Goal: Transaction & Acquisition: Purchase product/service

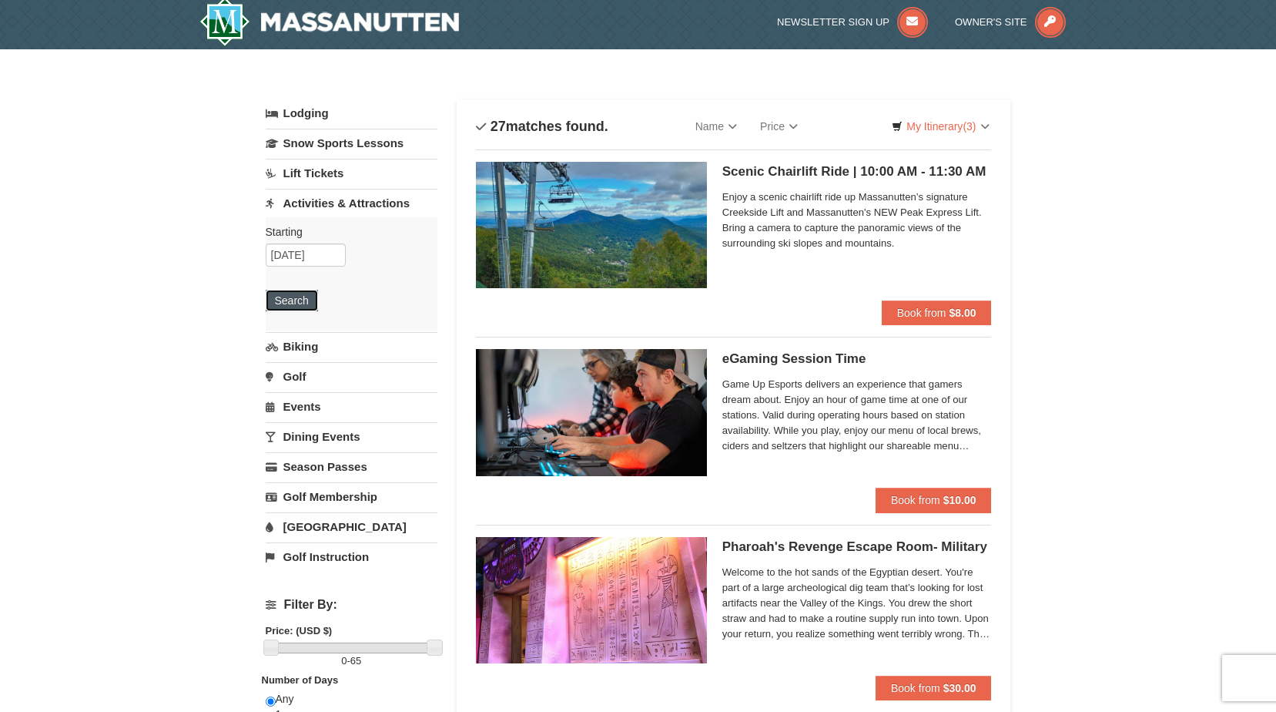
click at [283, 297] on button "Search" at bounding box center [292, 301] width 52 height 22
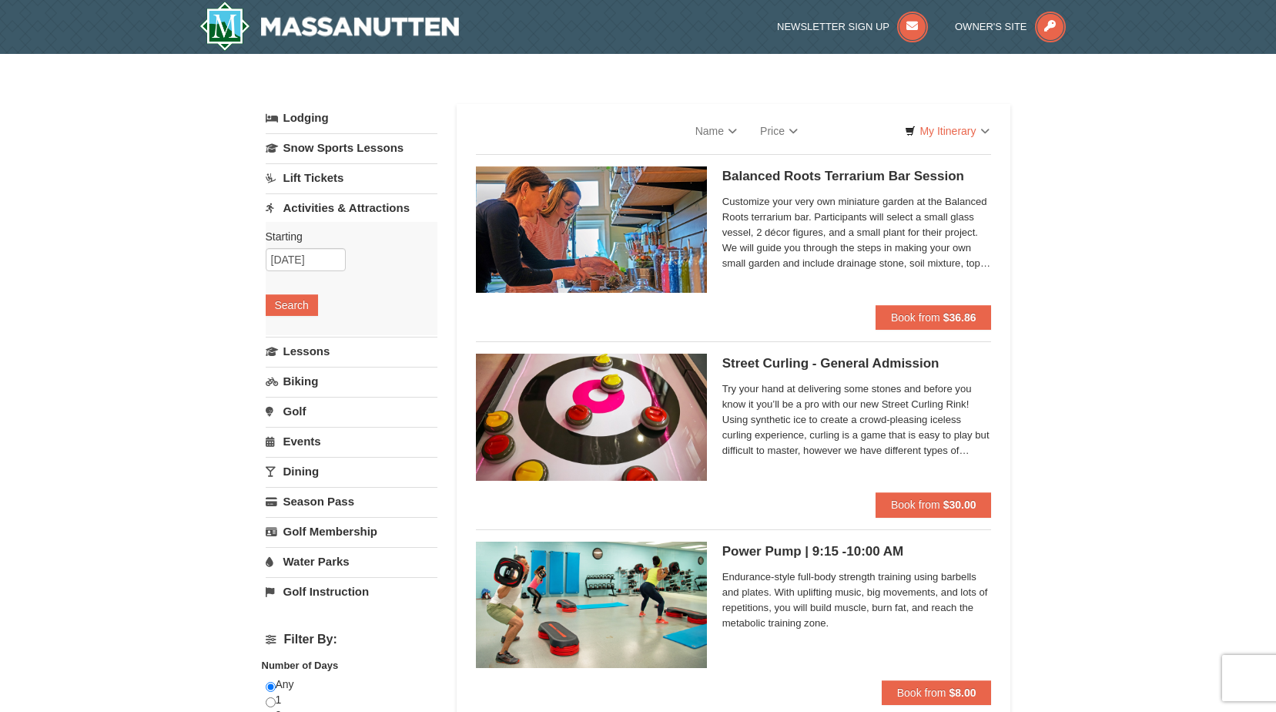
select select "9"
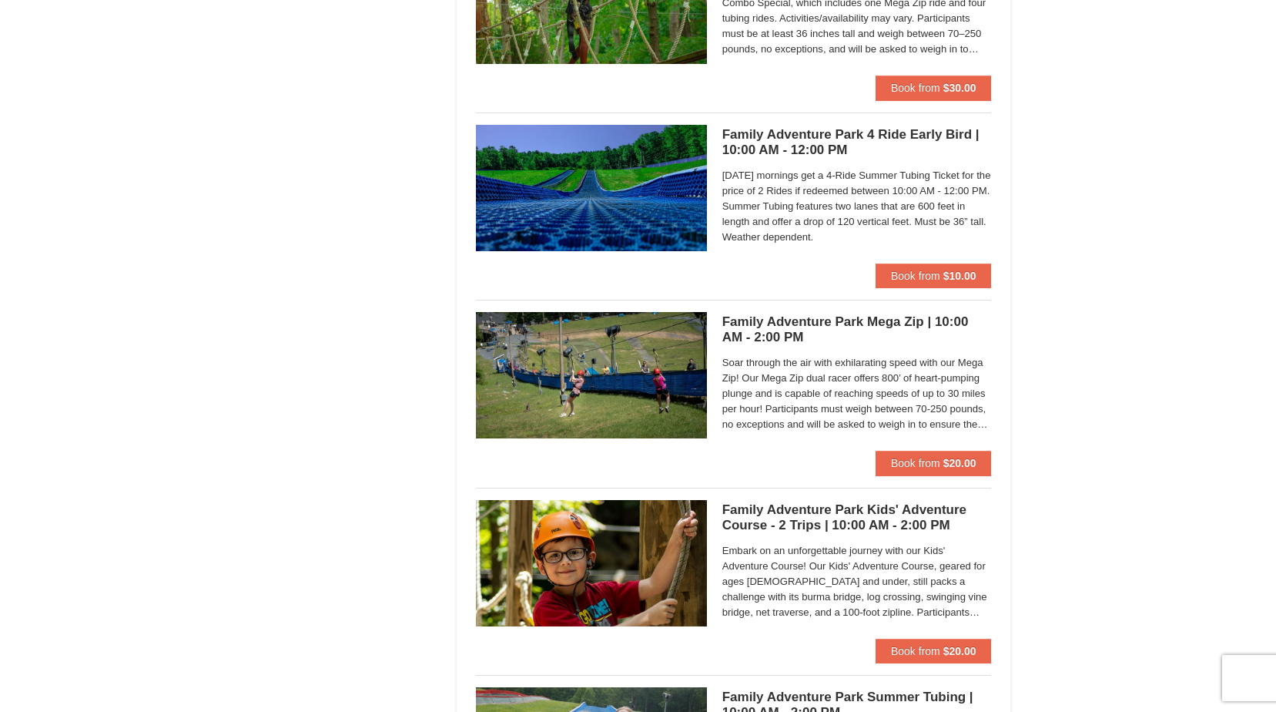
scroll to position [3468, 0]
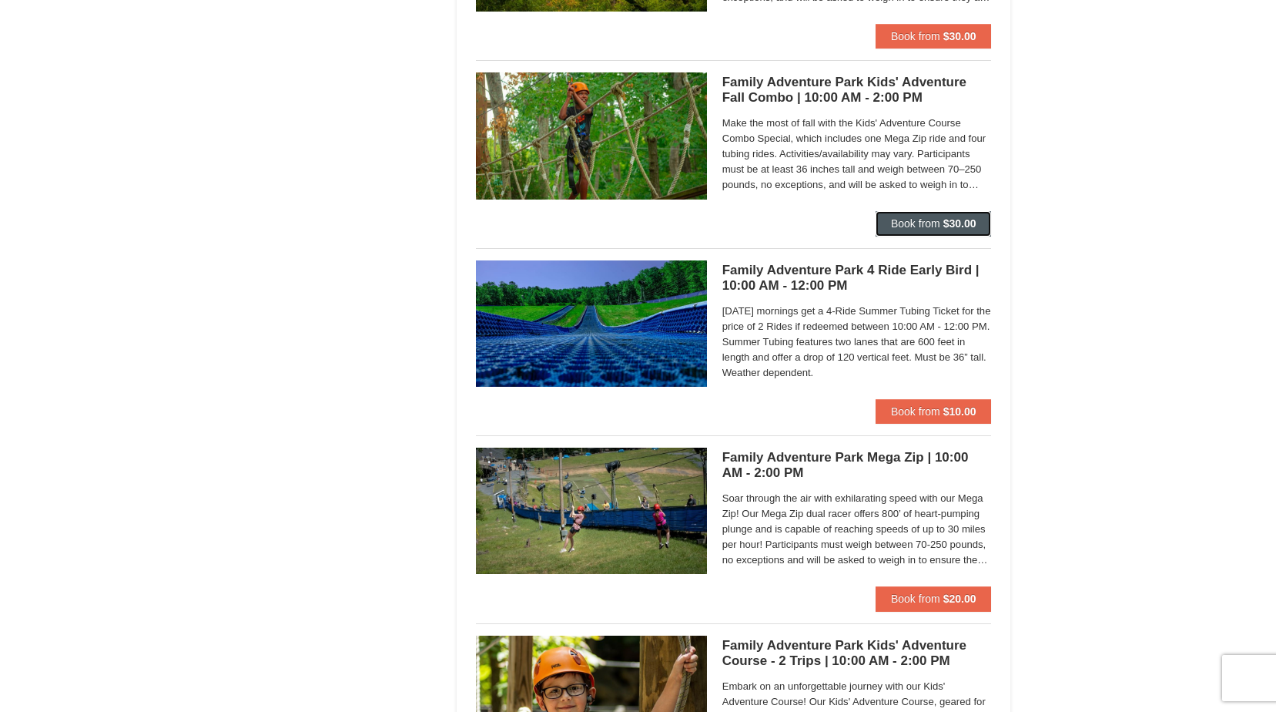
click at [955, 223] on strong "$30.00" at bounding box center [959, 223] width 33 height 12
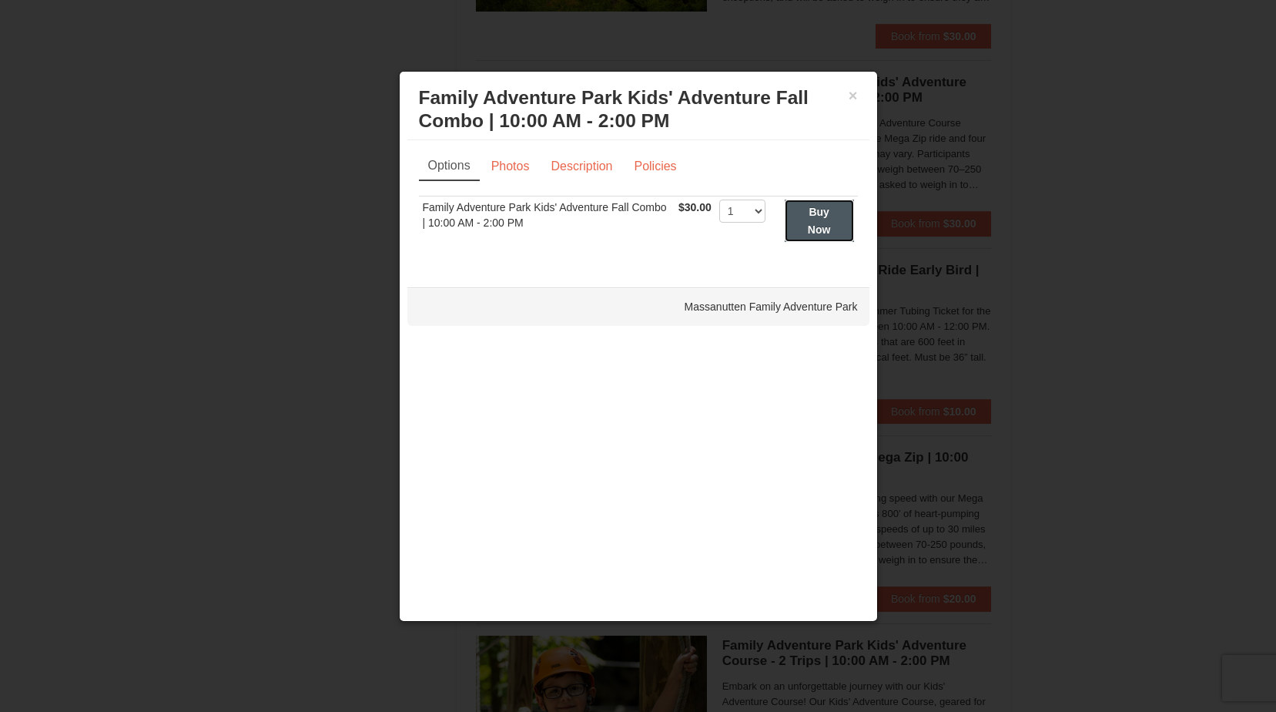
click at [839, 231] on button "Buy Now" at bounding box center [819, 220] width 69 height 42
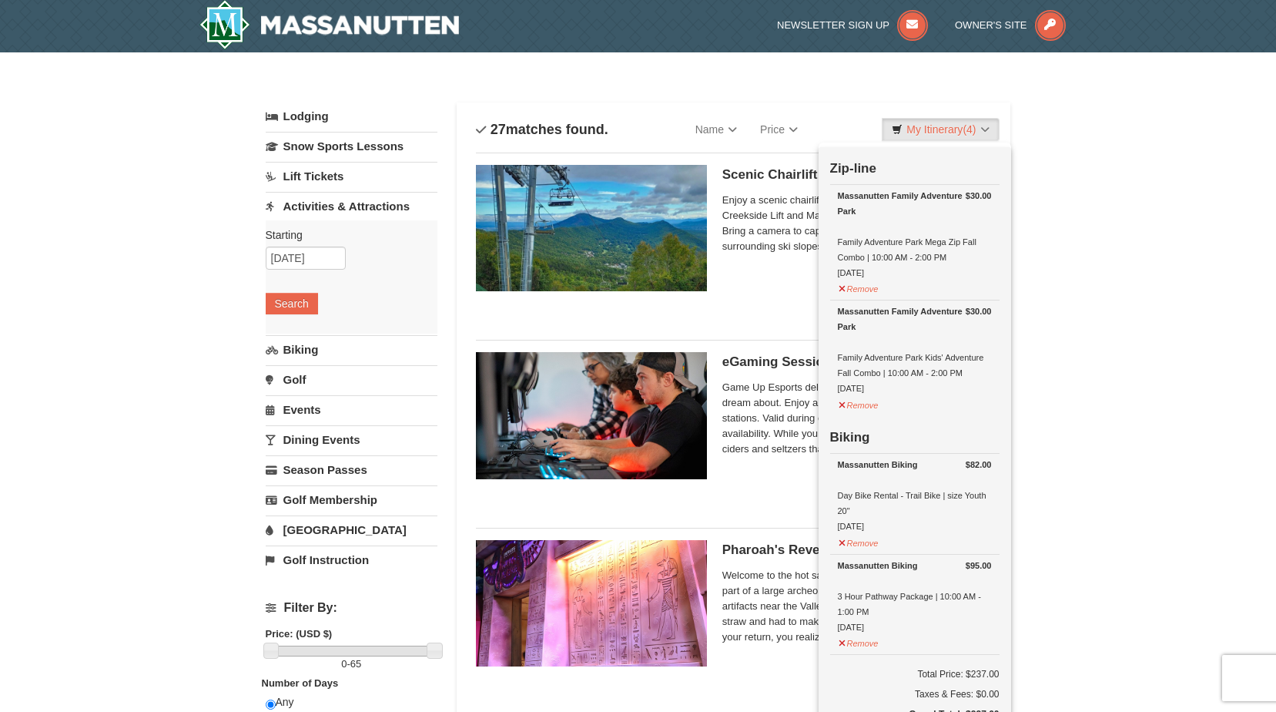
scroll to position [5, 0]
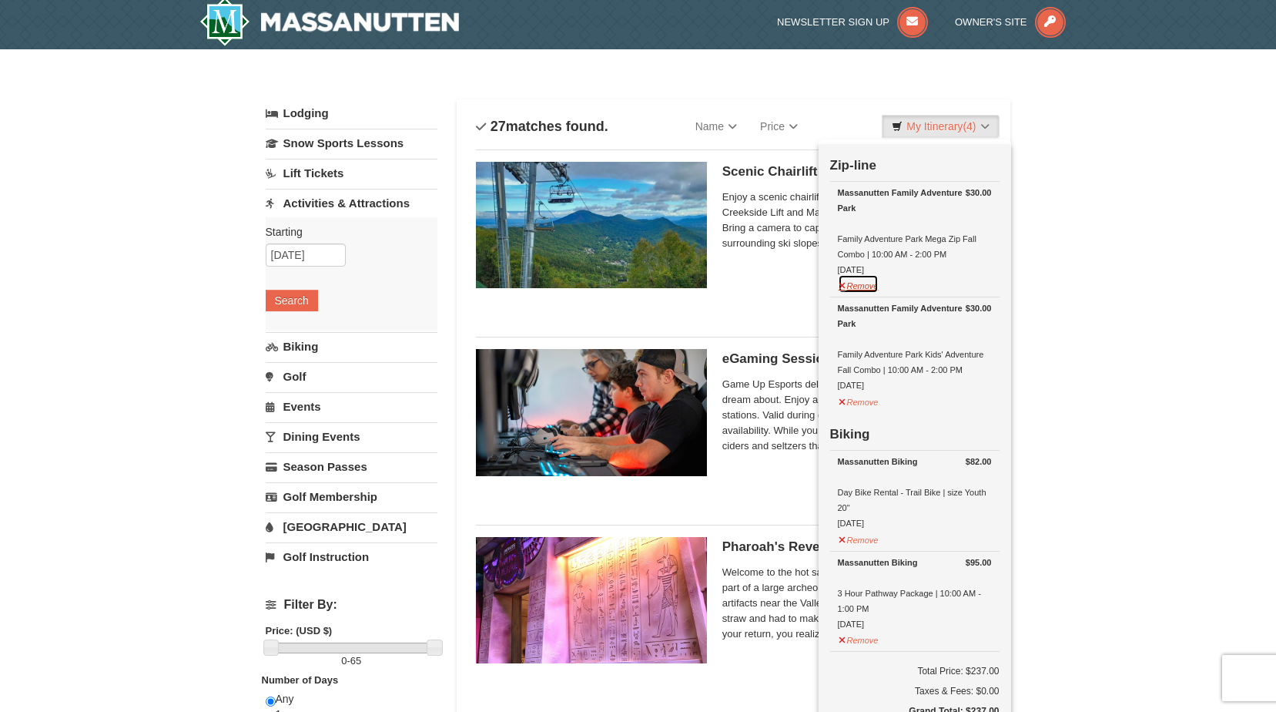
click at [877, 289] on button "Remove" at bounding box center [859, 283] width 42 height 19
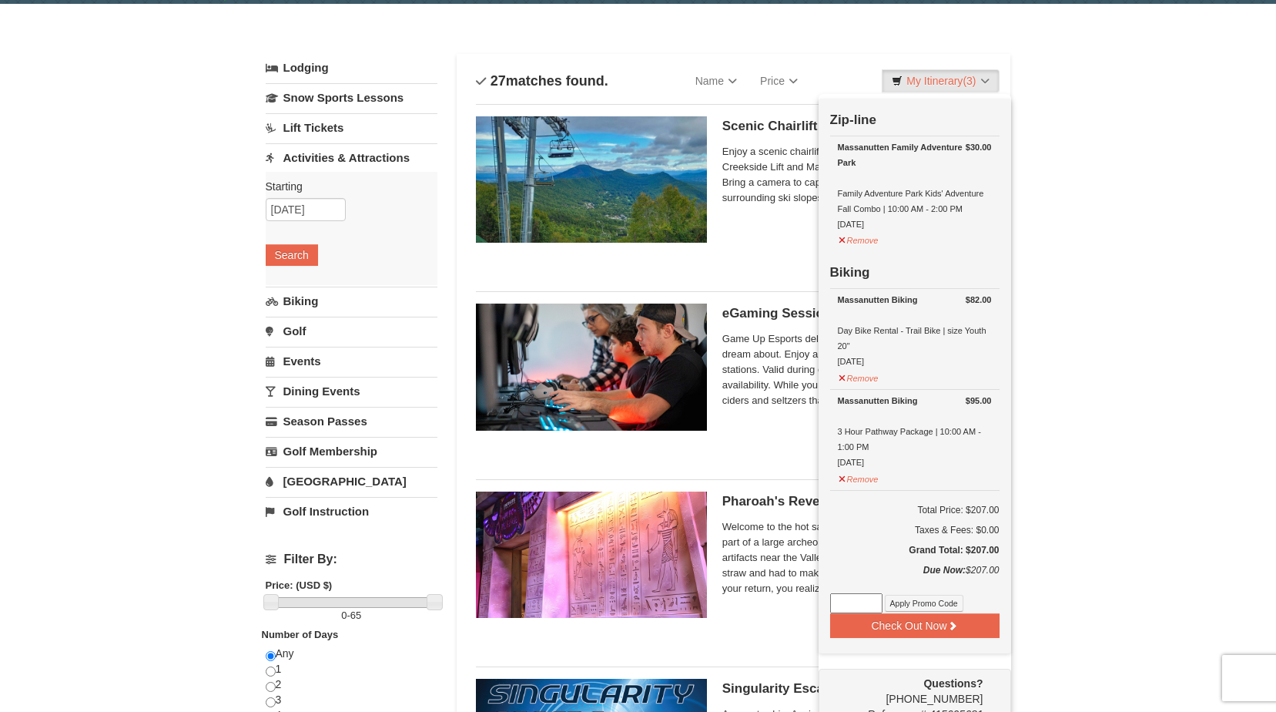
scroll to position [159, 0]
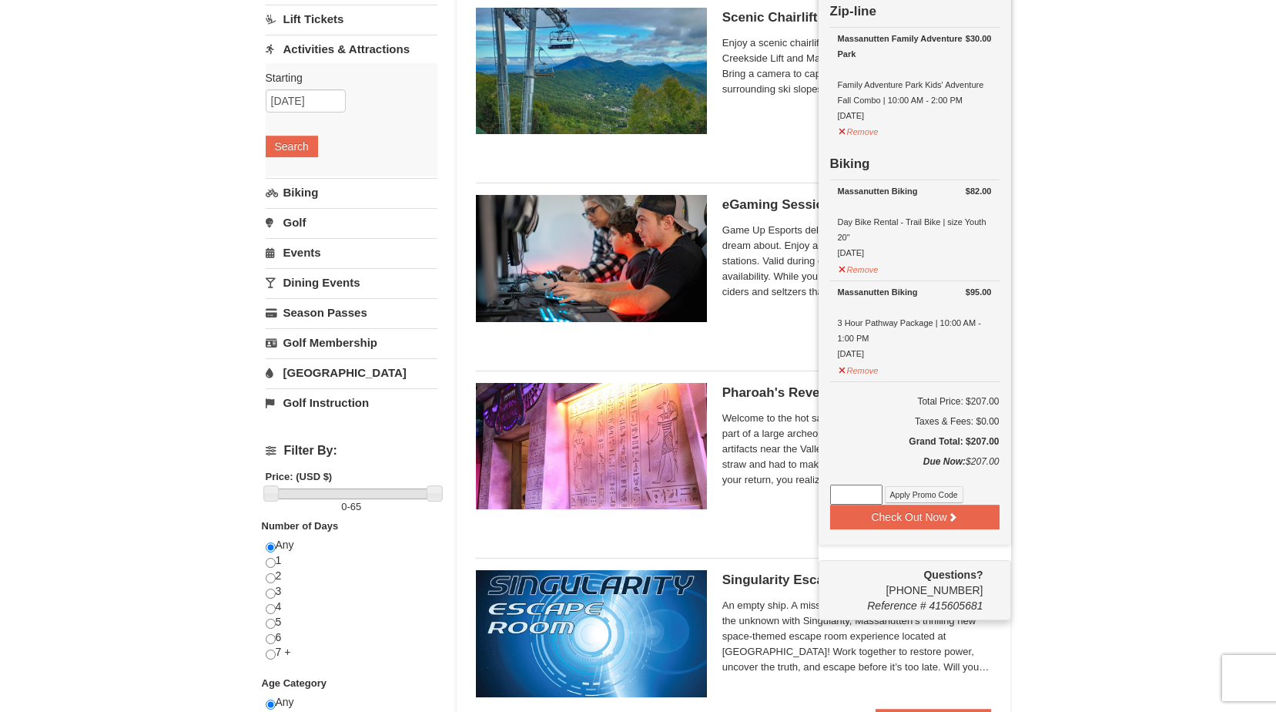
click at [866, 498] on input at bounding box center [856, 494] width 52 height 20
type input "K"
type input "kidzrule"
click at [897, 497] on button "Apply Promo Code" at bounding box center [924, 494] width 79 height 17
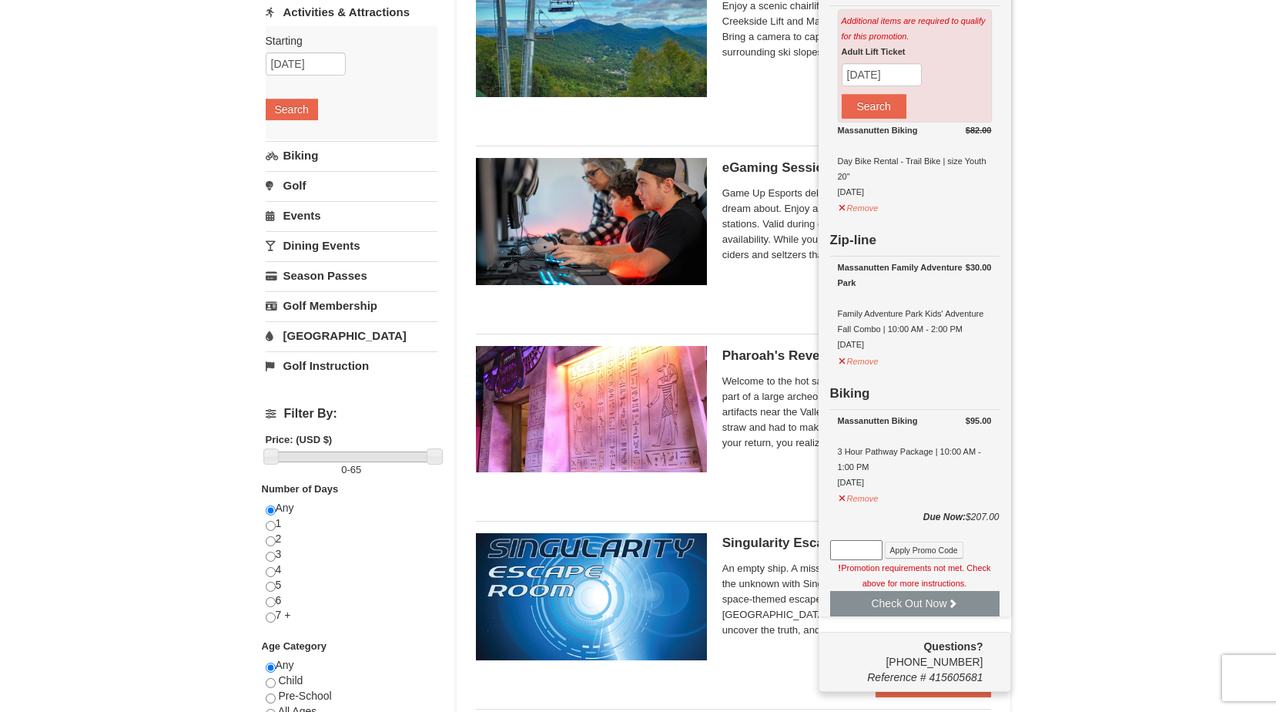
scroll to position [236, 0]
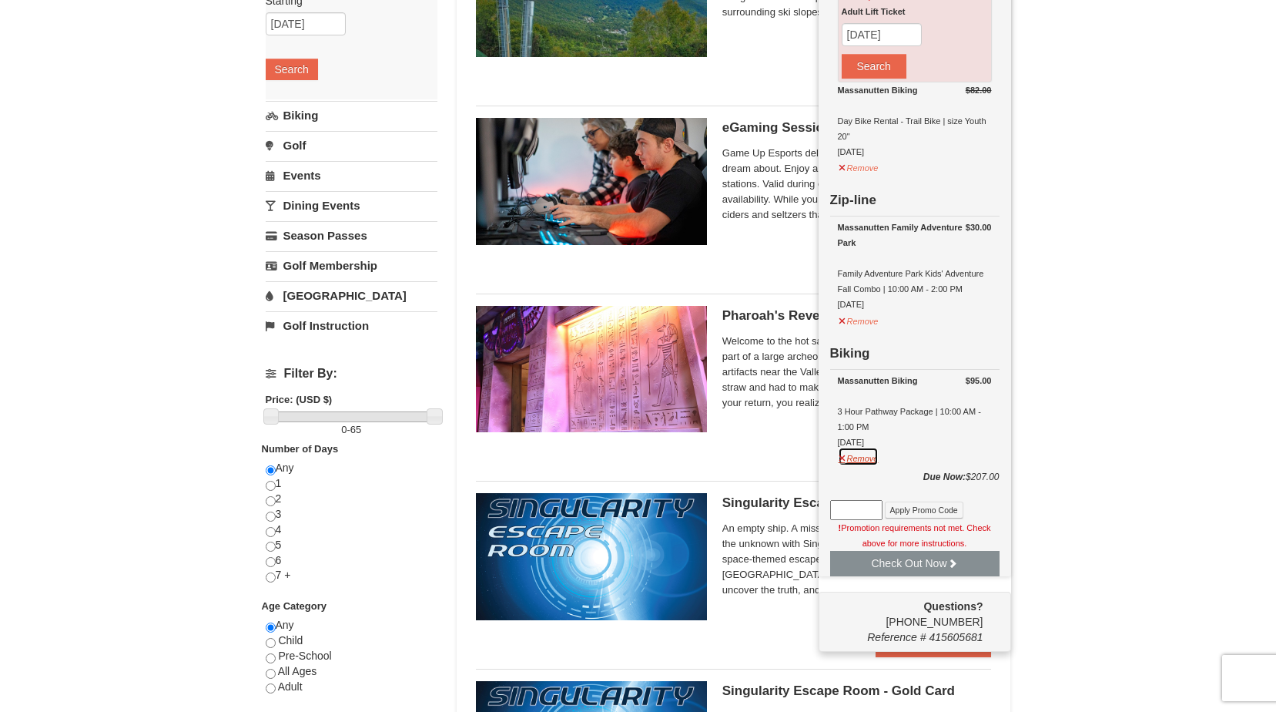
click at [870, 464] on button "Remove" at bounding box center [859, 456] width 42 height 19
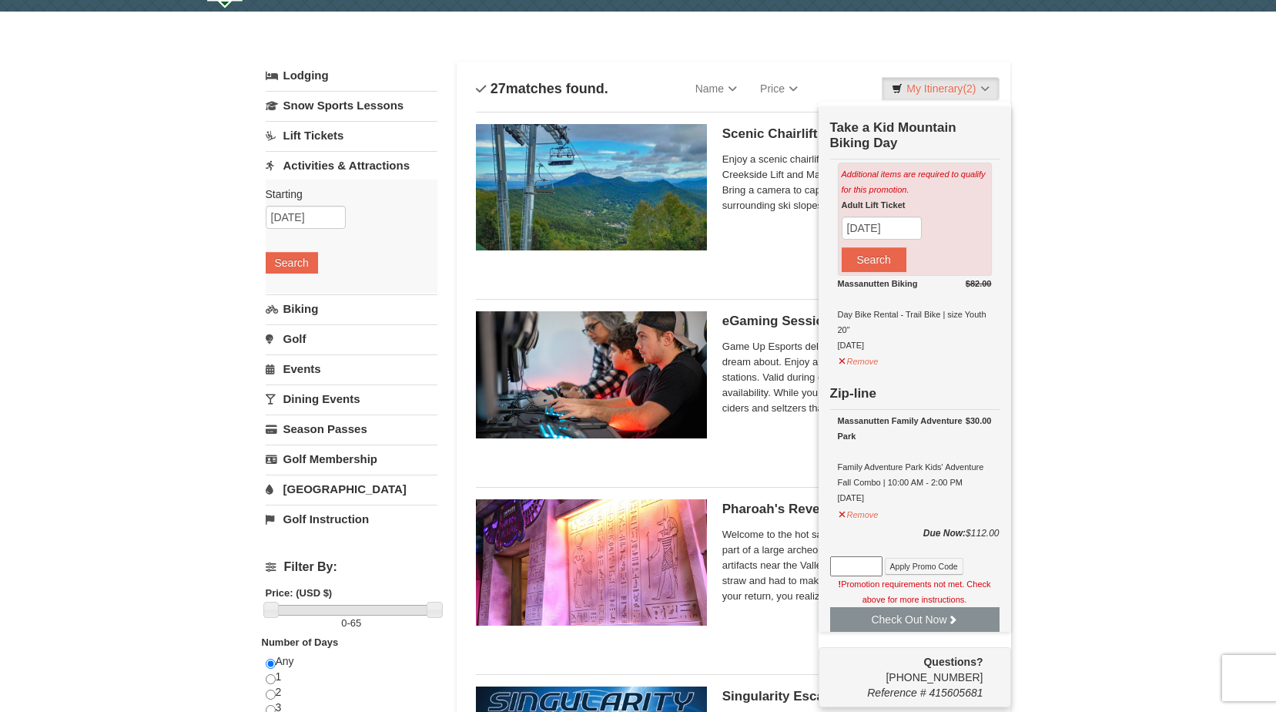
scroll to position [5, 0]
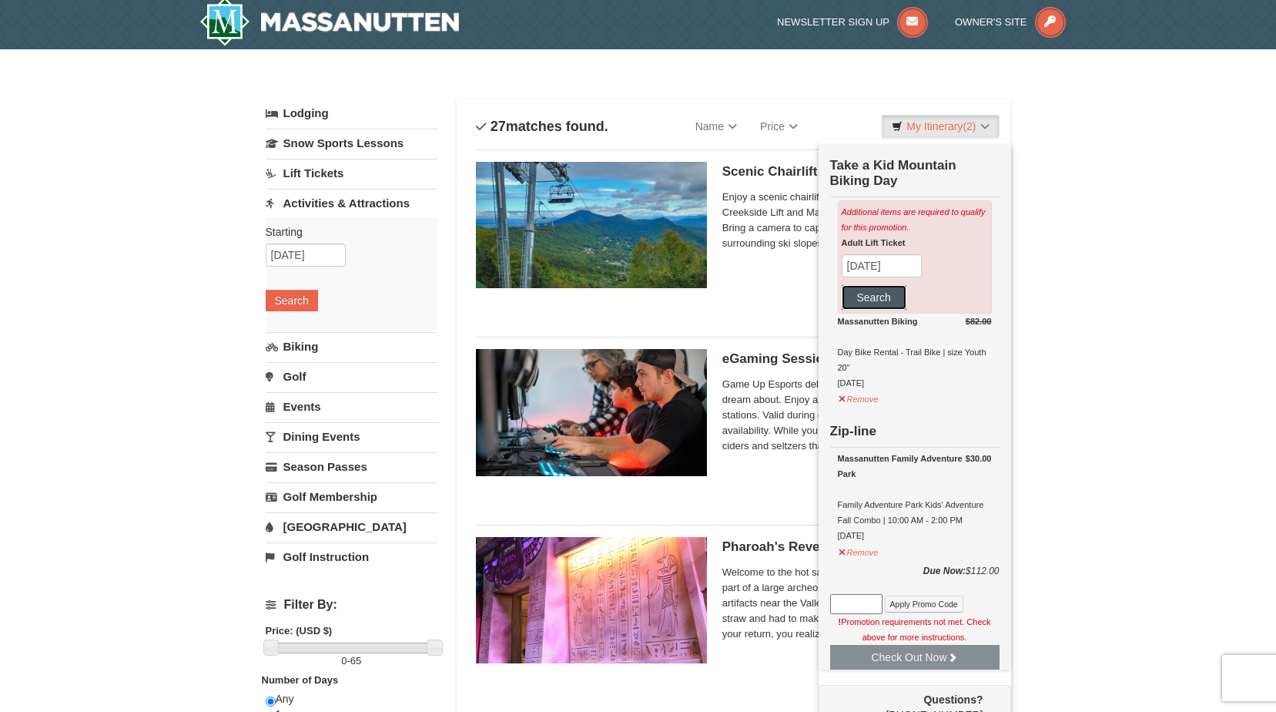
click at [877, 295] on button "Search" at bounding box center [874, 297] width 65 height 25
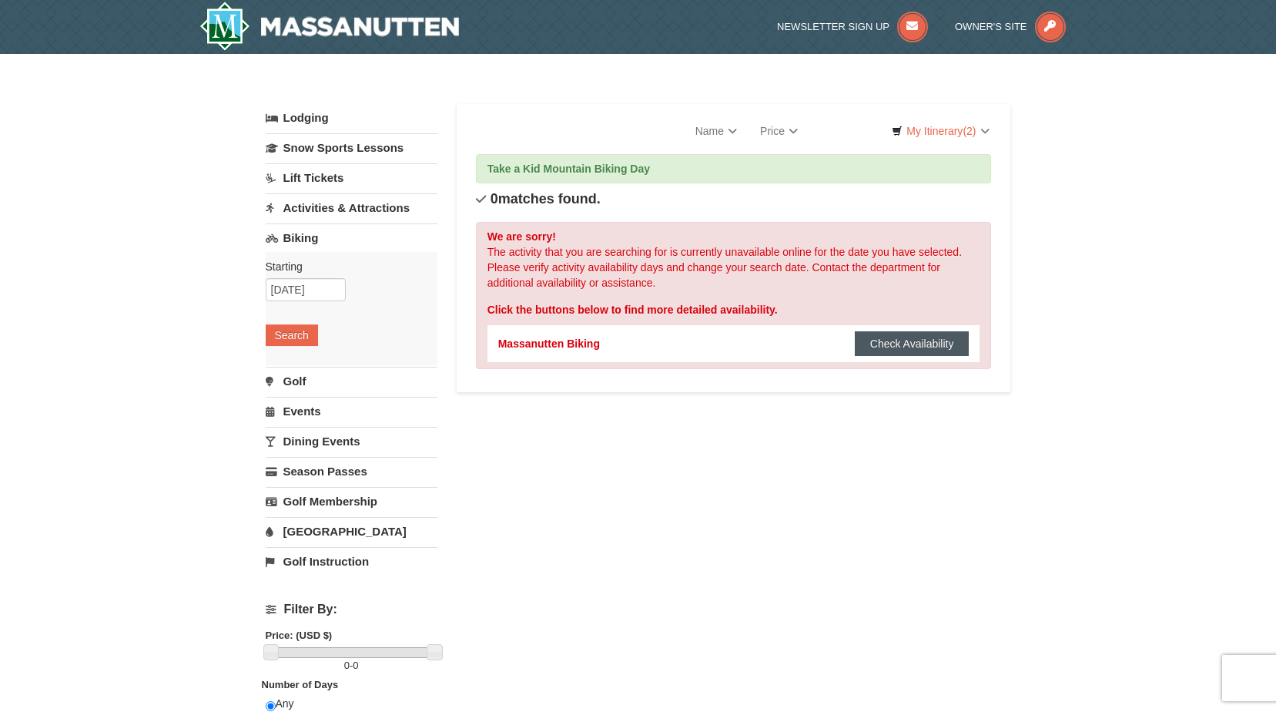
click at [907, 337] on button "Check Availability" at bounding box center [912, 343] width 115 height 25
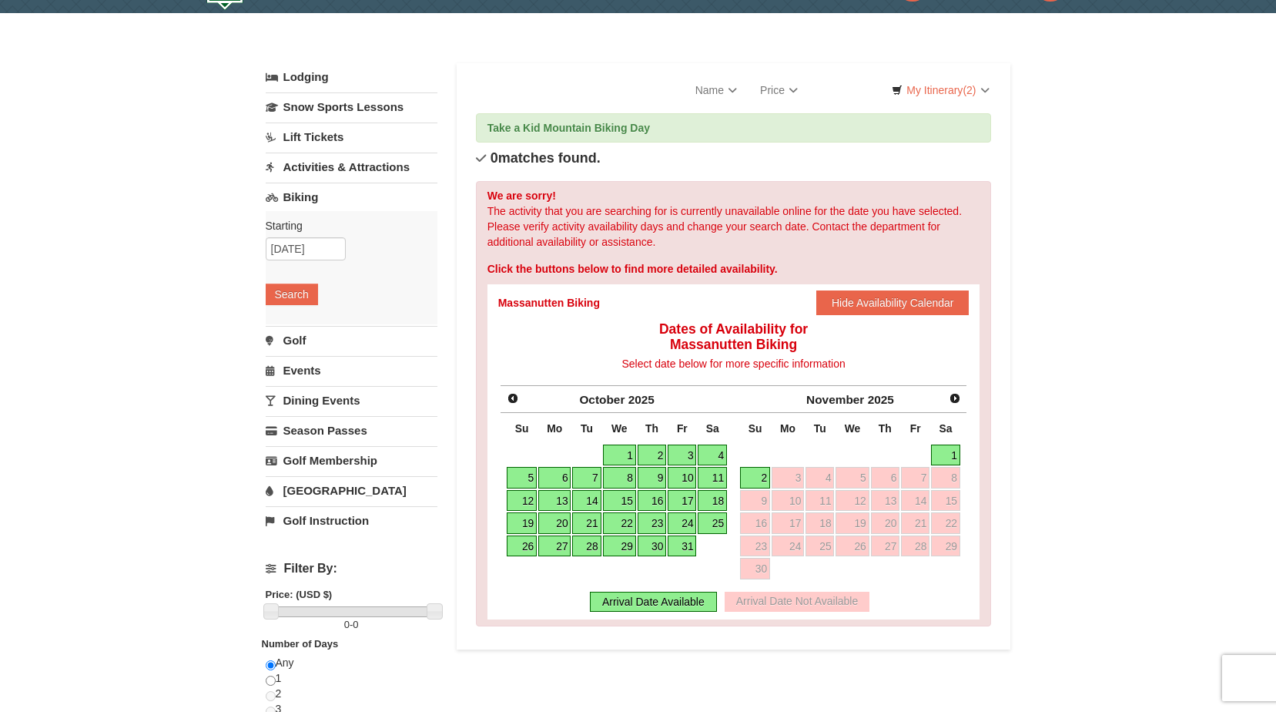
scroll to position [77, 0]
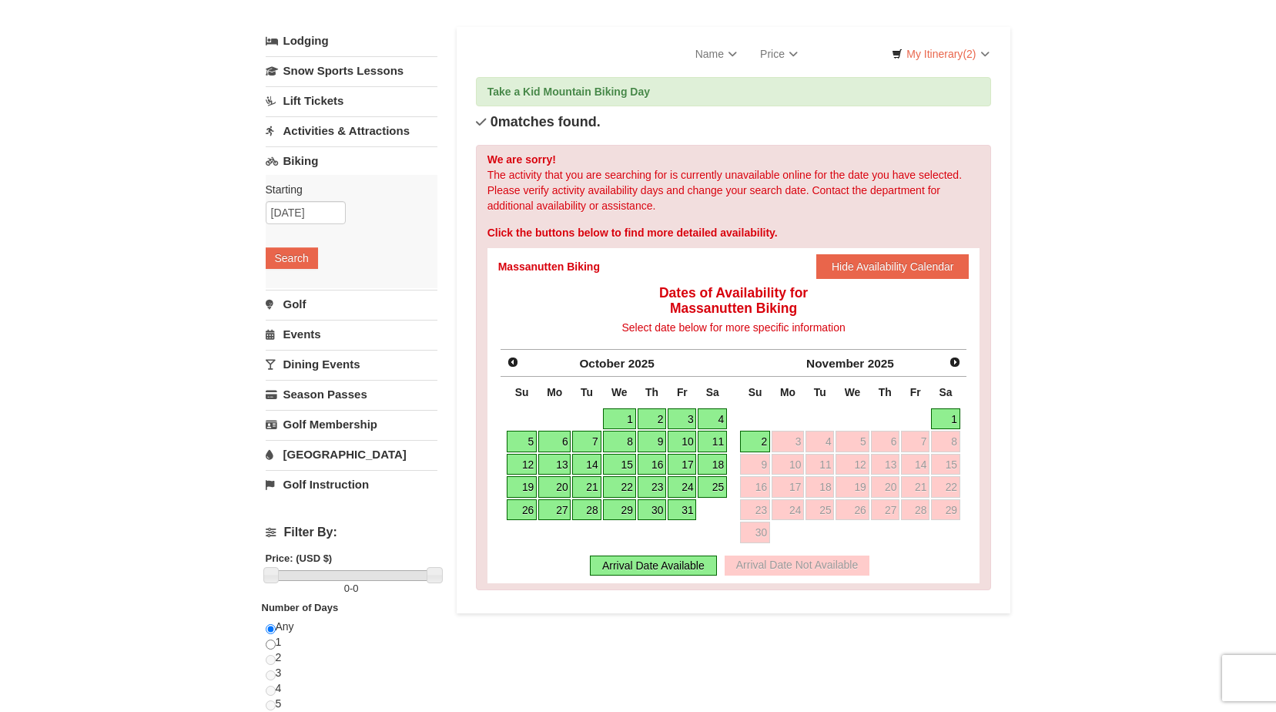
click at [709, 414] on link "4" at bounding box center [712, 419] width 29 height 22
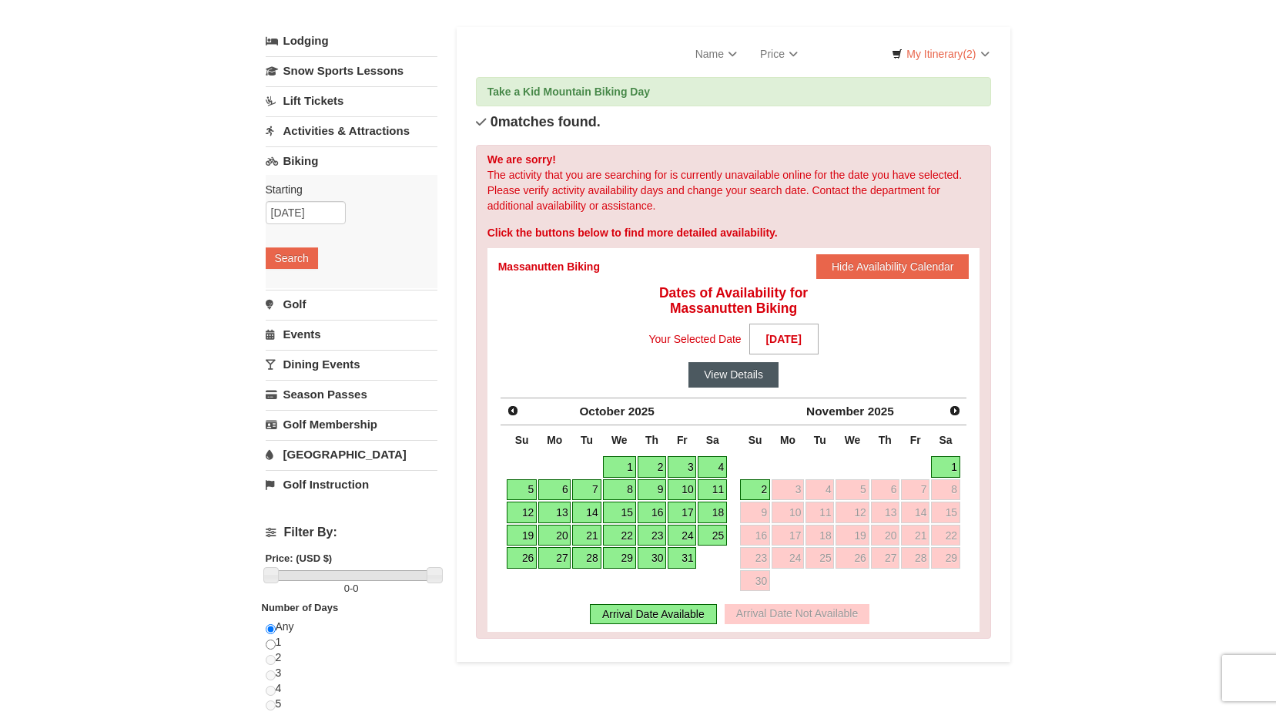
click at [729, 382] on button "View Details" at bounding box center [734, 374] width 90 height 25
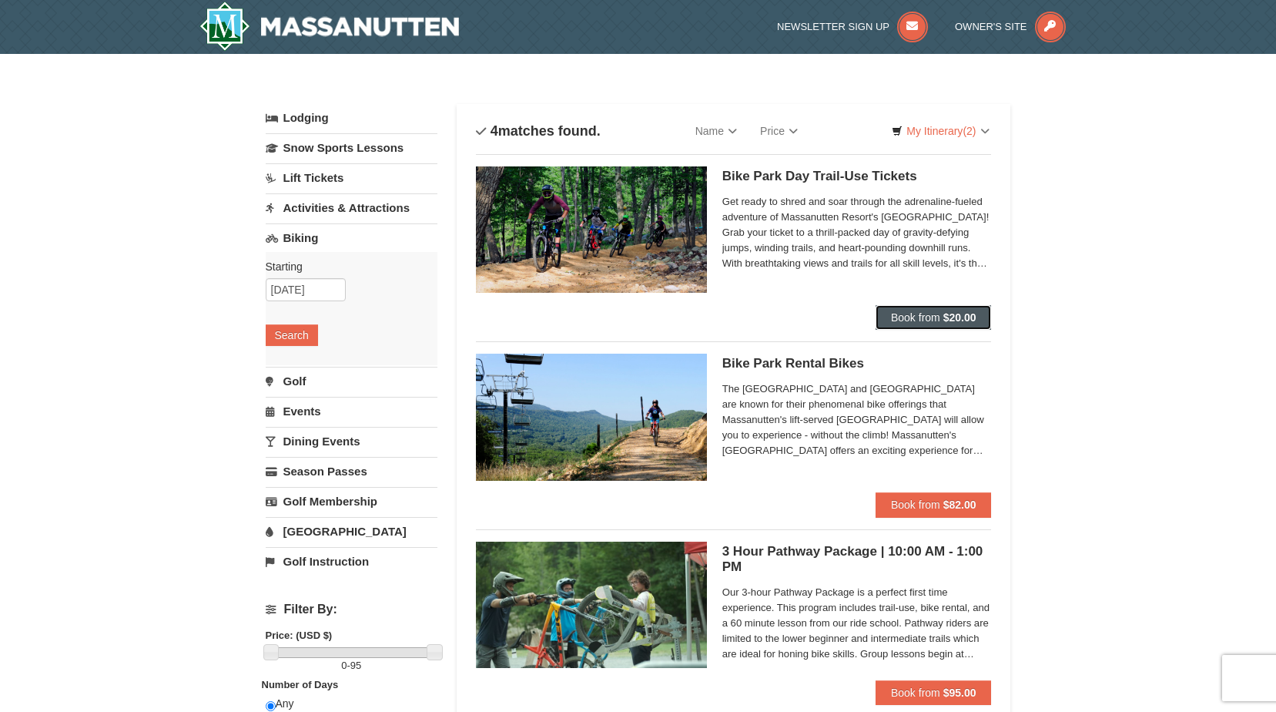
click at [927, 314] on span "Book from" at bounding box center [915, 317] width 49 height 12
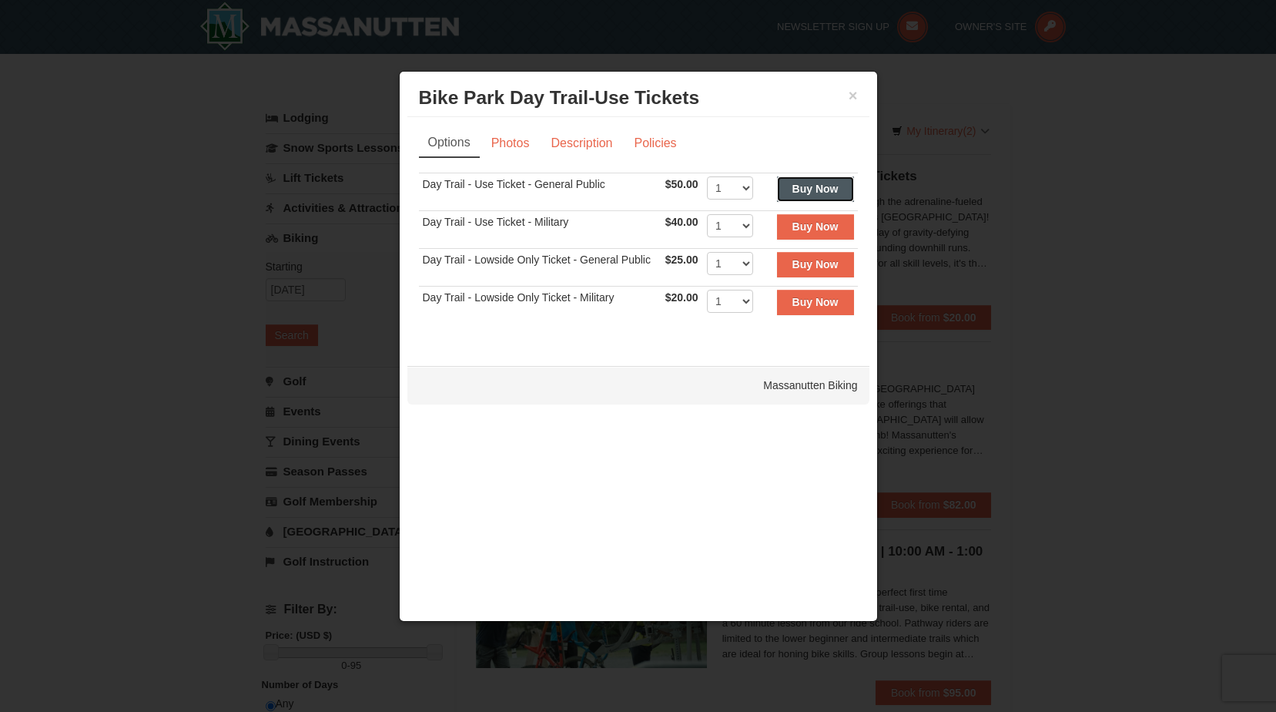
click at [806, 192] on strong "Buy Now" at bounding box center [816, 189] width 46 height 12
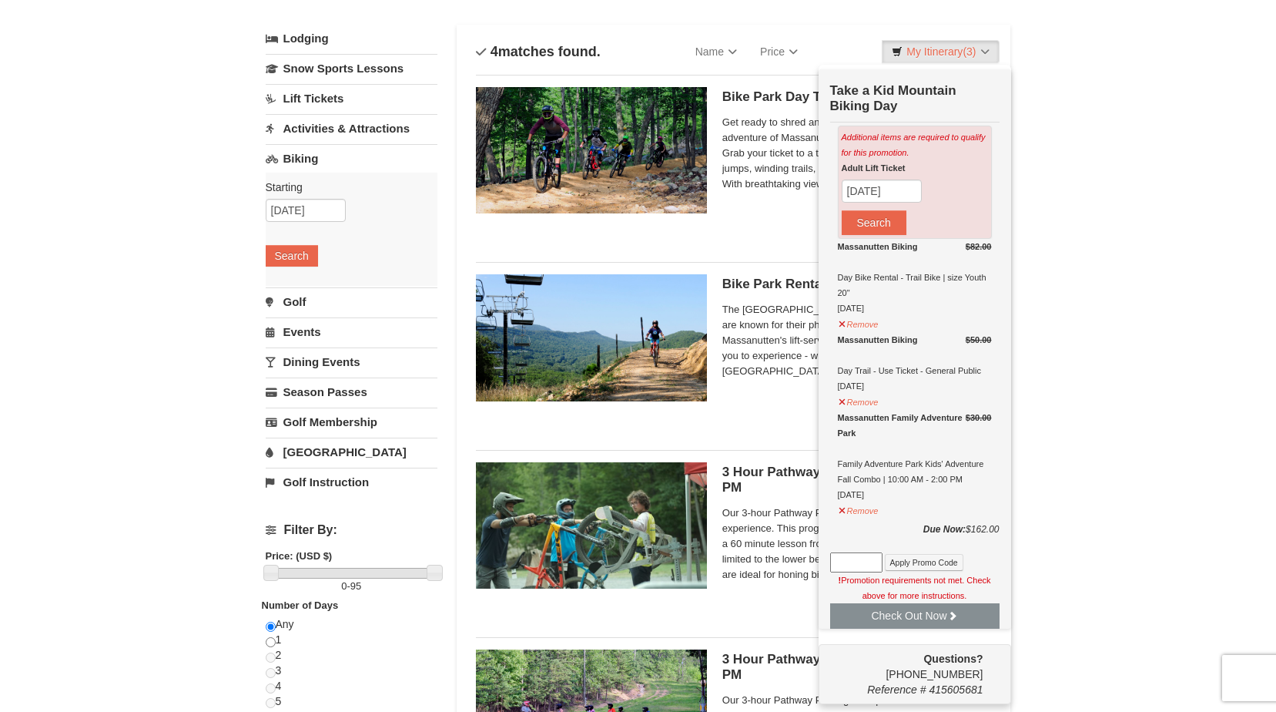
scroll to position [82, 0]
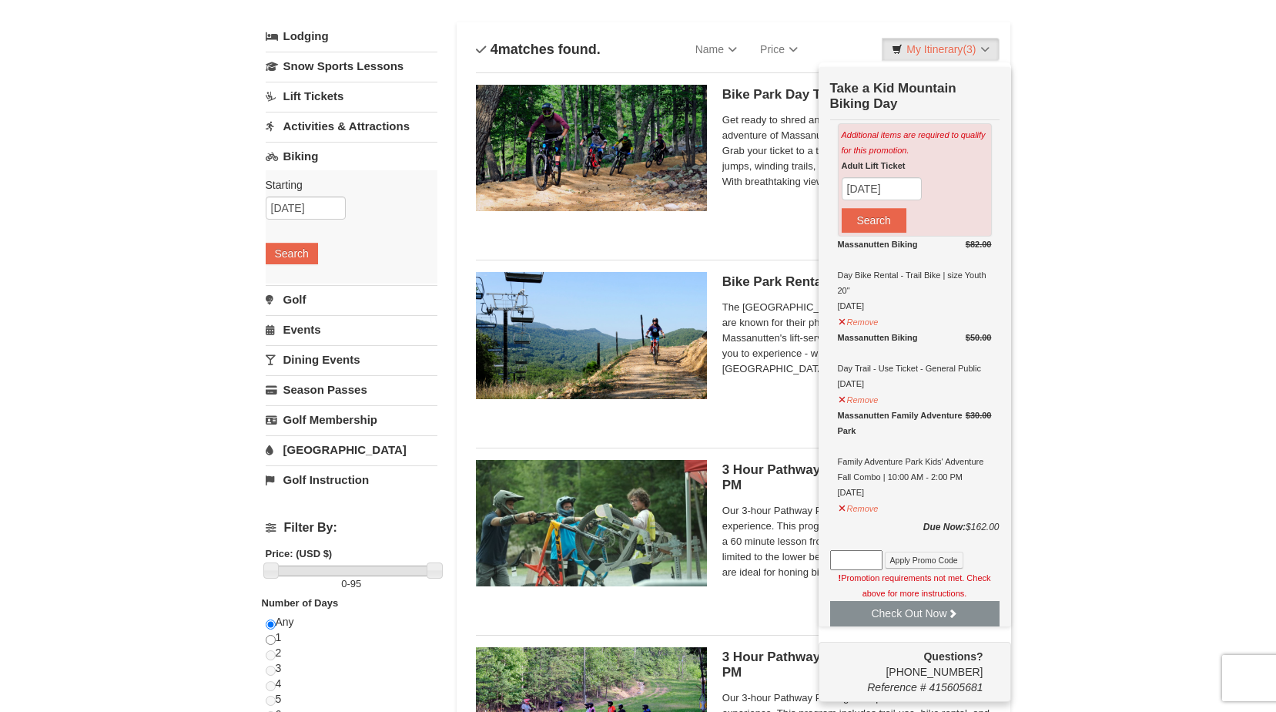
click at [865, 558] on input at bounding box center [856, 560] width 52 height 20
type input "kidzrule"
click at [927, 561] on button "Apply Promo Code" at bounding box center [924, 559] width 79 height 17
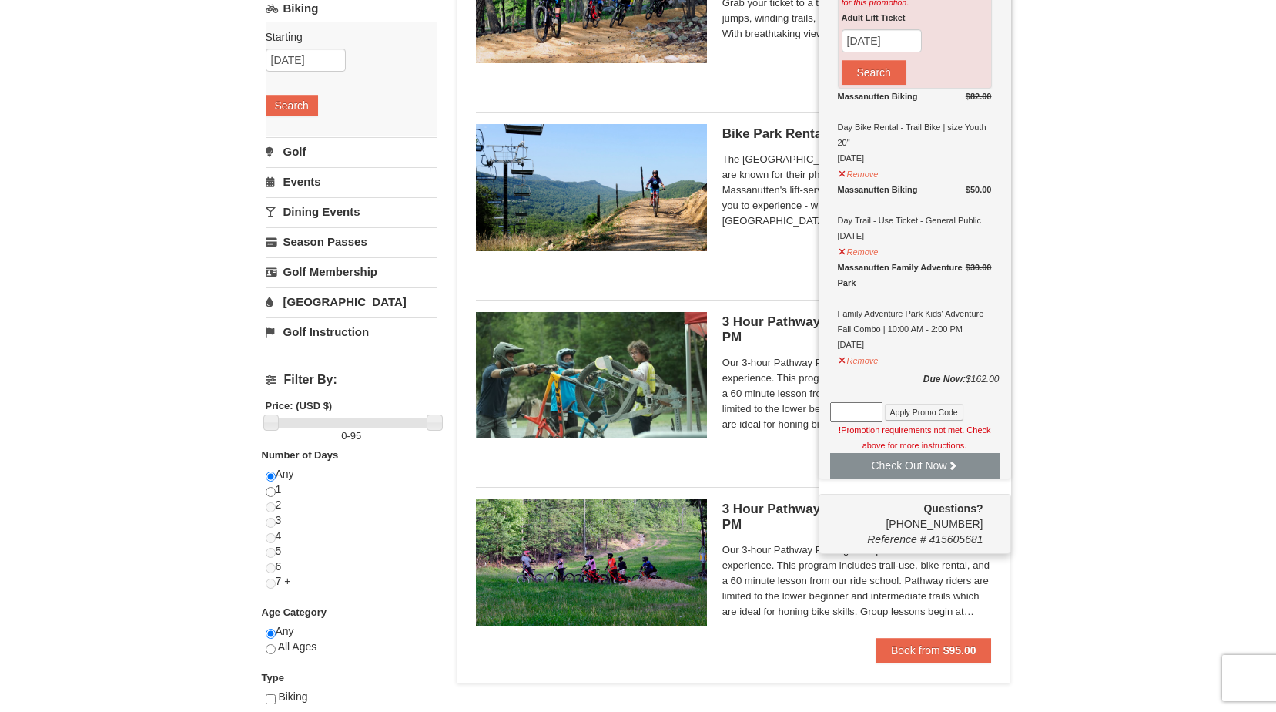
scroll to position [231, 0]
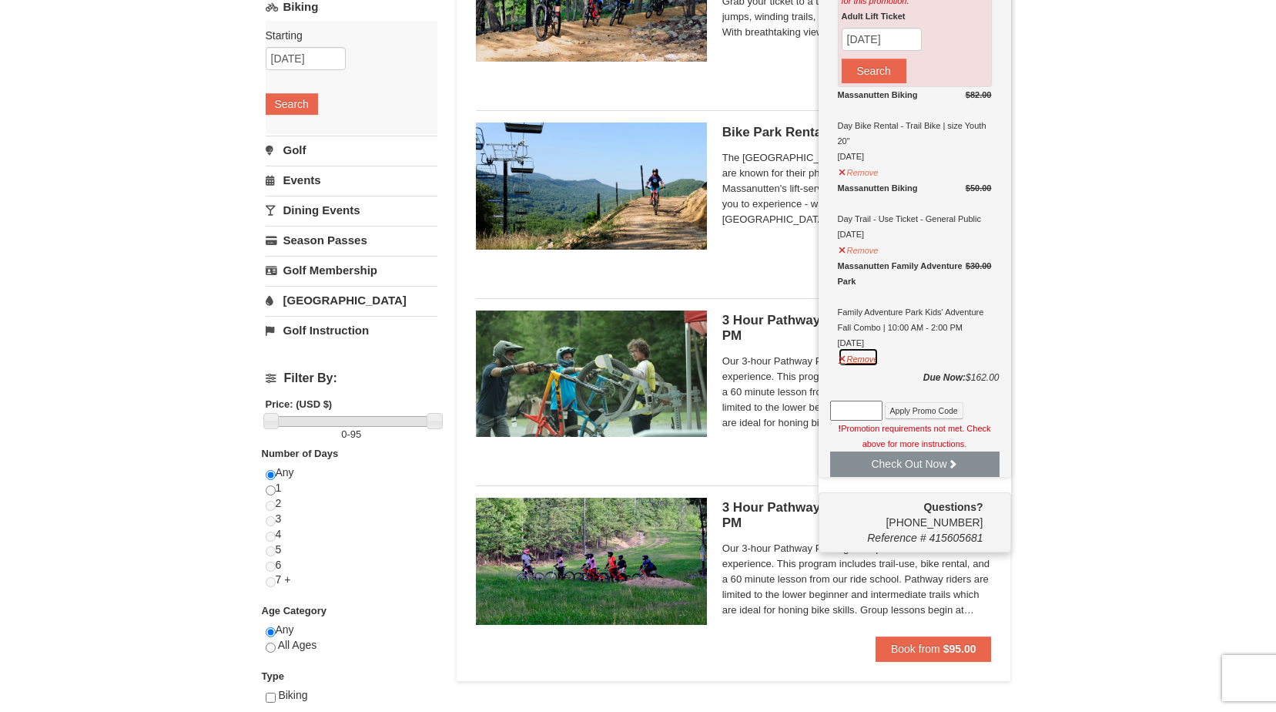
click at [864, 359] on button "Remove" at bounding box center [859, 356] width 42 height 19
click at [855, 256] on button "Remove" at bounding box center [859, 248] width 42 height 19
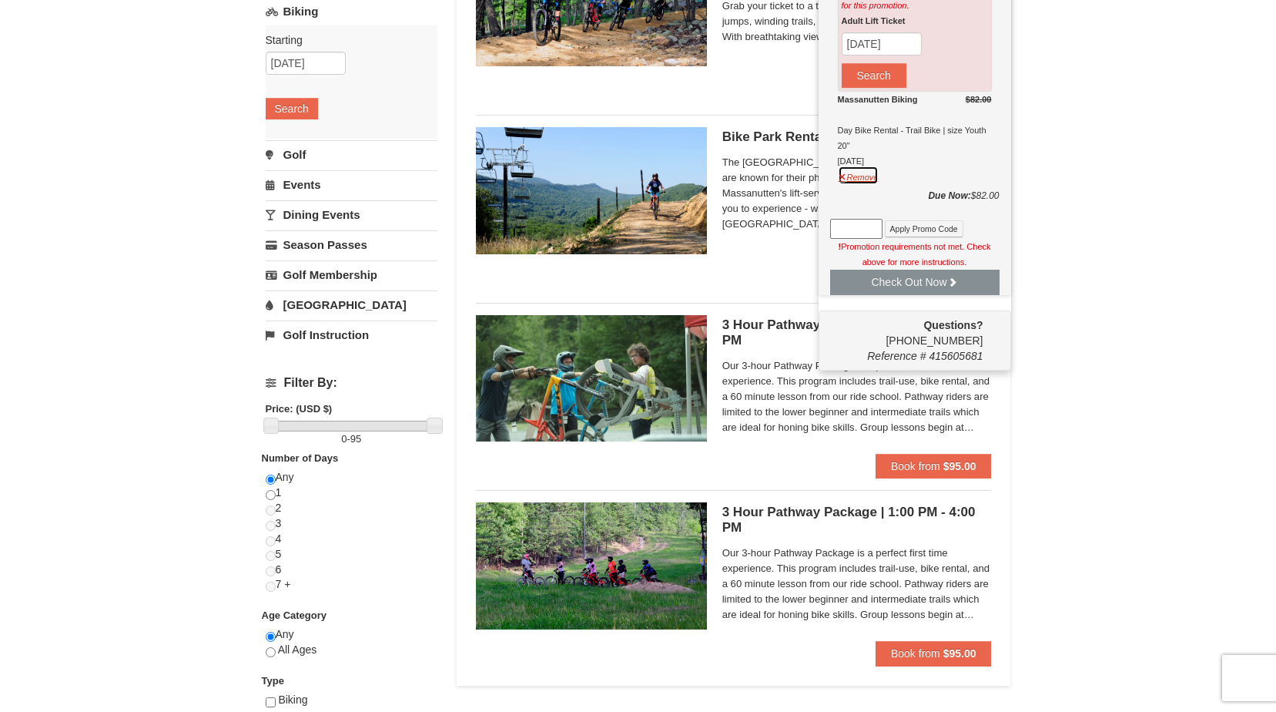
click at [856, 178] on button "Remove" at bounding box center [859, 175] width 42 height 19
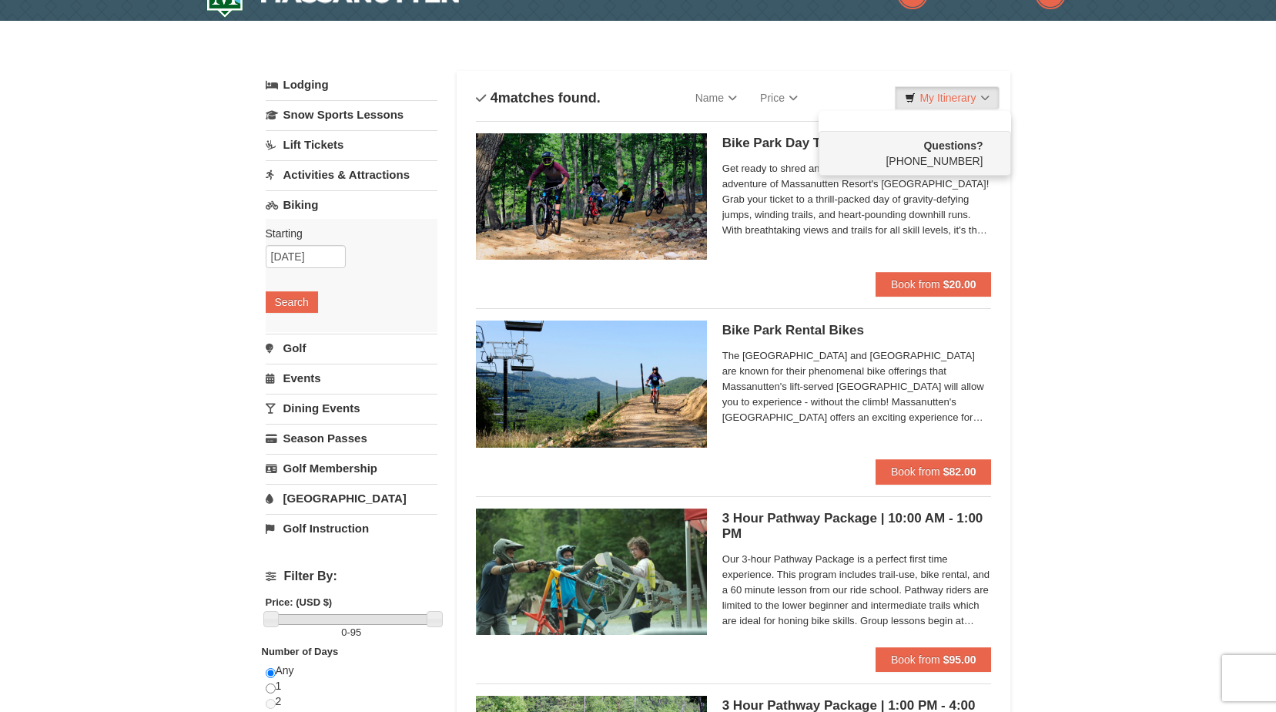
scroll to position [0, 0]
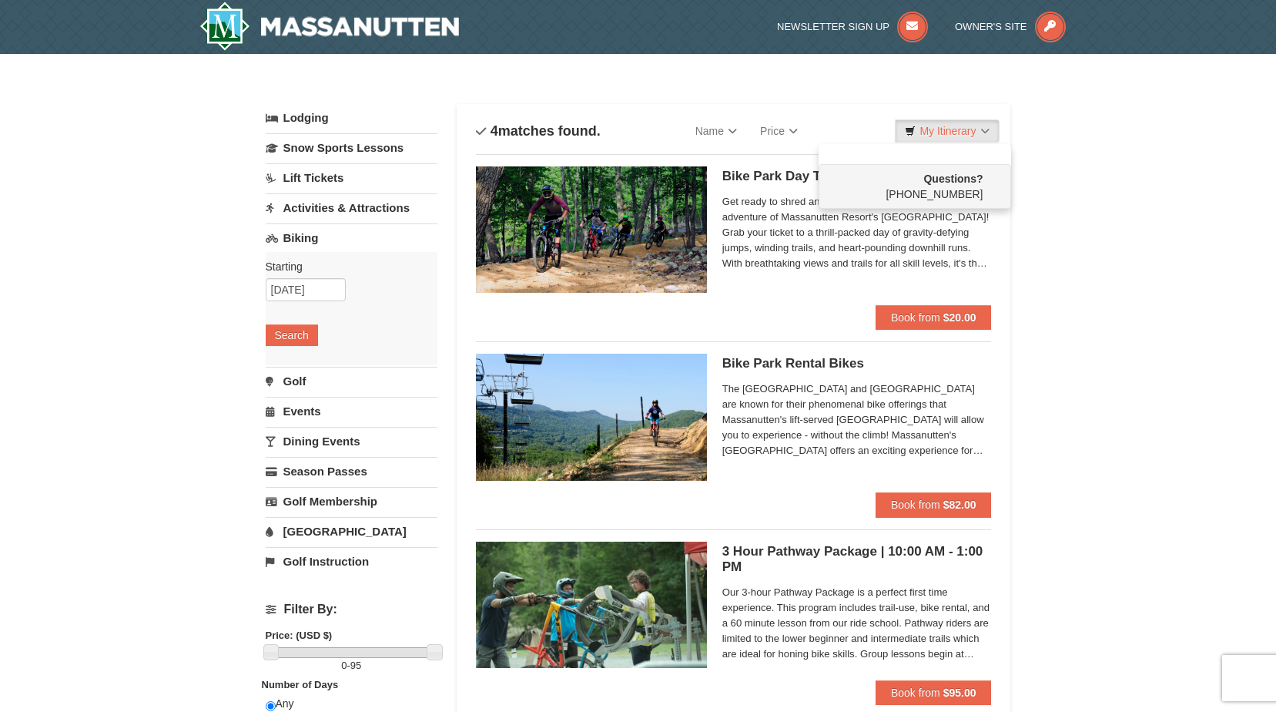
click at [1067, 260] on div "× Categories List Filter My Itinerary Questions? 1-540-289-9441 Lodging Arrival…" at bounding box center [638, 532] width 1276 height 957
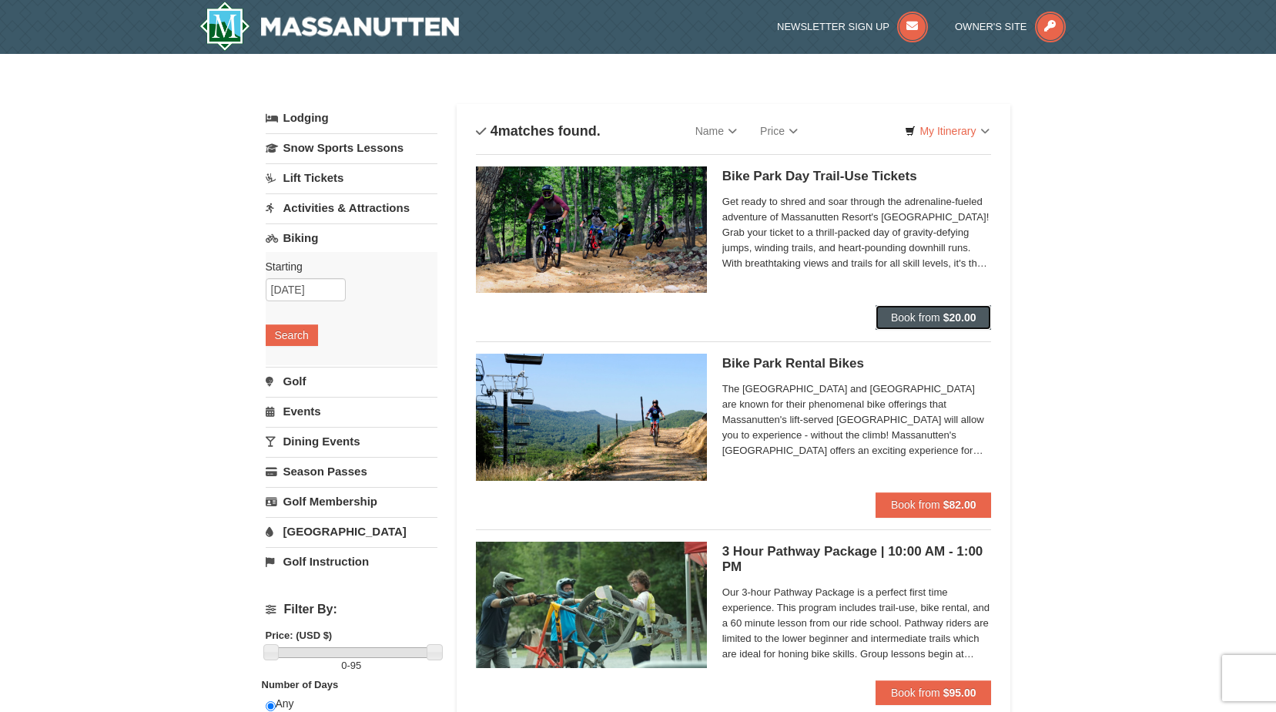
click at [943, 318] on strong "$20.00" at bounding box center [959, 317] width 33 height 12
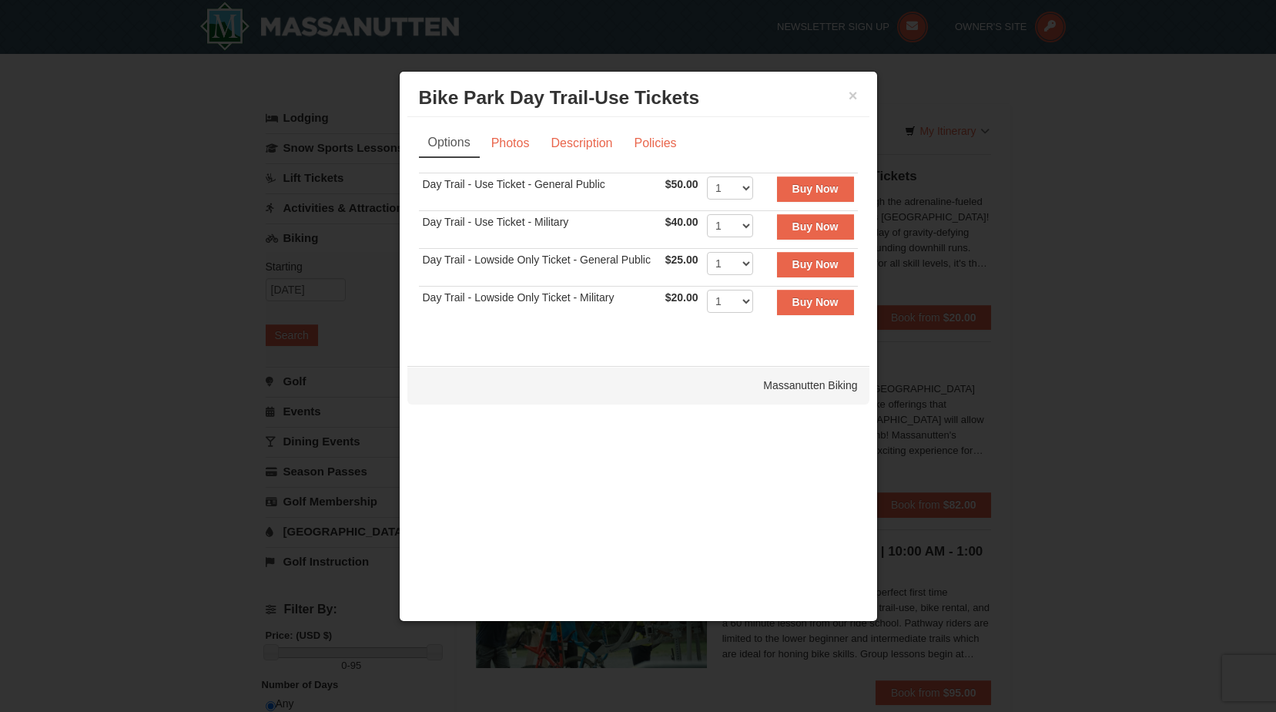
click at [847, 95] on h3 "Bike Park Day Trail-Use Tickets Massanutten Biking" at bounding box center [638, 97] width 439 height 23
click at [850, 96] on button "×" at bounding box center [853, 95] width 9 height 15
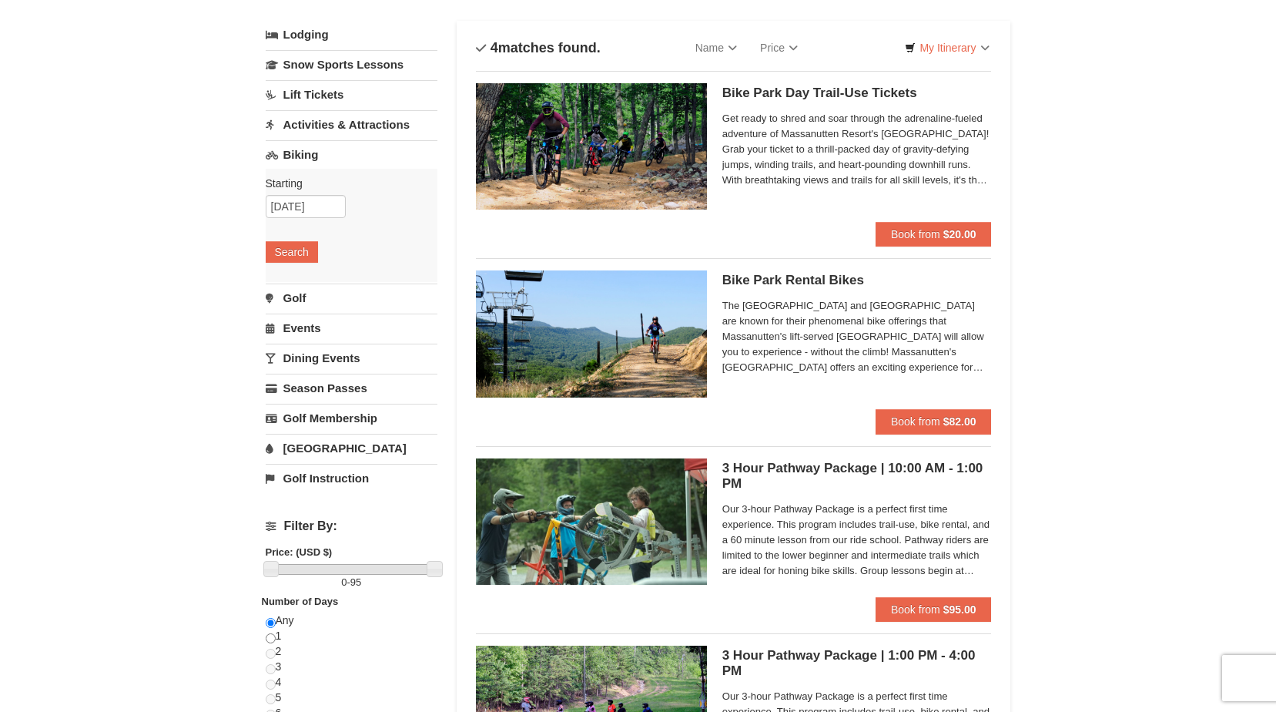
scroll to position [77, 0]
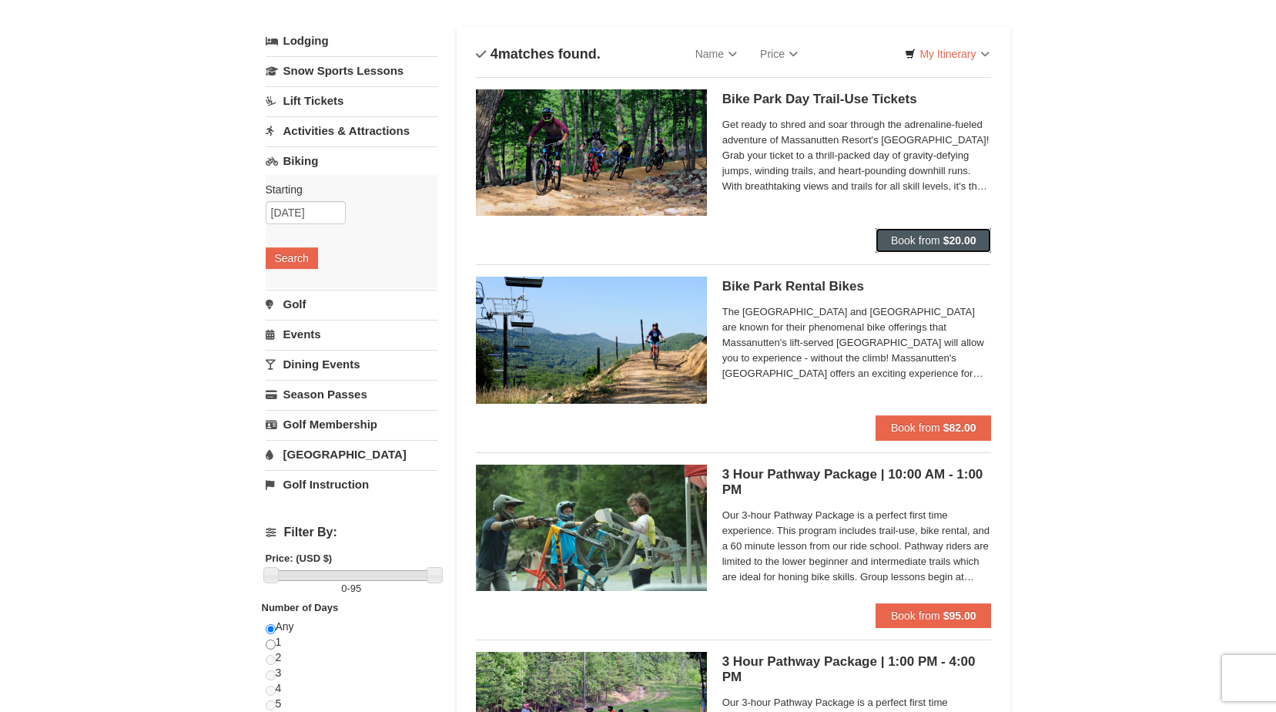
click at [944, 236] on strong "$20.00" at bounding box center [959, 240] width 33 height 12
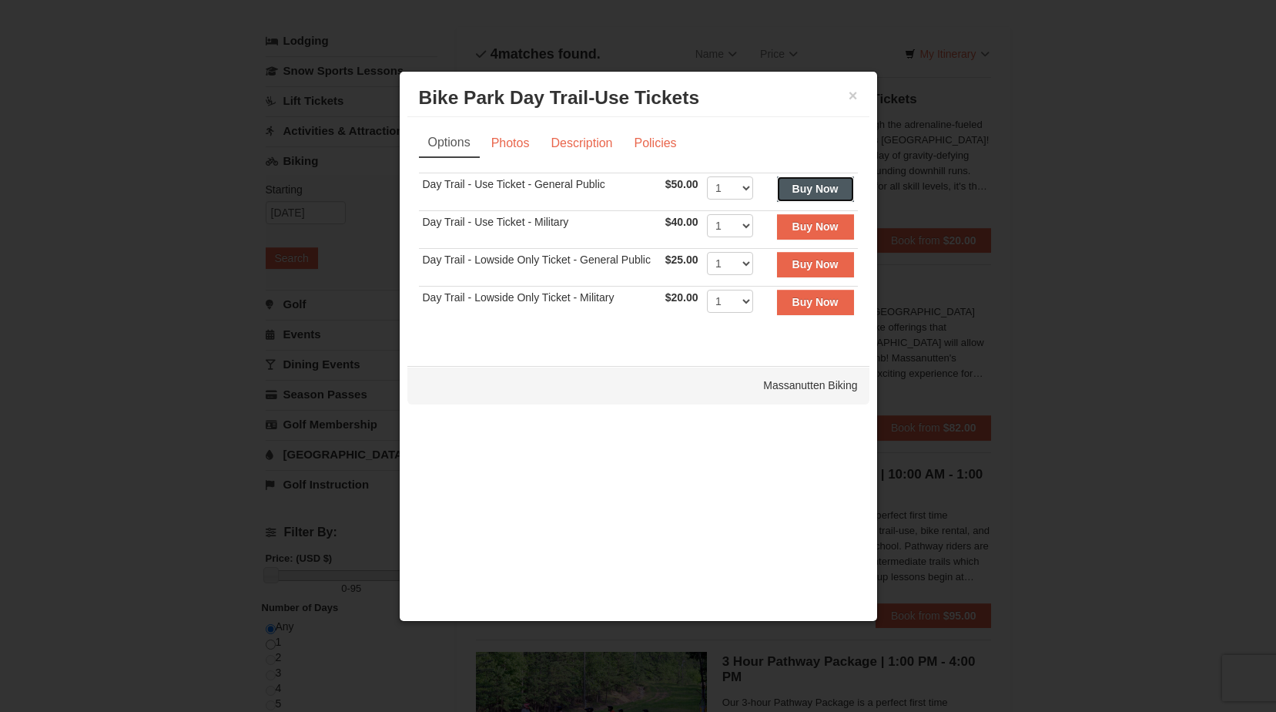
click at [843, 196] on button "Buy Now" at bounding box center [815, 188] width 77 height 25
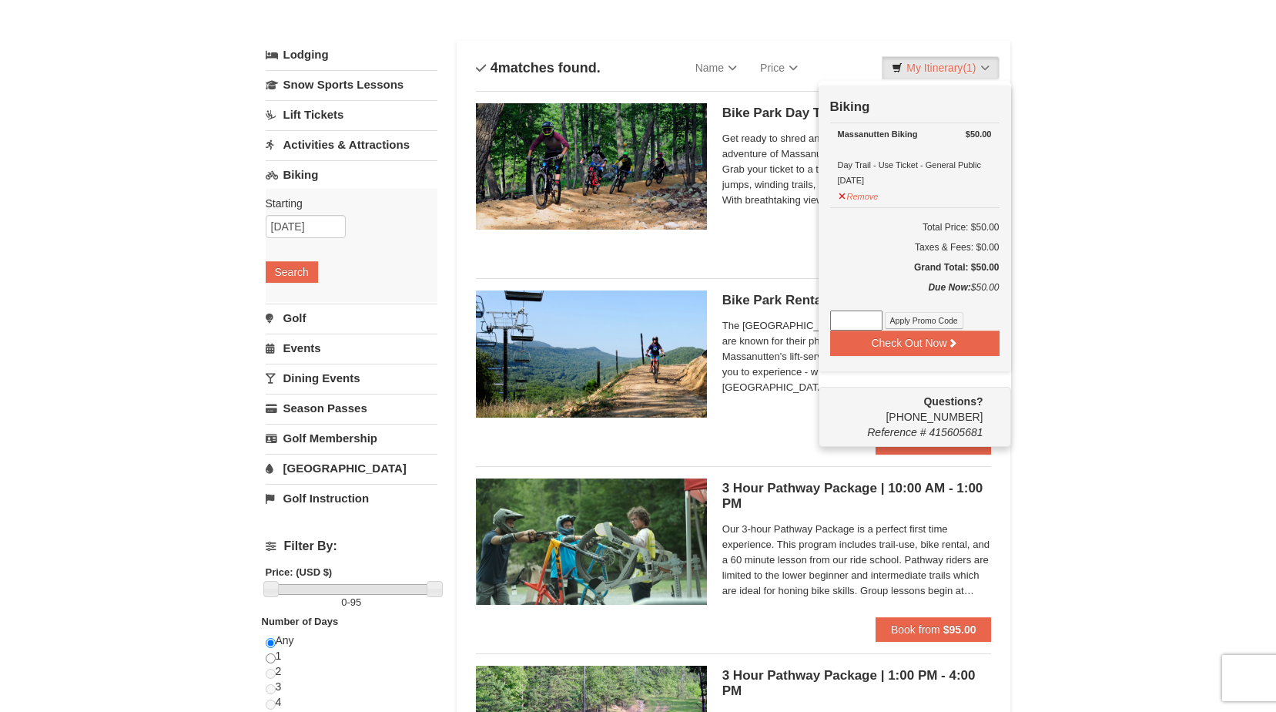
scroll to position [159, 0]
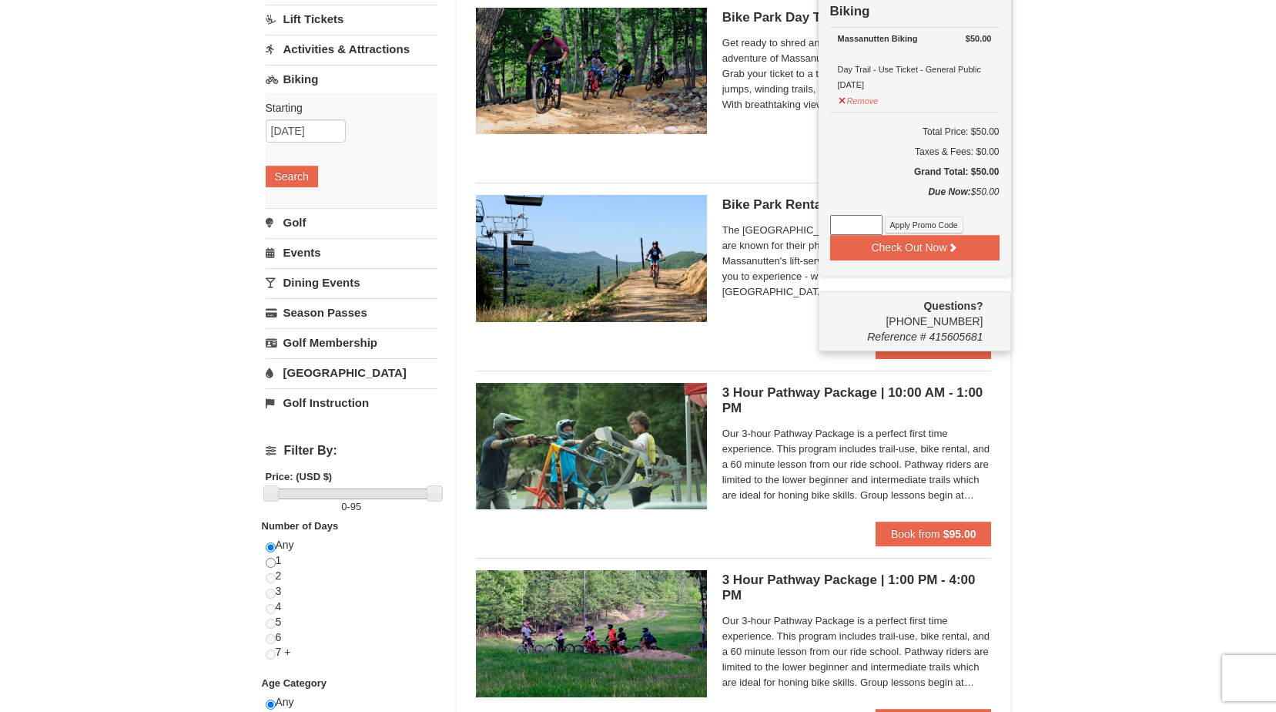
click at [1086, 316] on div "× Categories List Filter My Itinerary (1) Check Out Now Biking $50.00 Massanutt…" at bounding box center [638, 373] width 1276 height 957
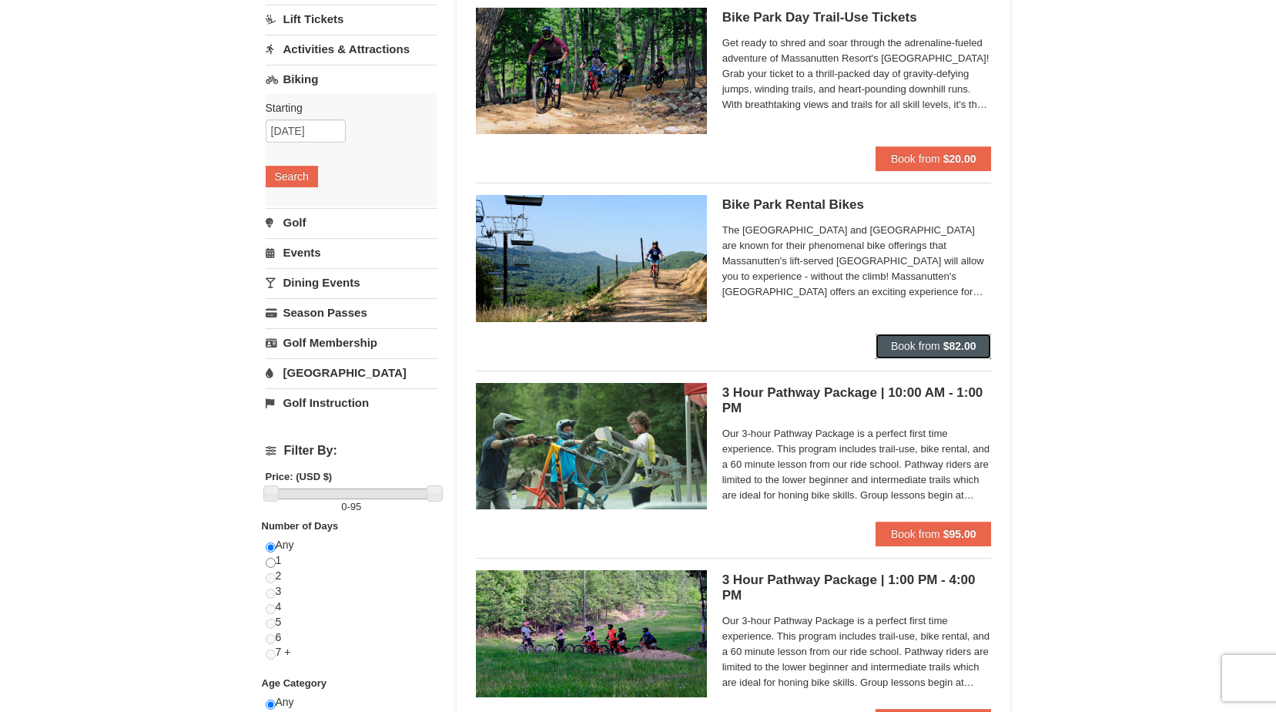
click at [981, 335] on button "Book from $82.00" at bounding box center [934, 345] width 116 height 25
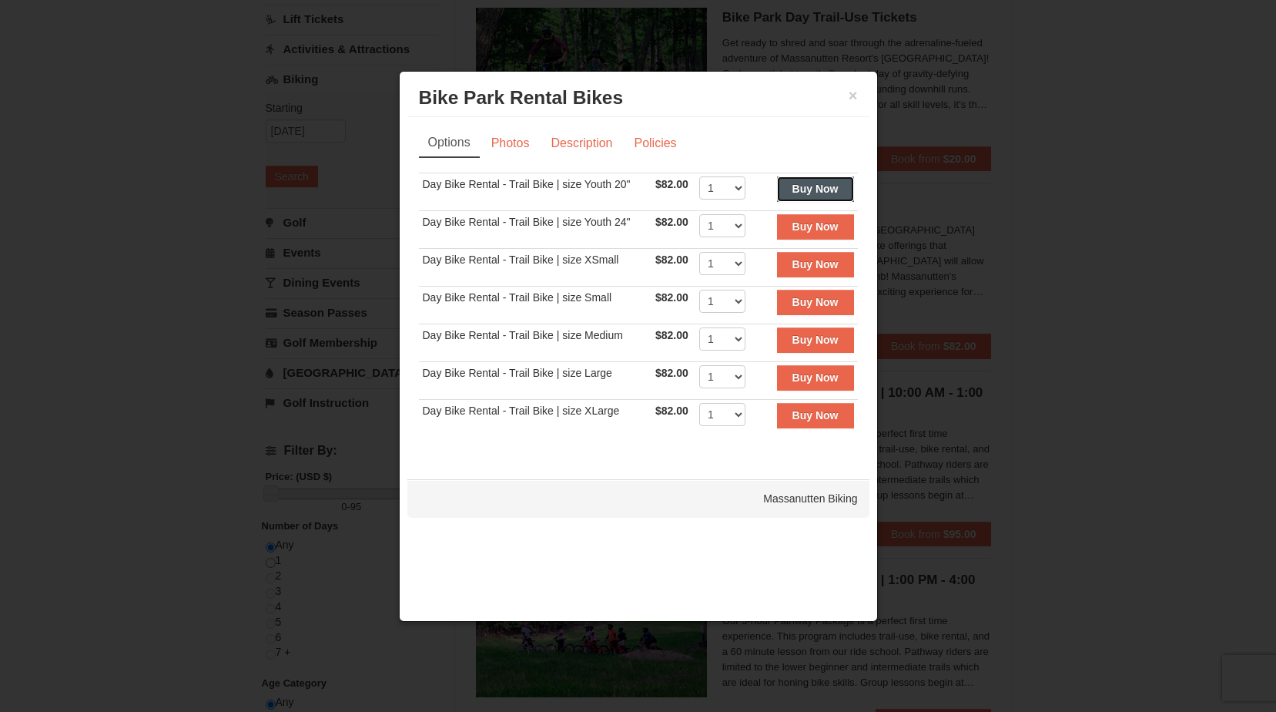
click at [808, 188] on strong "Buy Now" at bounding box center [816, 189] width 46 height 12
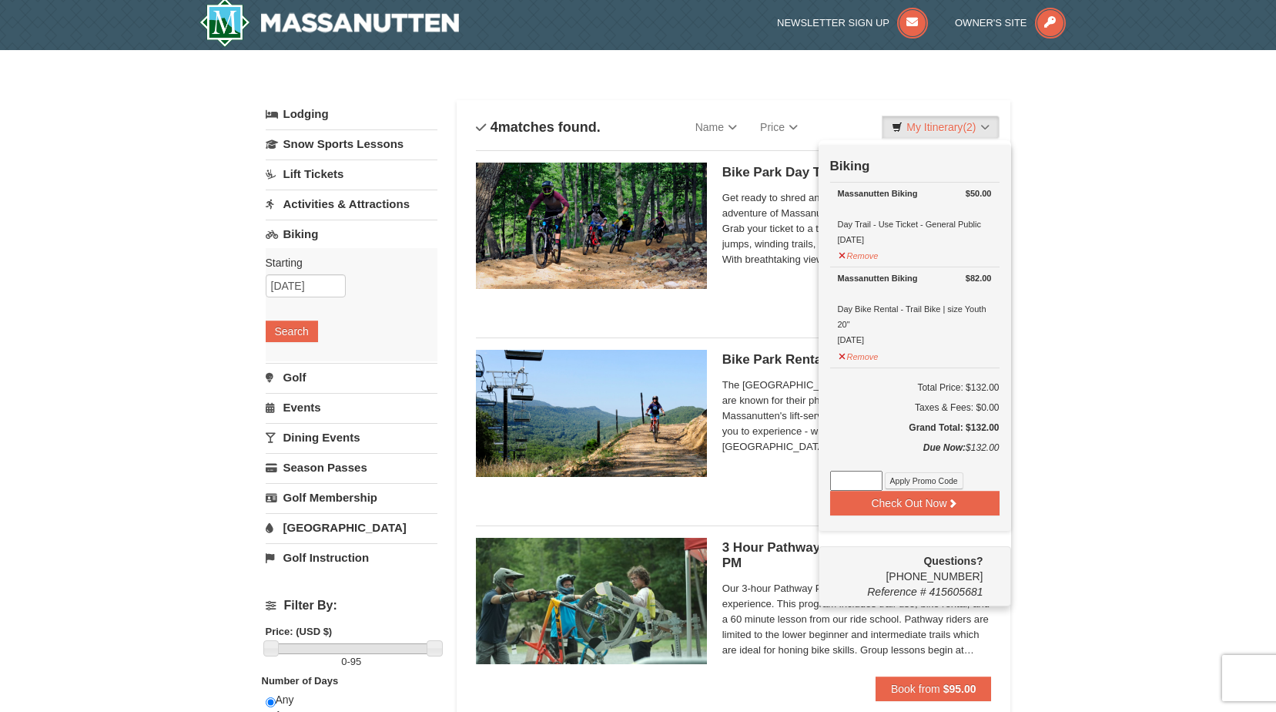
scroll to position [5, 0]
click at [853, 478] on input at bounding box center [856, 480] width 52 height 20
type input "kidzrule"
click at [907, 482] on button "Apply Promo Code" at bounding box center [924, 479] width 79 height 17
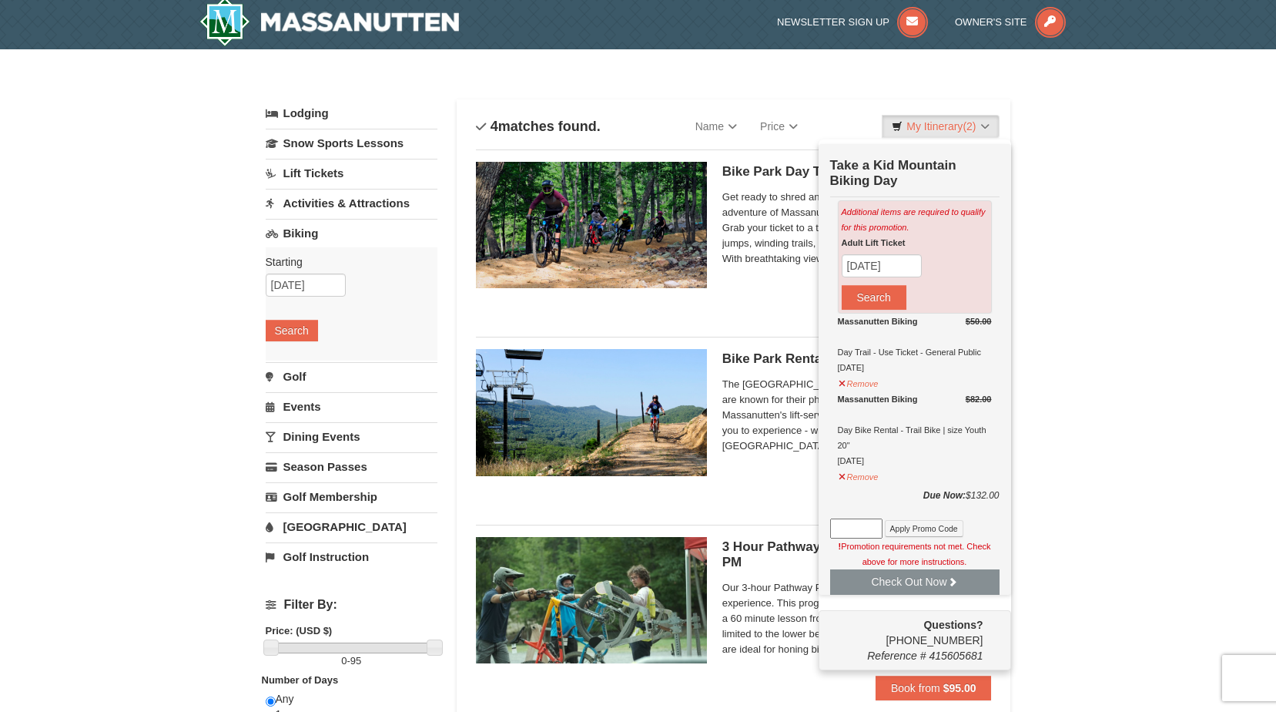
click at [1155, 394] on div "× Categories List Filter My Itinerary (2) Check Out Now Take a Kid Mountain Bik…" at bounding box center [638, 527] width 1276 height 957
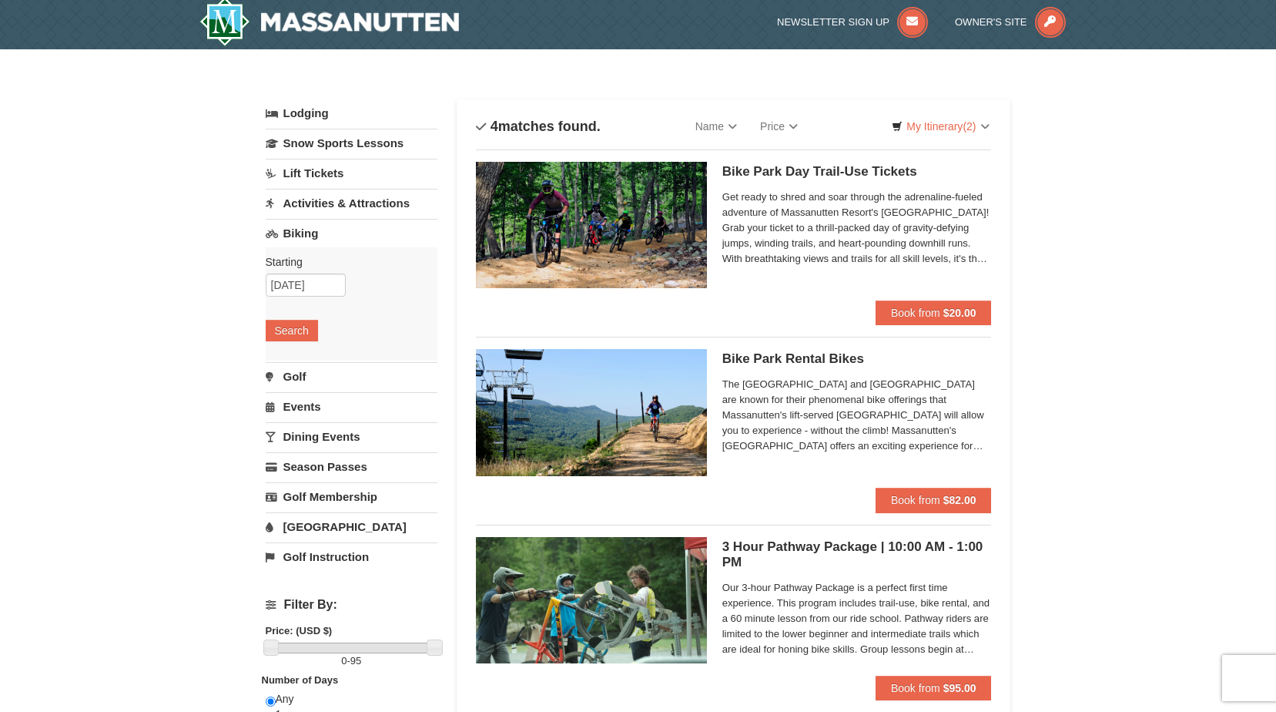
click at [867, 176] on h5 "Bike Park Day Trail-Use Tickets Massanutten Biking" at bounding box center [857, 171] width 270 height 15
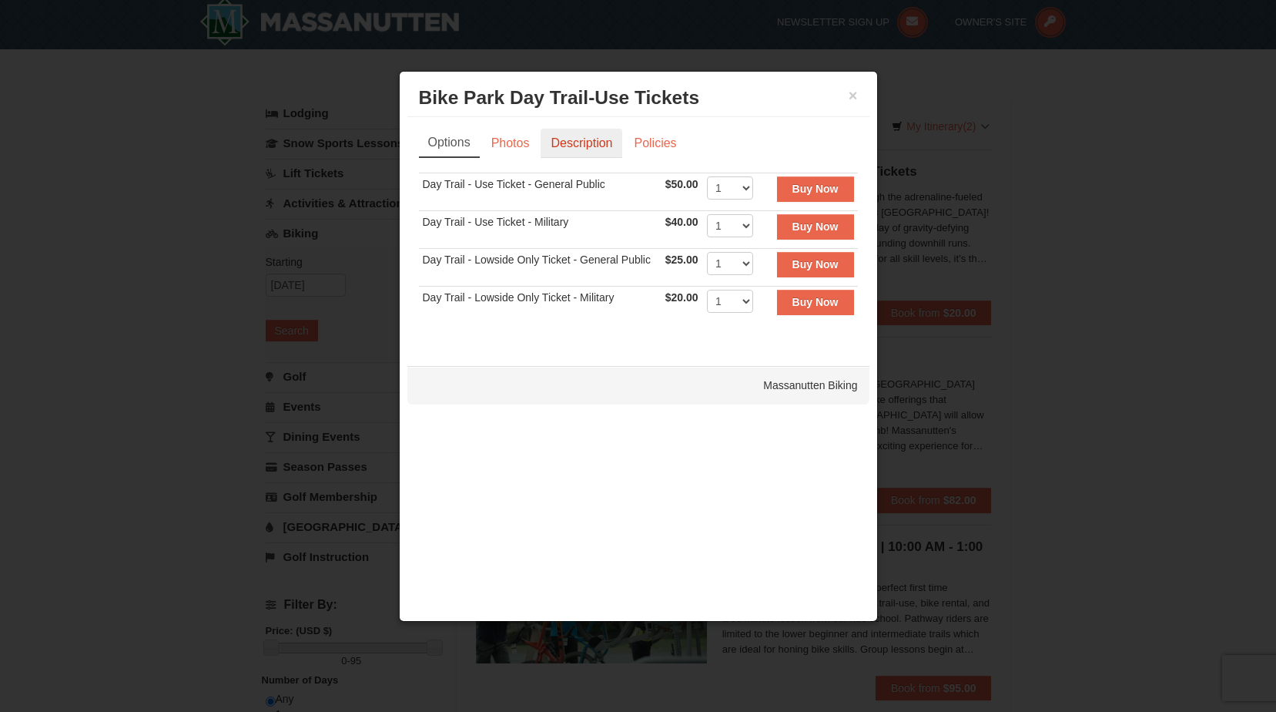
click at [588, 152] on link "Description" at bounding box center [582, 143] width 82 height 29
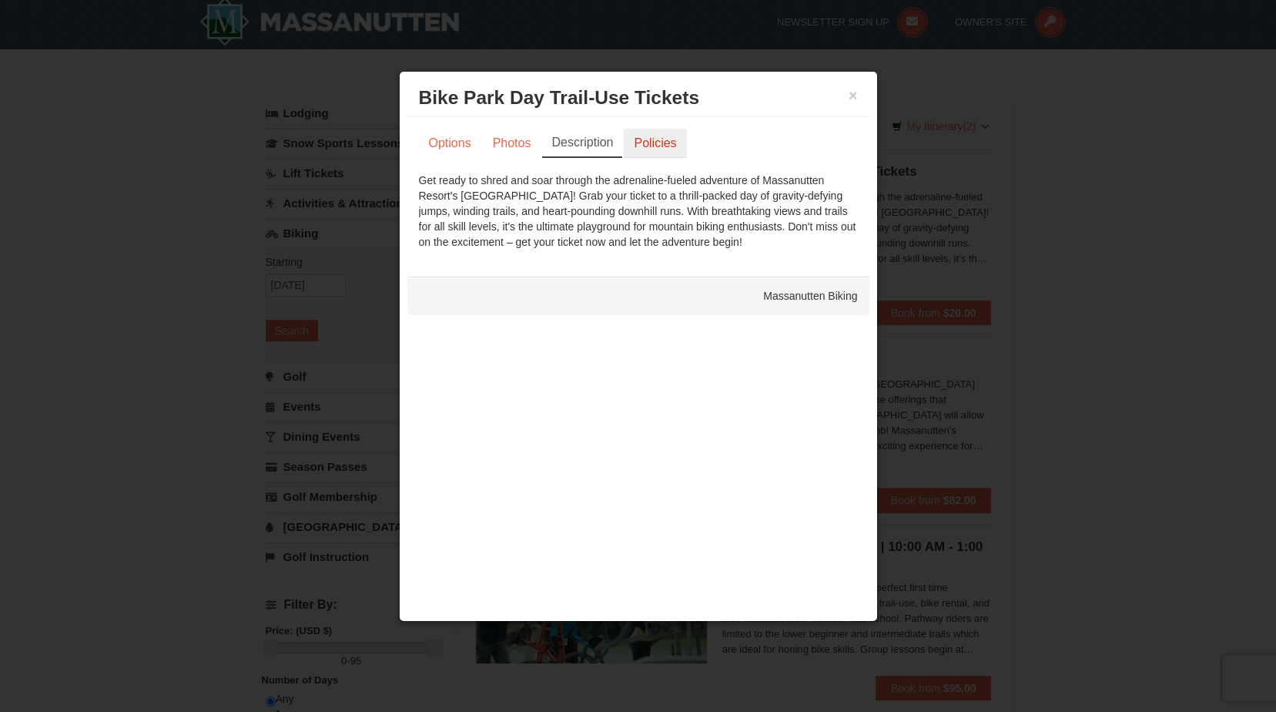
click at [638, 143] on link "Policies" at bounding box center [655, 143] width 62 height 29
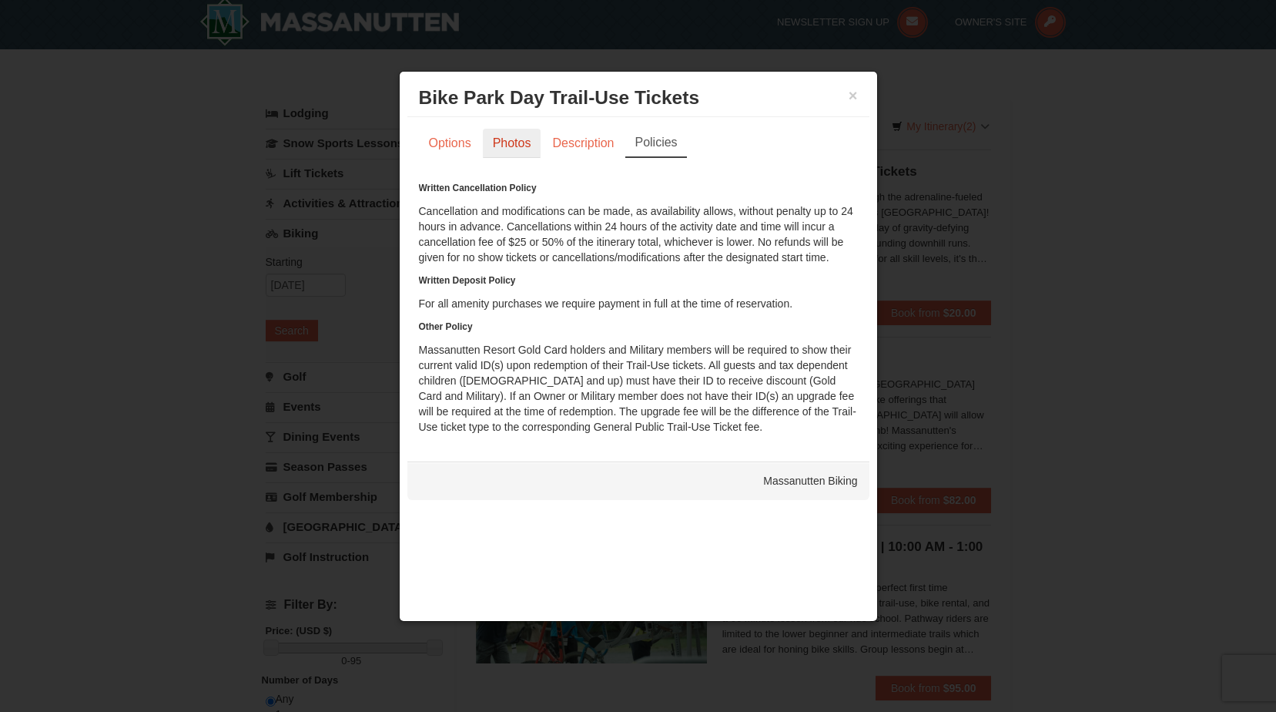
click at [488, 131] on link "Photos" at bounding box center [512, 143] width 59 height 29
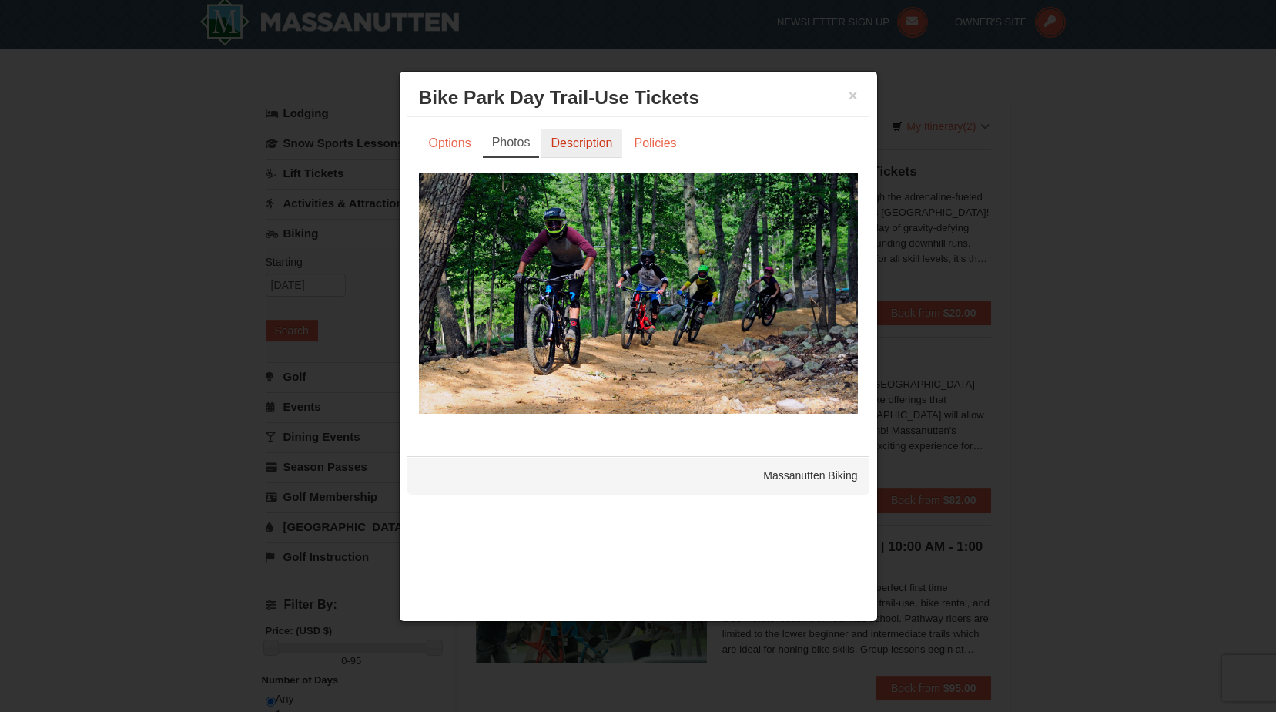
click at [575, 141] on link "Description" at bounding box center [582, 143] width 82 height 29
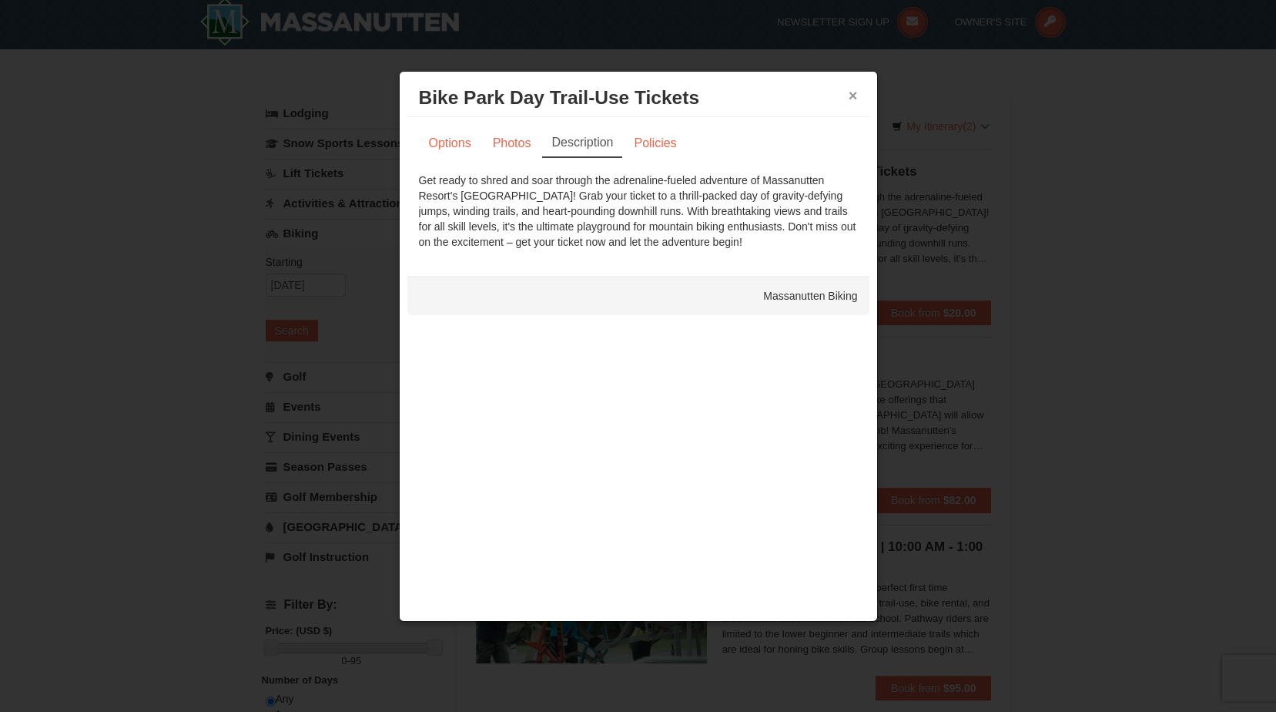
click at [854, 95] on button "×" at bounding box center [853, 95] width 9 height 15
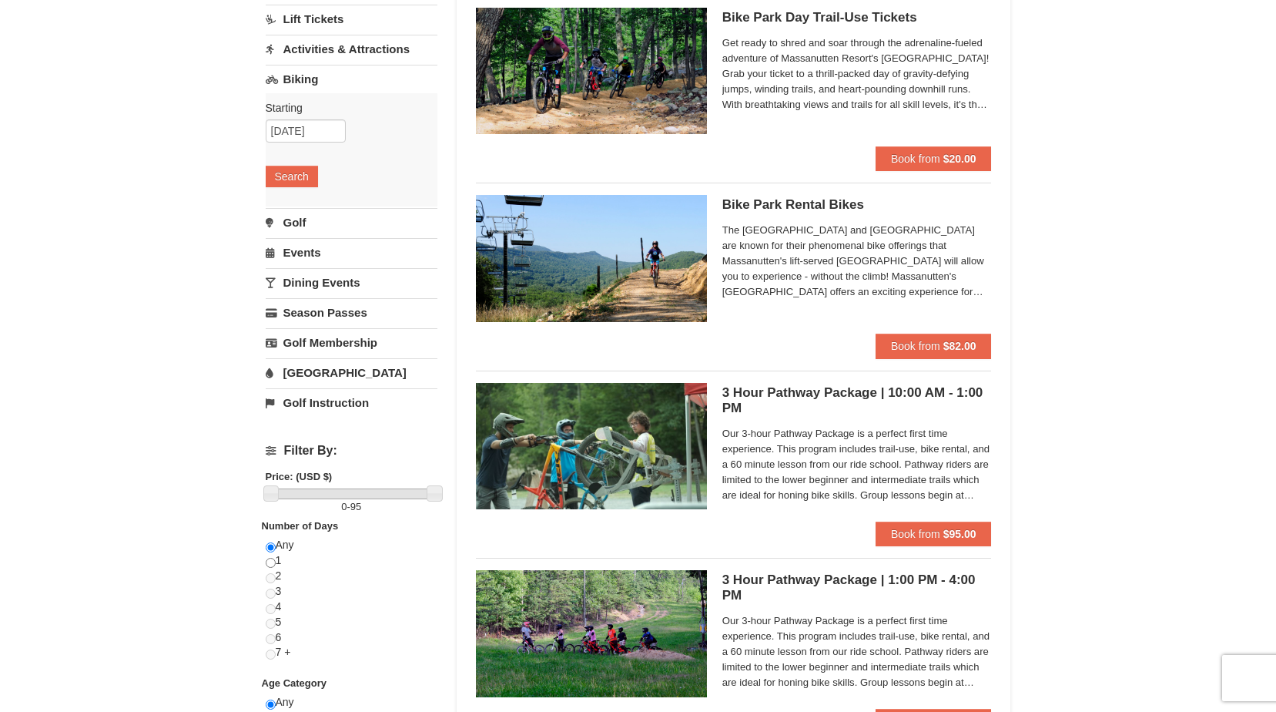
scroll to position [82, 0]
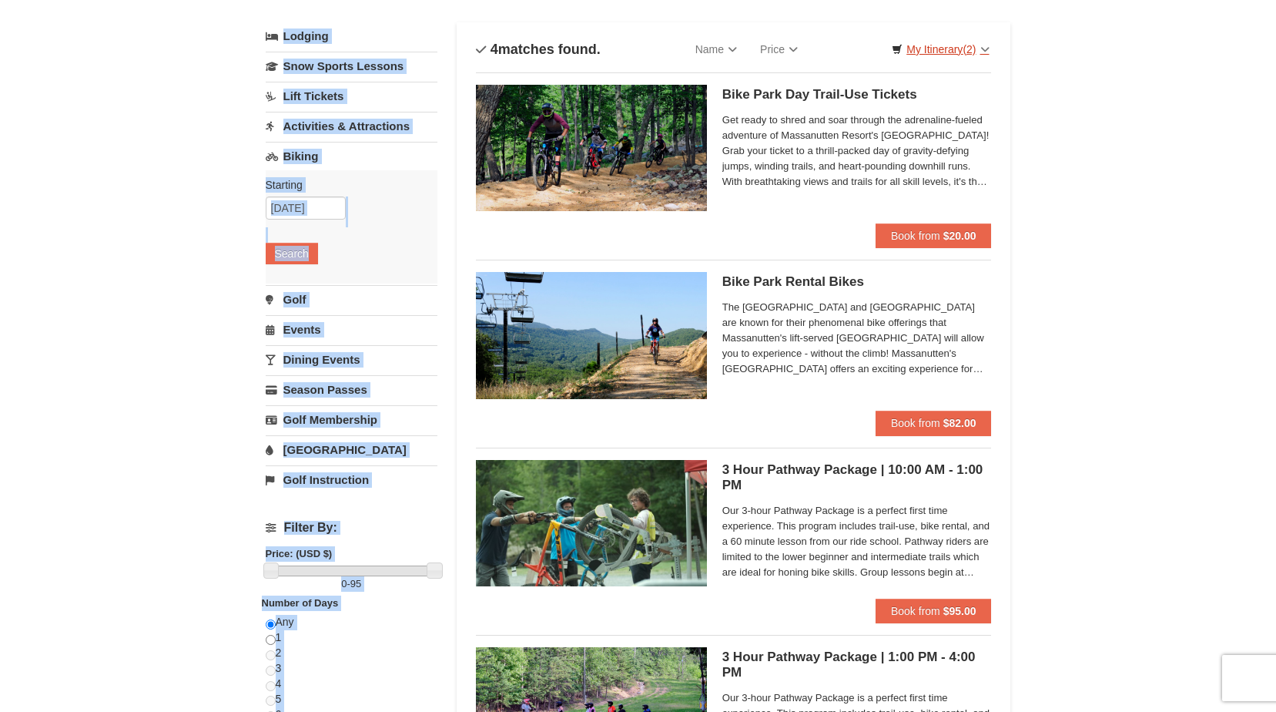
click at [977, 60] on div "Categories List Filter My Itinerary (2) Check Out Now Take a Kid Mountain Bikin…" at bounding box center [639, 451] width 746 height 888
drag, startPoint x: 977, startPoint y: 60, endPoint x: 978, endPoint y: 48, distance: 12.4
click at [978, 45] on link "My Itinerary (2)" at bounding box center [940, 49] width 117 height 23
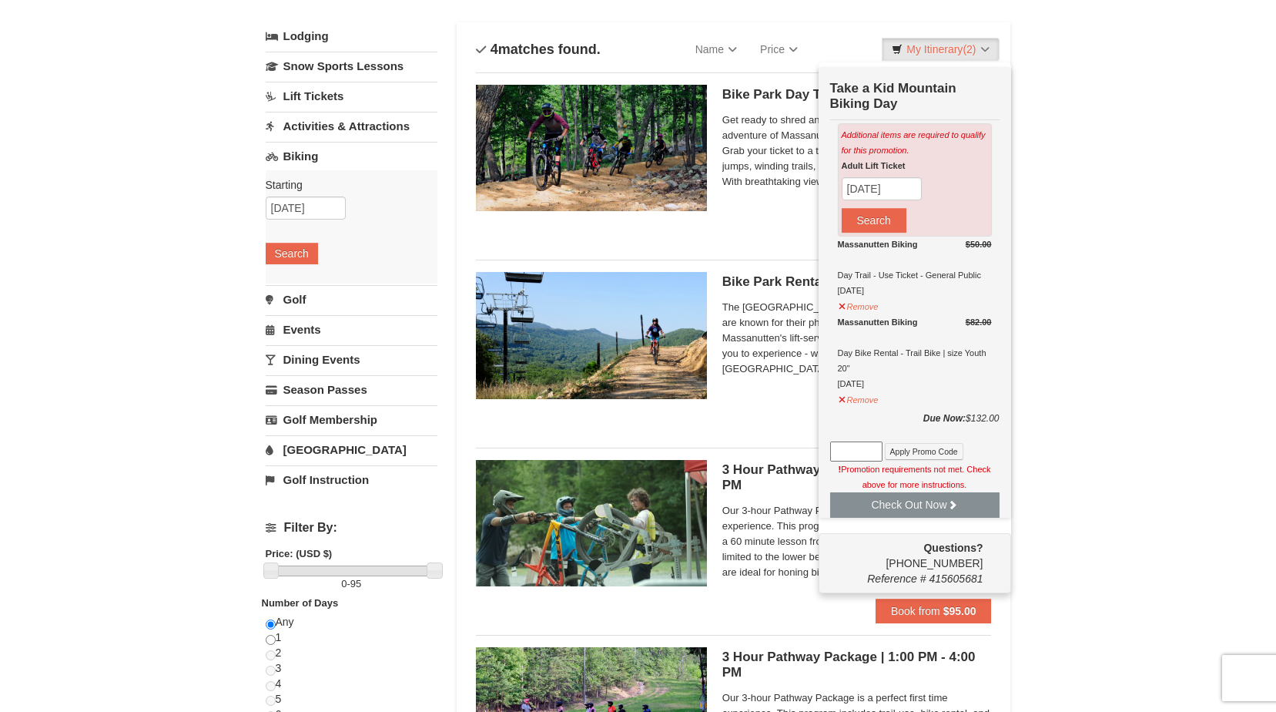
click at [1091, 176] on div "× Categories List Filter My Itinerary (2) Check Out Now Take a Kid Mountain Bik…" at bounding box center [638, 450] width 1276 height 957
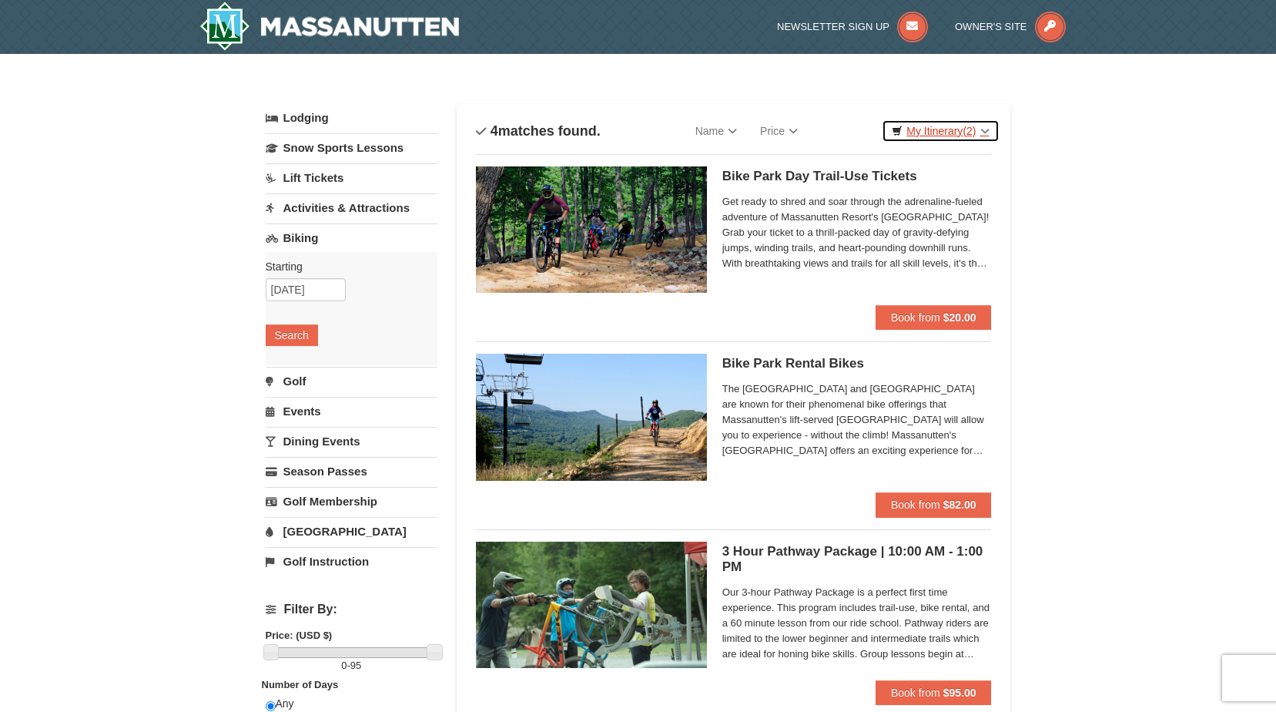
click at [969, 127] on span "(2)" at bounding box center [969, 131] width 13 height 12
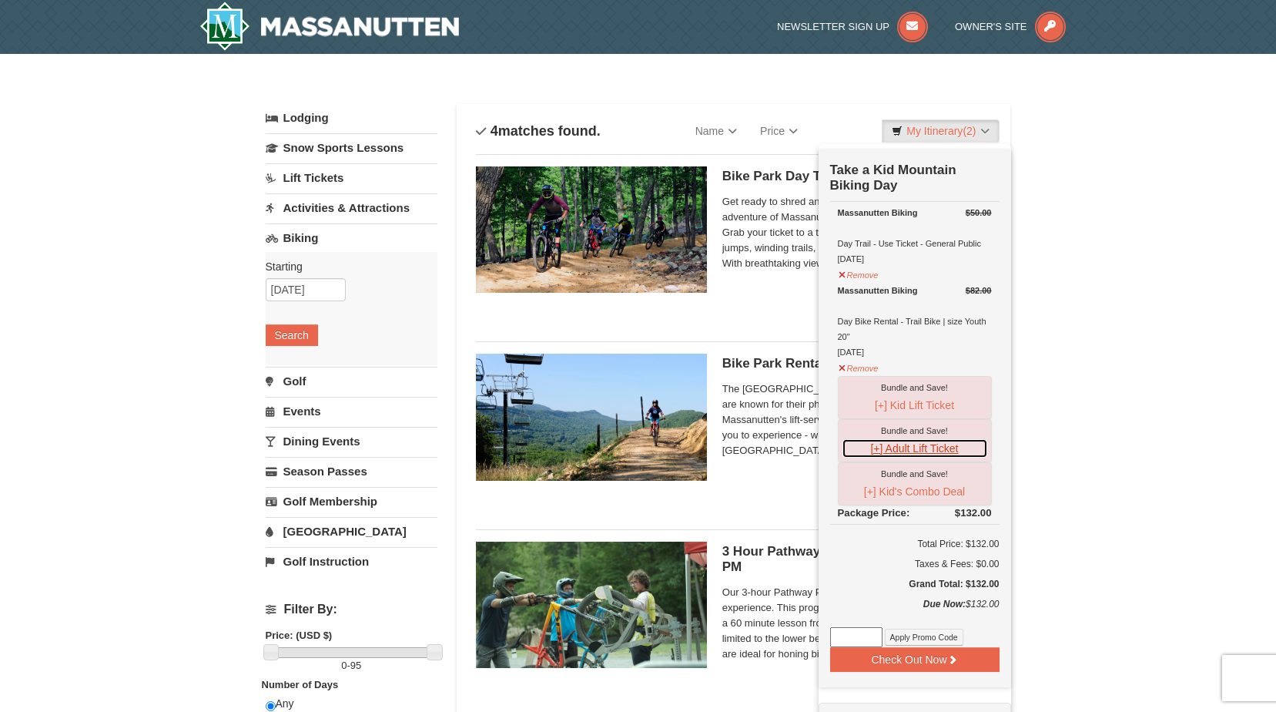
click at [925, 453] on button "[+] Adult Lift Ticket" at bounding box center [915, 448] width 146 height 20
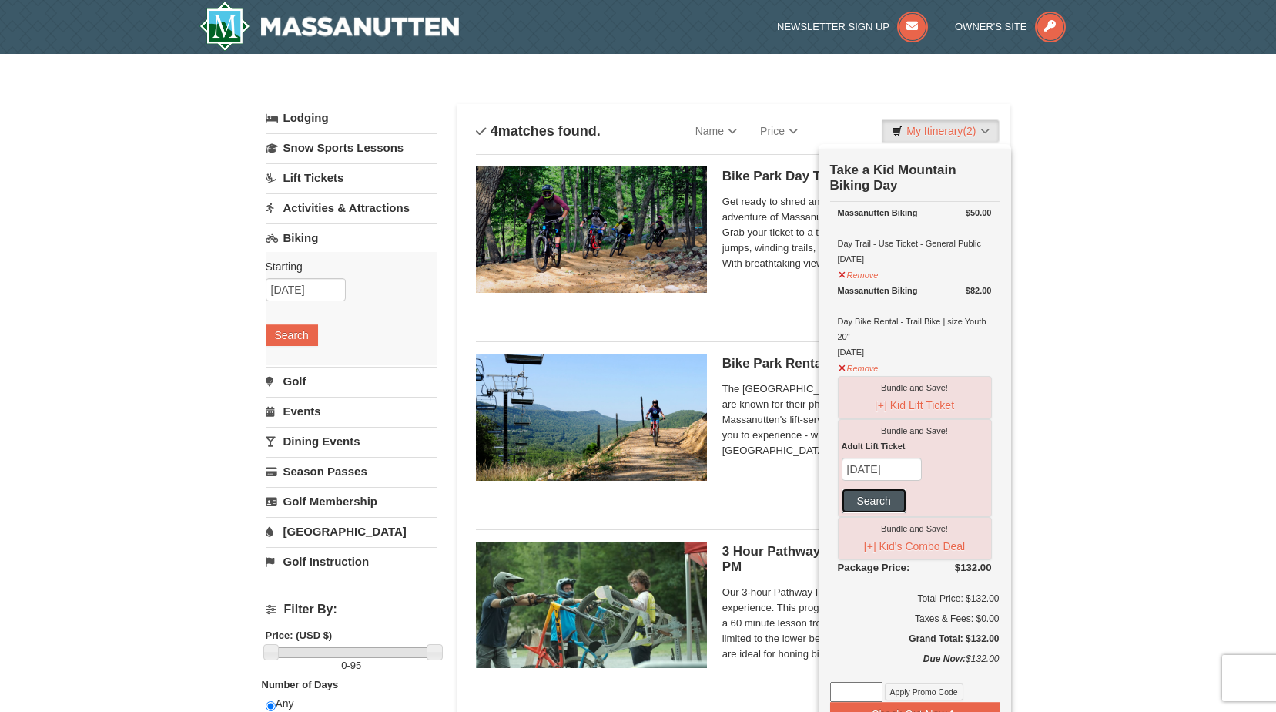
click at [872, 502] on button "Search" at bounding box center [874, 500] width 65 height 25
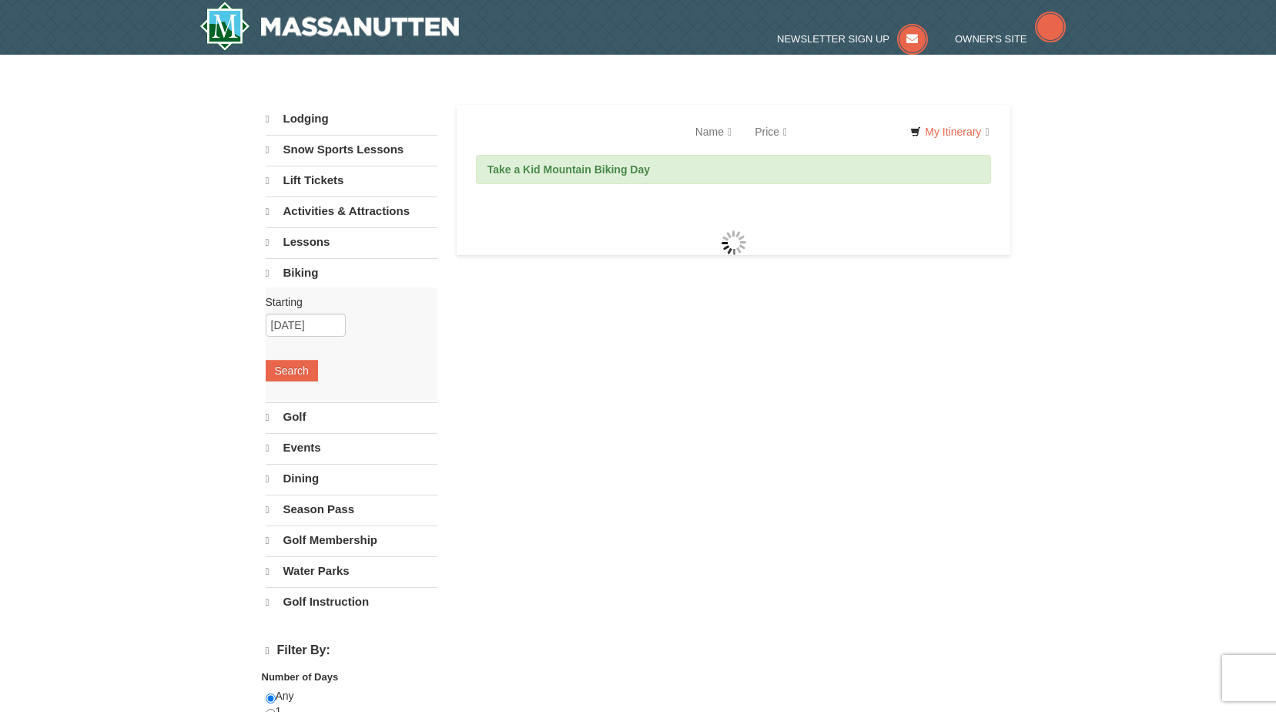
select select "9"
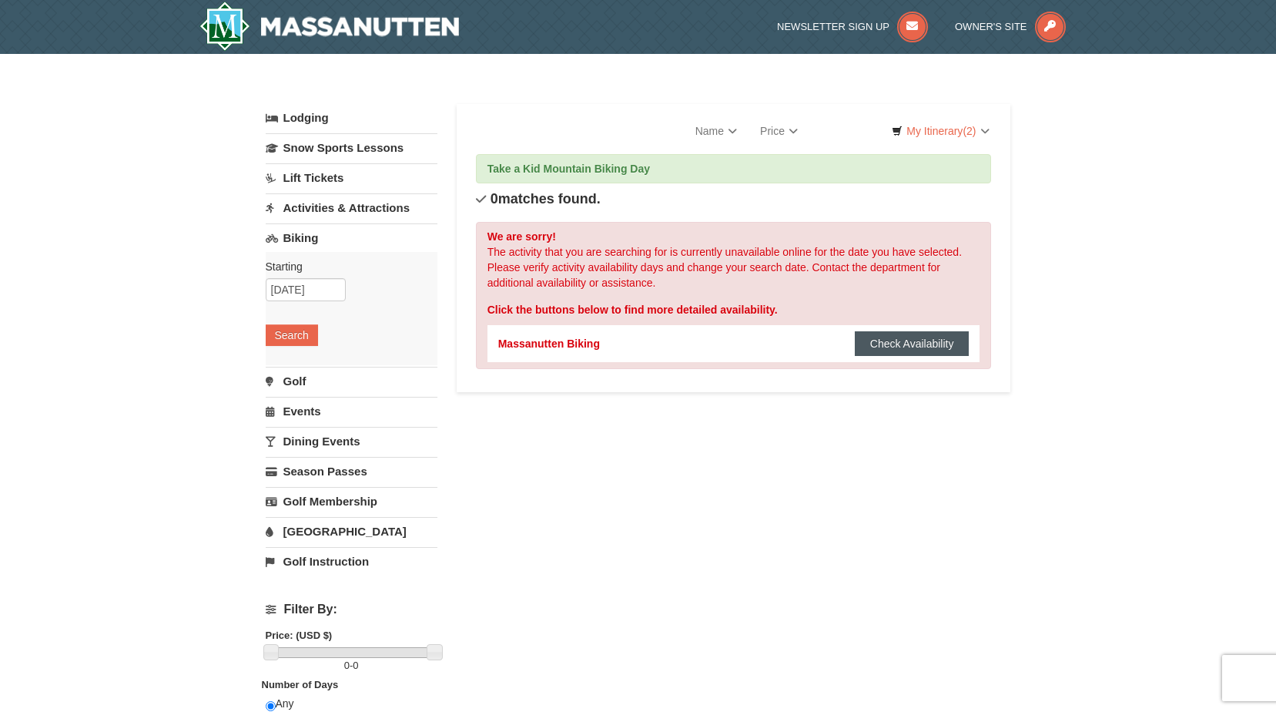
click at [950, 350] on button "Check Availability" at bounding box center [912, 343] width 115 height 25
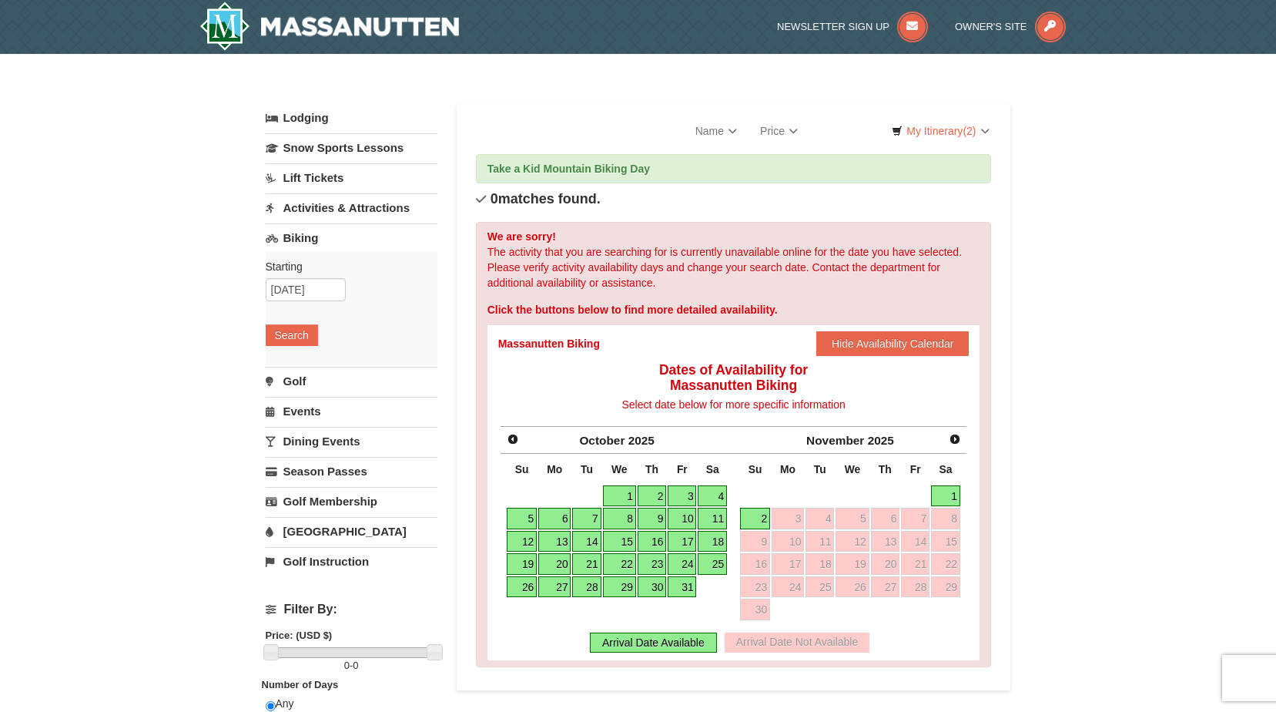
click at [712, 499] on link "4" at bounding box center [712, 496] width 29 height 22
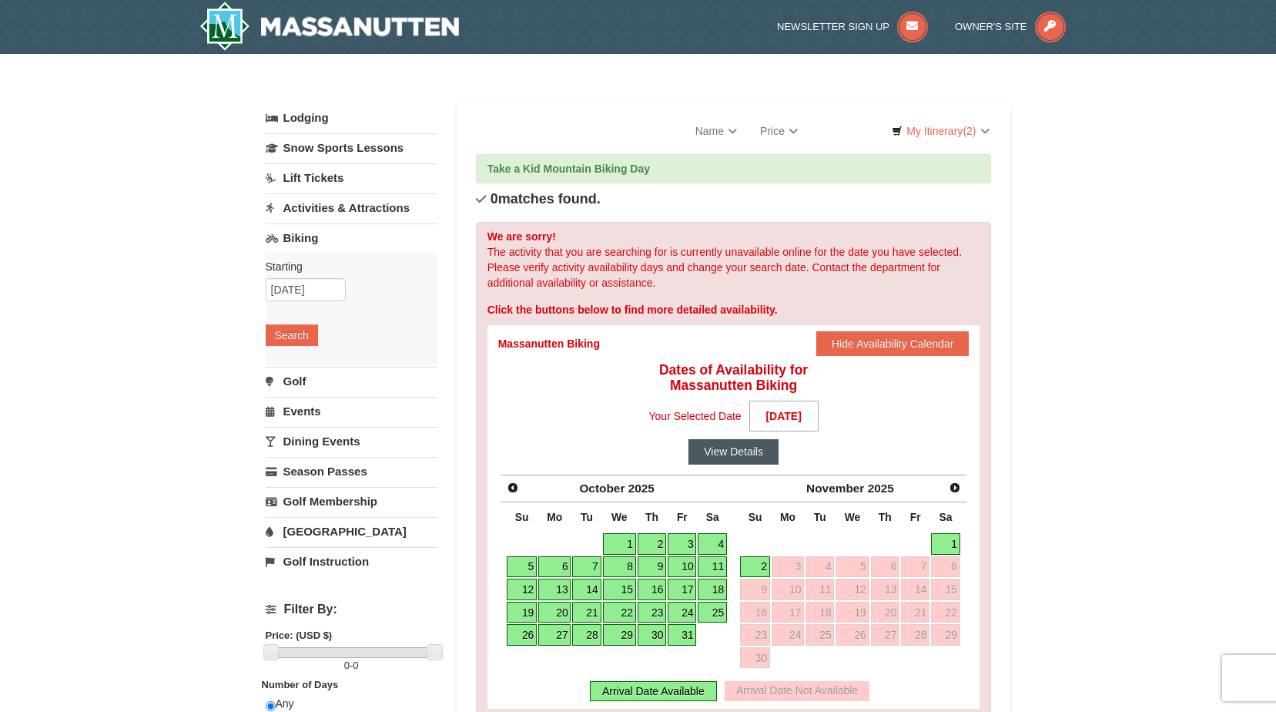
click at [753, 457] on button "View Details" at bounding box center [734, 451] width 90 height 25
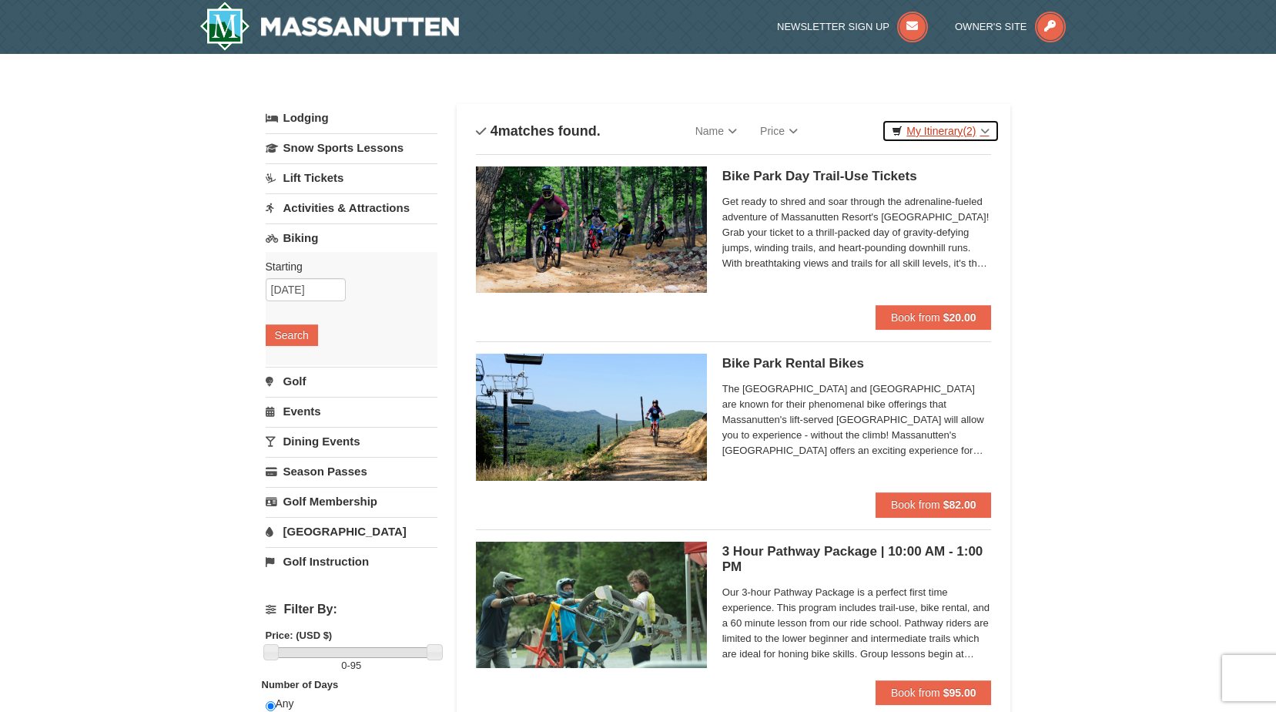
click at [978, 128] on link "My Itinerary (2)" at bounding box center [940, 130] width 117 height 23
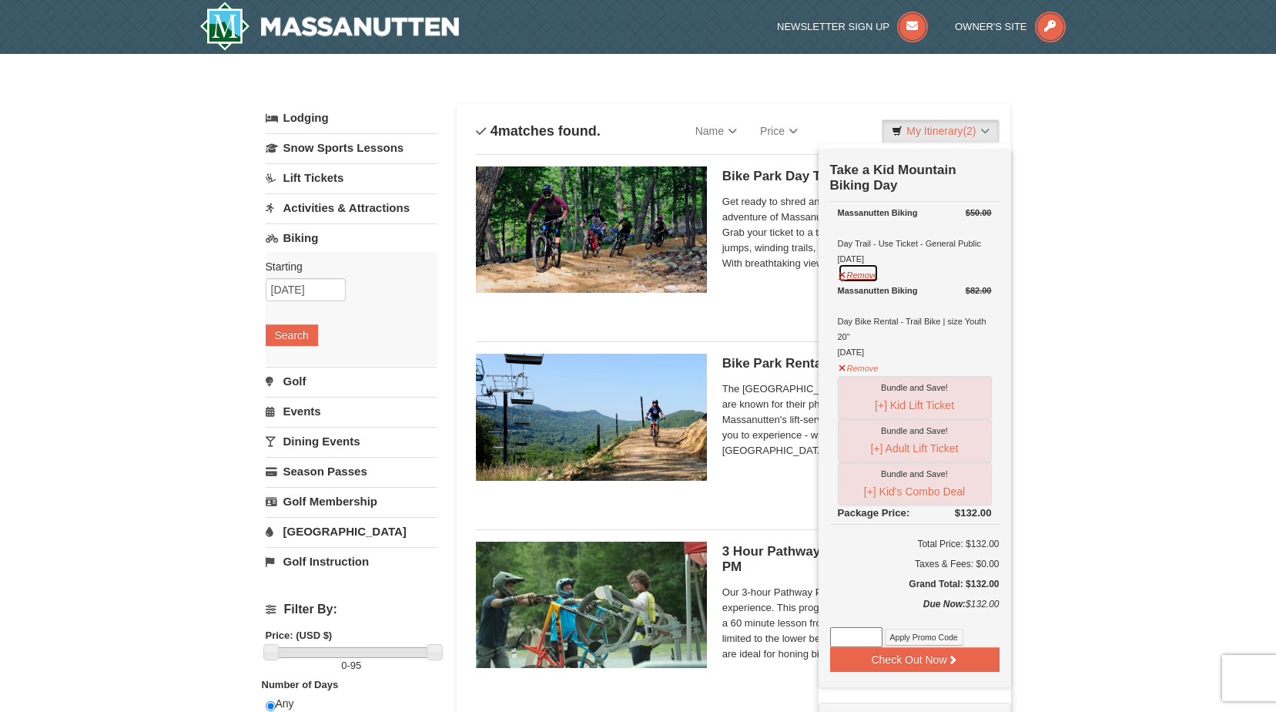
click at [853, 279] on button "Remove" at bounding box center [859, 272] width 42 height 19
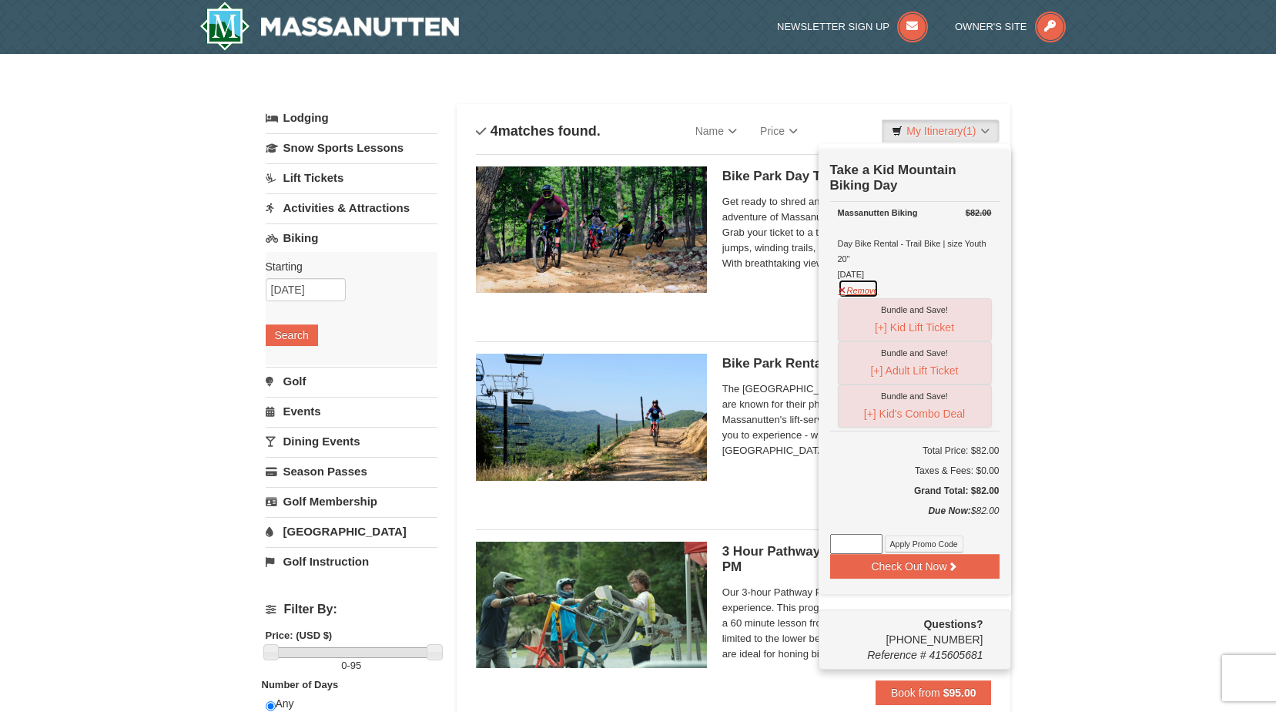
click at [856, 289] on button "Remove" at bounding box center [859, 288] width 42 height 19
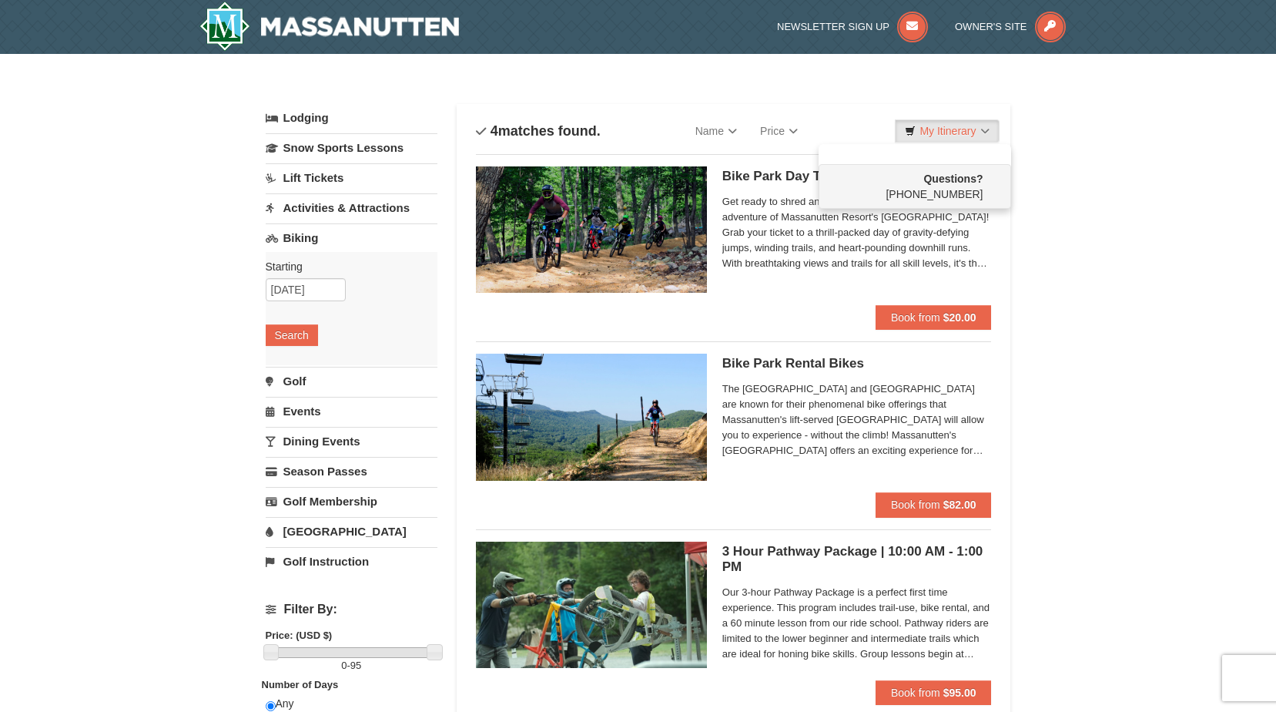
click at [1047, 237] on div "× Categories List Filter My Itinerary Questions? 1-540-289-9441 Lodging Arrival…" at bounding box center [638, 532] width 1276 height 957
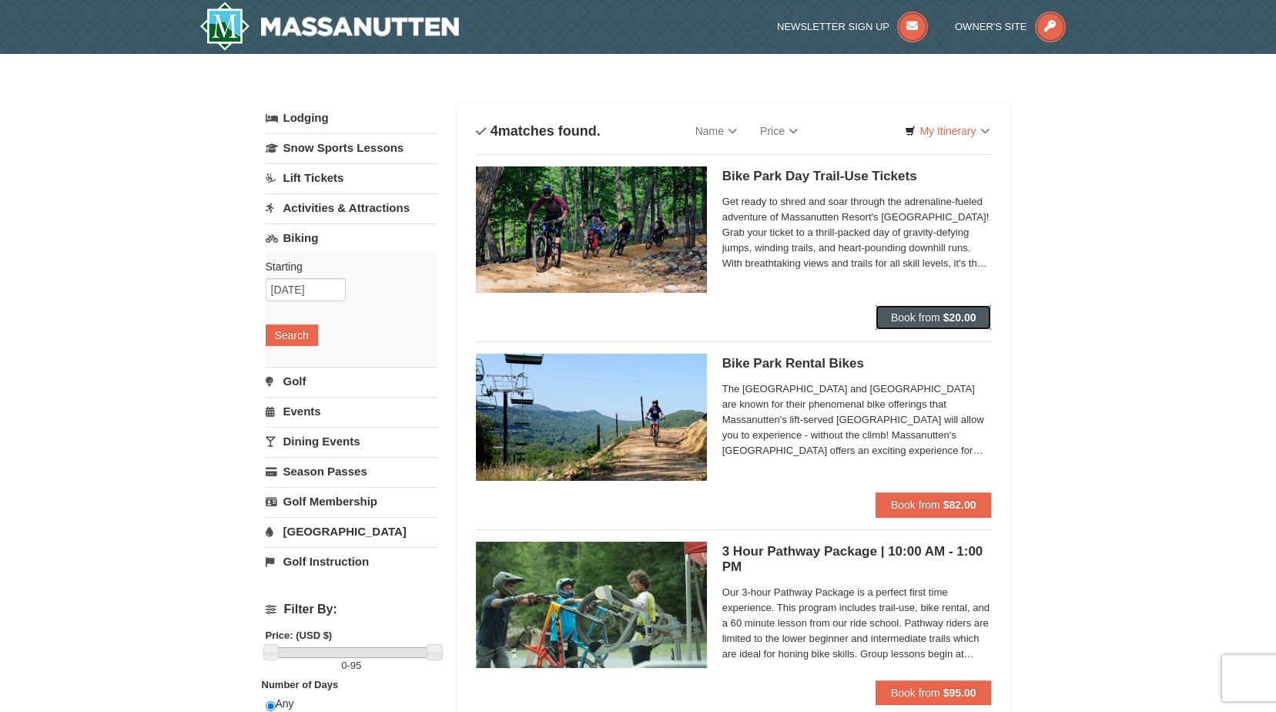
click at [929, 308] on button "Book from $20.00" at bounding box center [934, 317] width 116 height 25
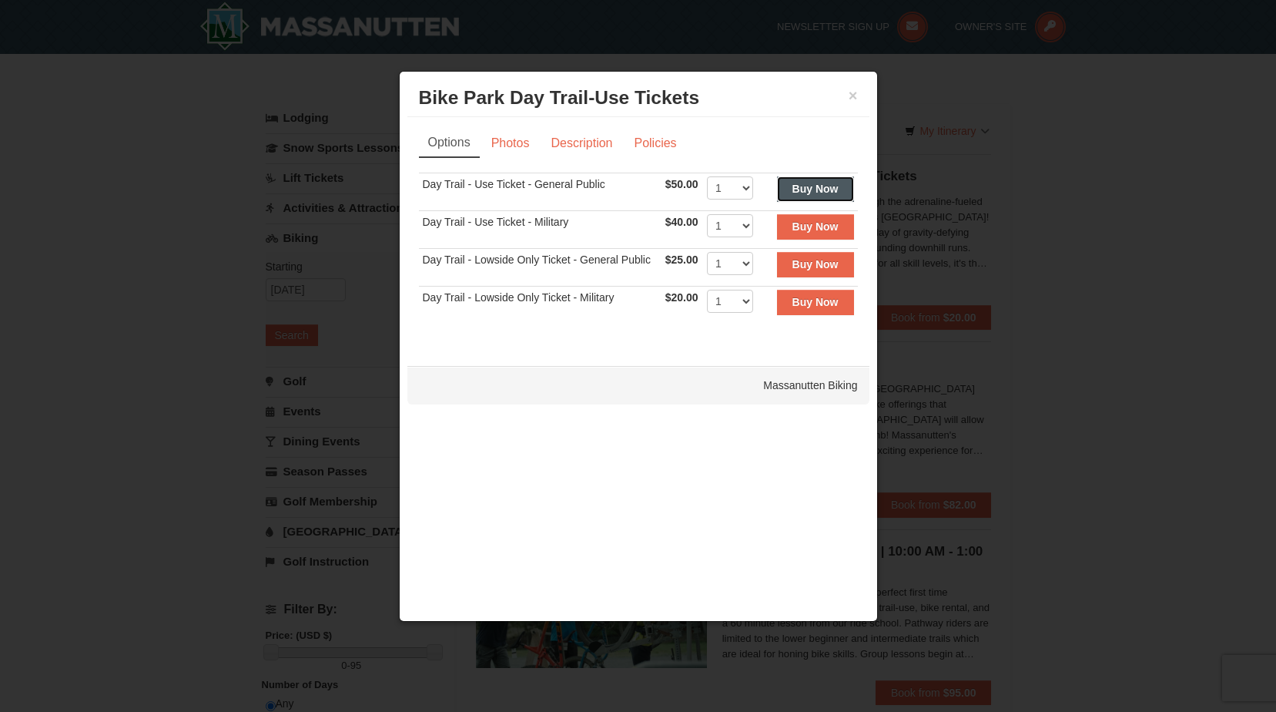
click at [807, 189] on strong "Buy Now" at bounding box center [816, 189] width 46 height 12
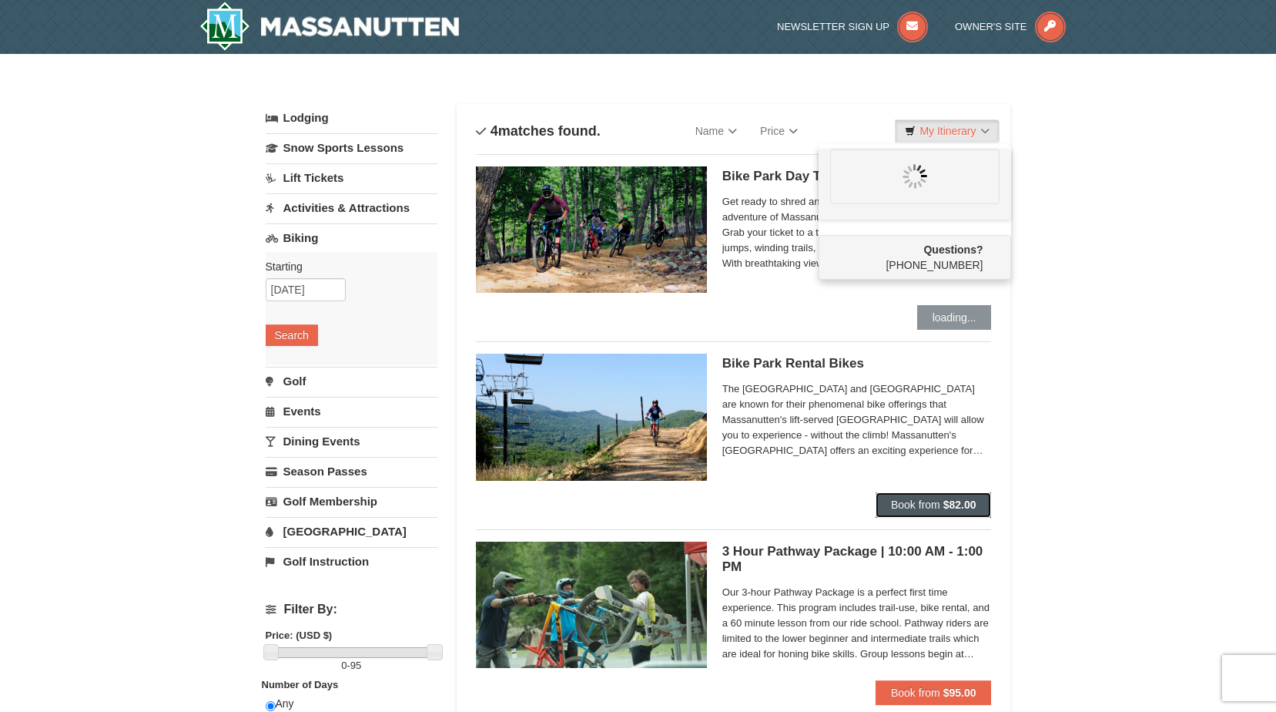
click at [925, 495] on button "Book from $82.00" at bounding box center [934, 504] width 116 height 25
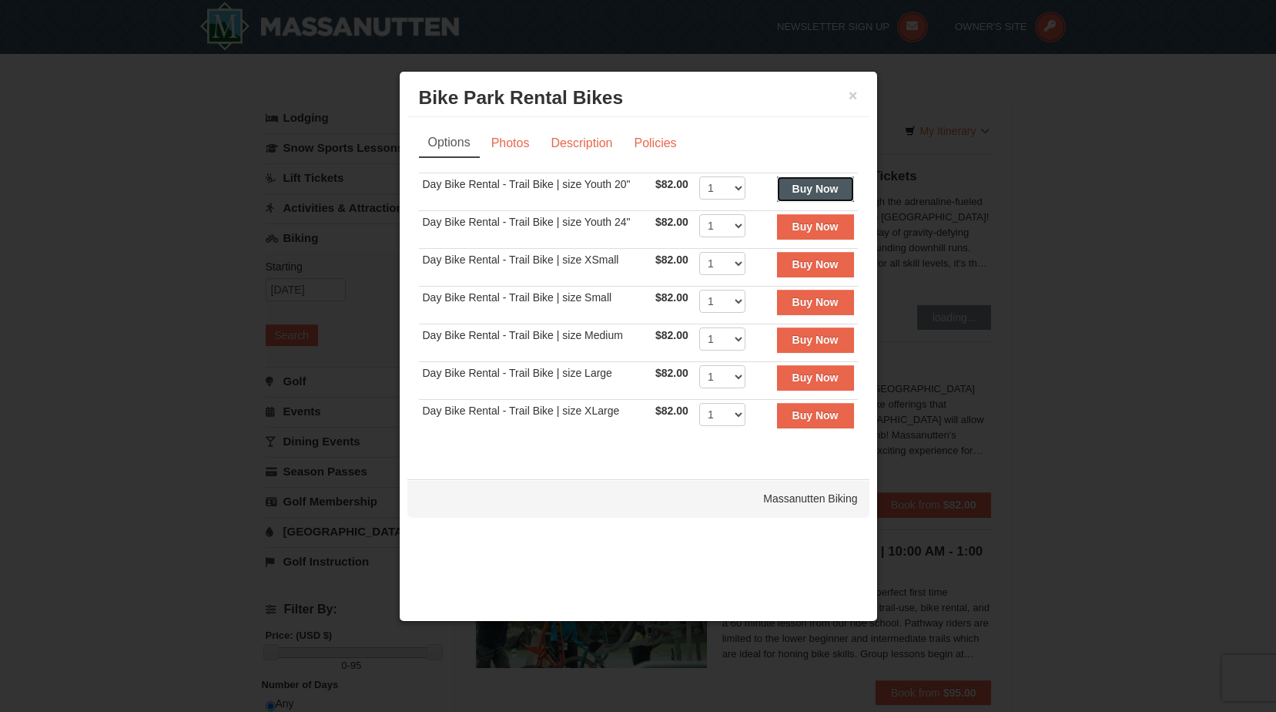
click at [800, 185] on strong "Buy Now" at bounding box center [816, 189] width 46 height 12
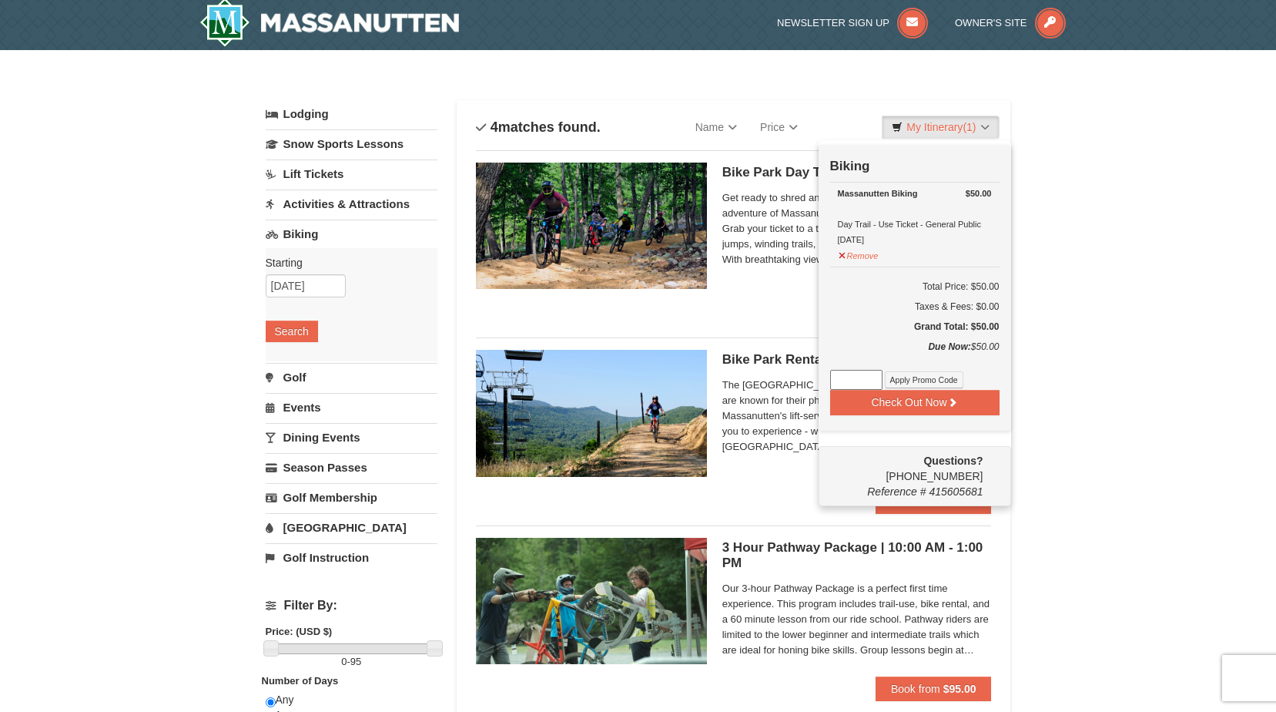
scroll to position [5, 0]
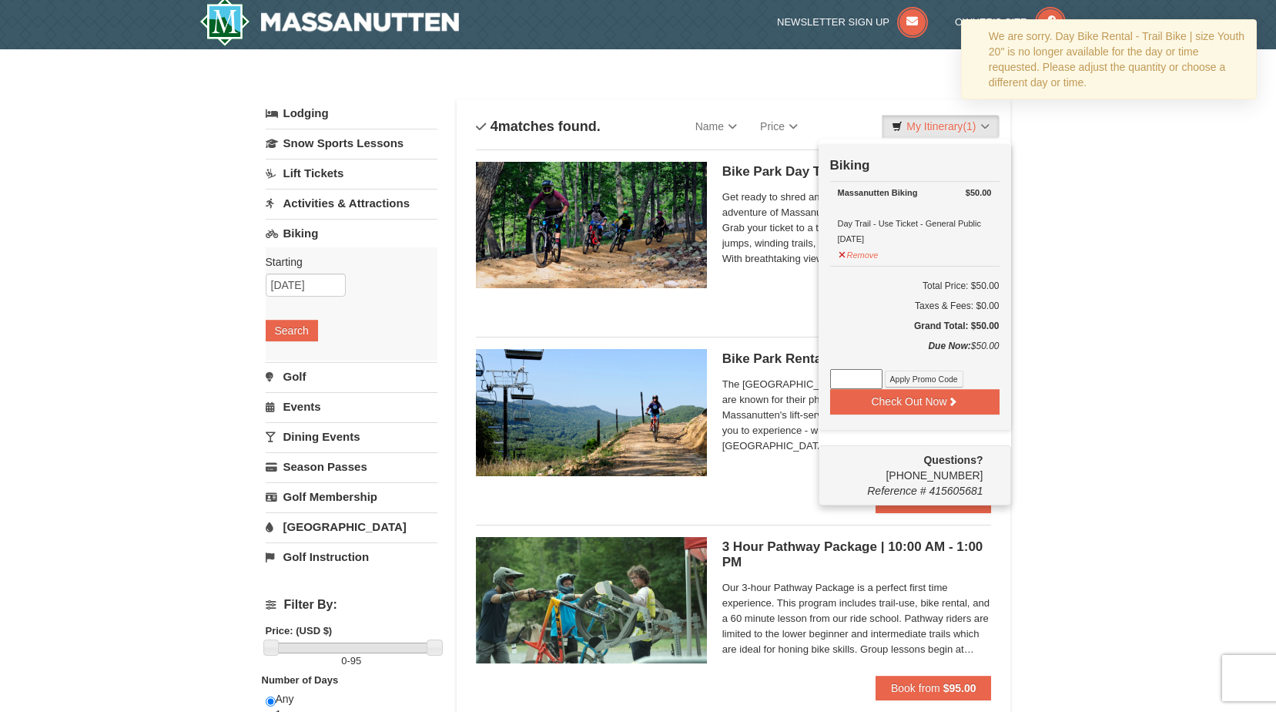
click at [1081, 304] on div "× Categories List Filter My Itinerary (1) Check Out Now Biking $50.00 Massanutt…" at bounding box center [638, 527] width 1276 height 957
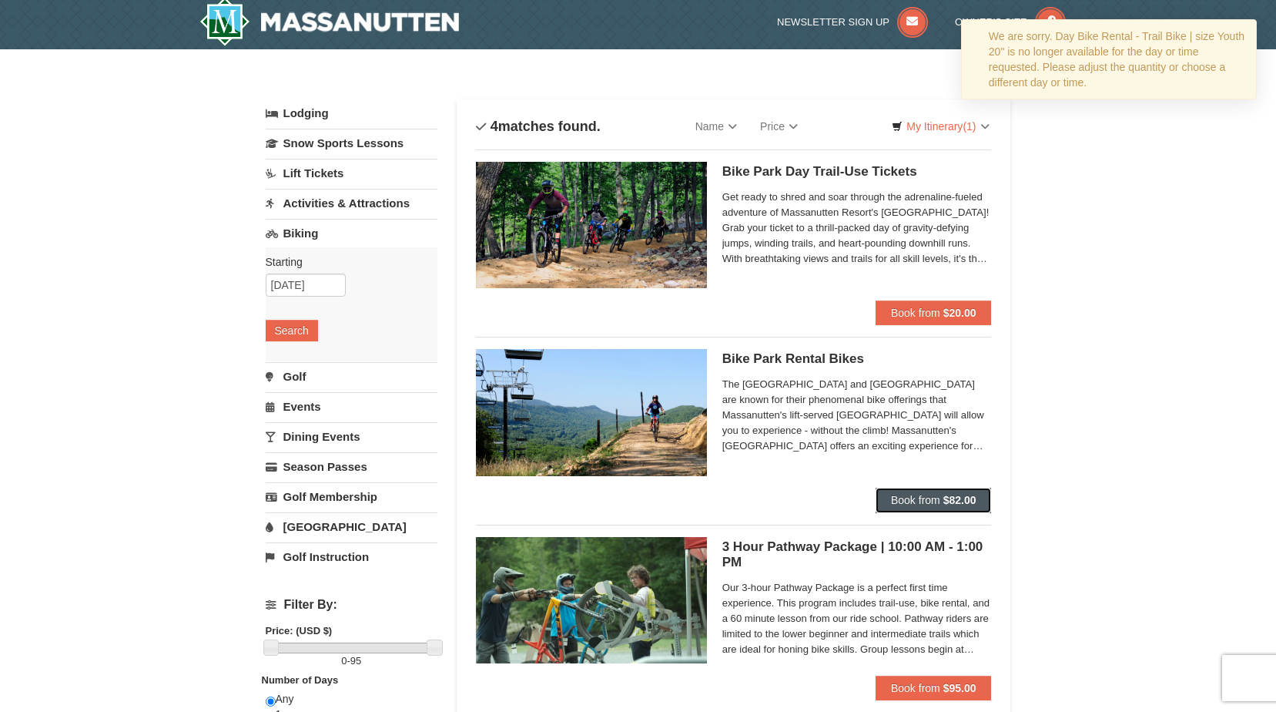
click at [973, 499] on strong "$82.00" at bounding box center [959, 500] width 33 height 12
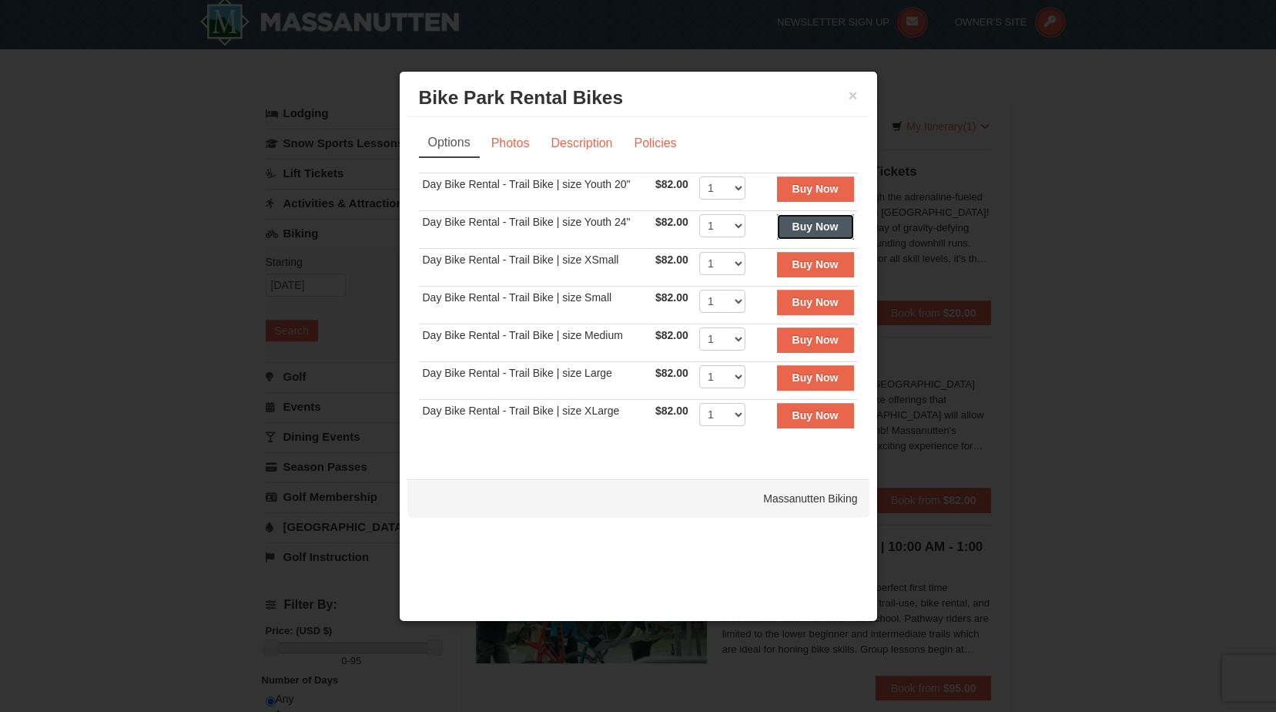
click at [793, 223] on strong "Buy Now" at bounding box center [816, 226] width 46 height 12
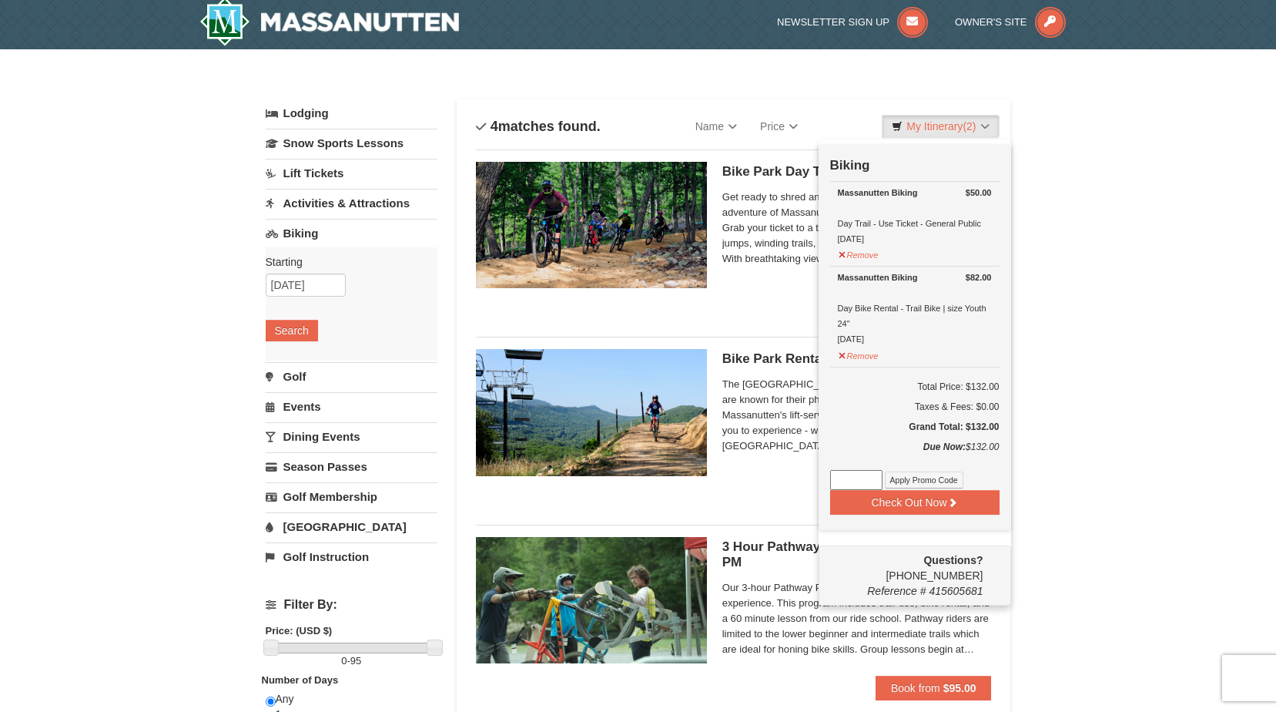
click at [838, 473] on input at bounding box center [856, 480] width 52 height 20
type input "kidzrule"
click at [856, 510] on button "Check Out Now" at bounding box center [914, 502] width 169 height 25
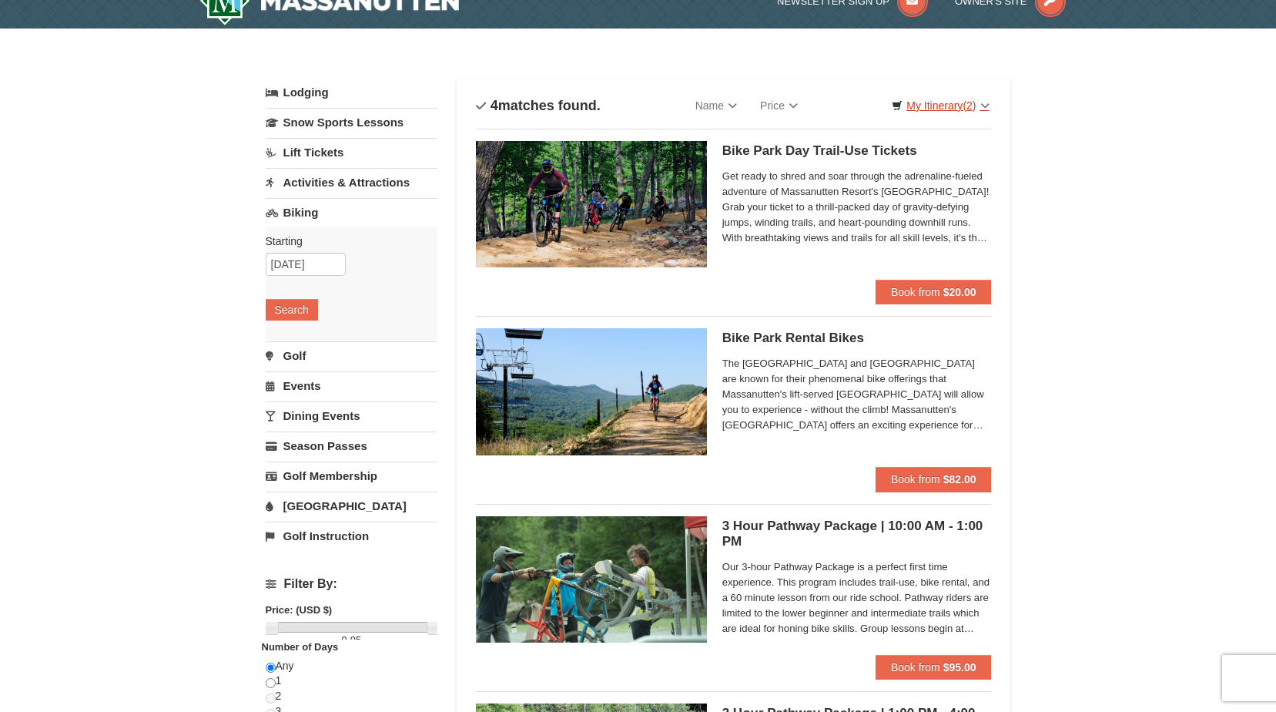
scroll to position [5, 0]
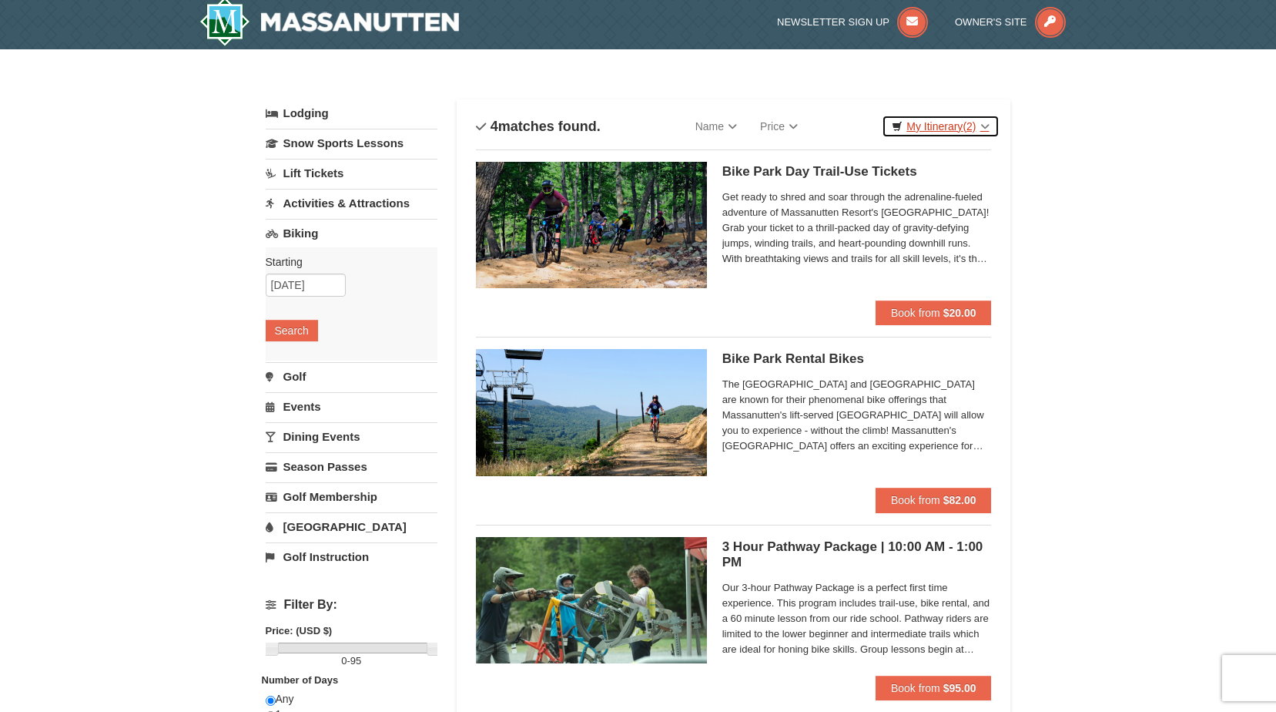
click at [924, 118] on link "My Itinerary (2)" at bounding box center [940, 126] width 117 height 23
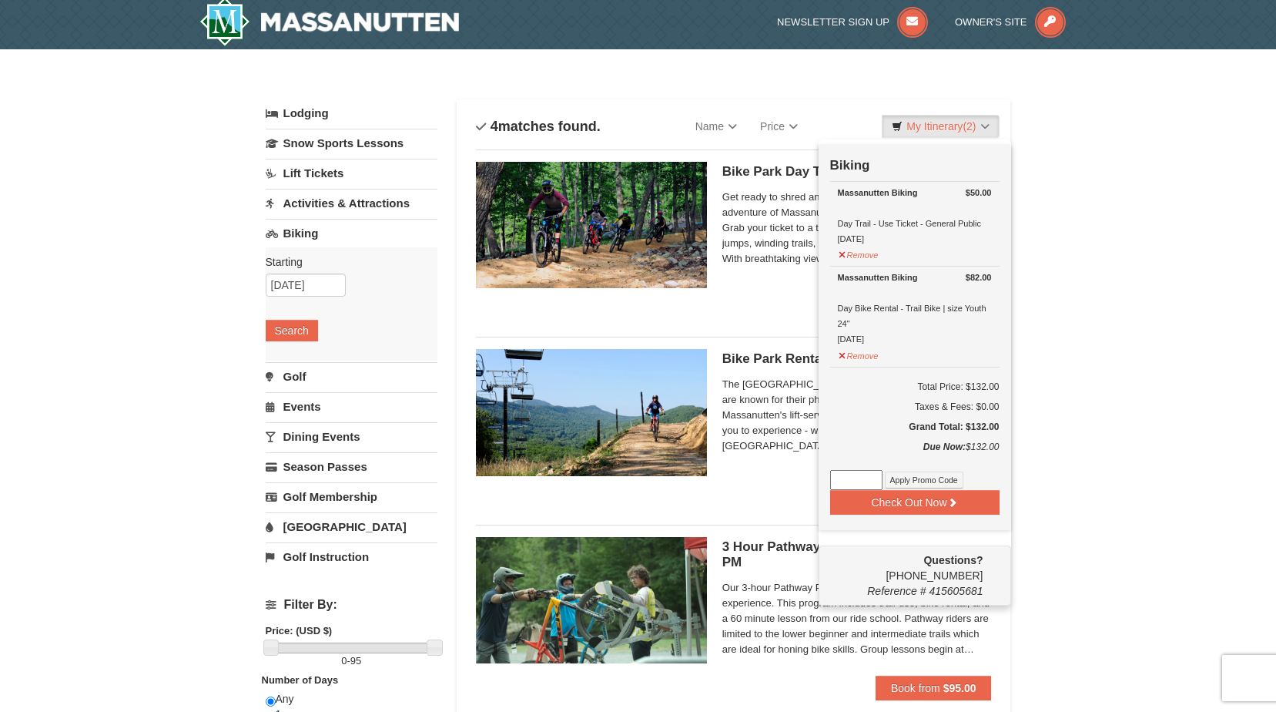
click at [855, 479] on input at bounding box center [856, 480] width 52 height 20
type input "kidzrule"
click at [910, 478] on button "Apply Promo Code" at bounding box center [924, 479] width 79 height 17
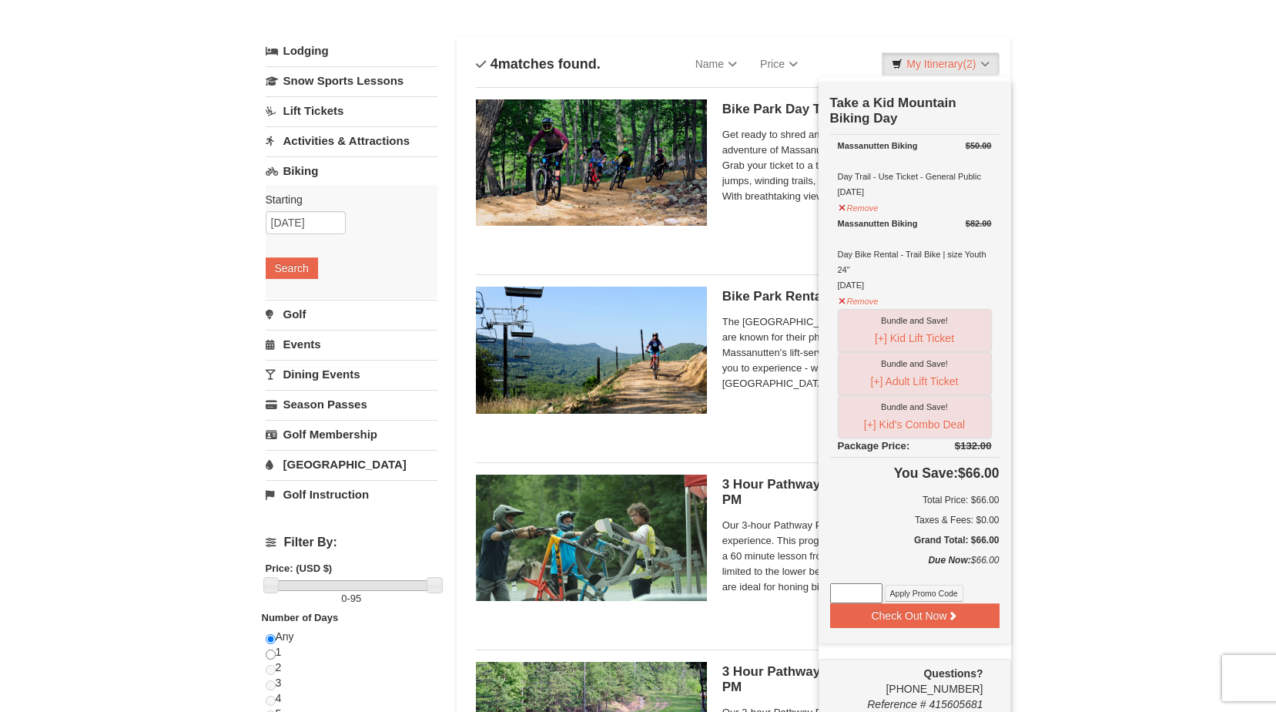
scroll to position [0, 0]
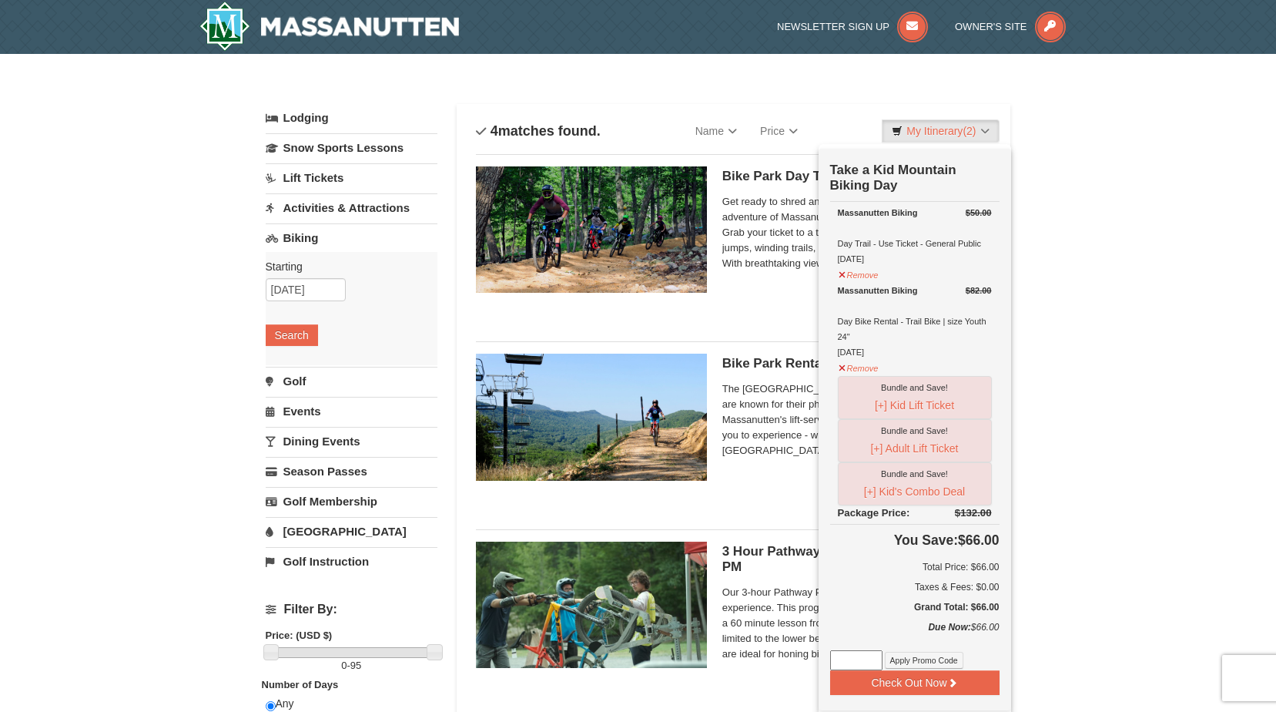
click at [1061, 471] on div "× Categories List Filter My Itinerary (2) Check Out Now Take a Kid Mountain Bik…" at bounding box center [638, 532] width 1276 height 957
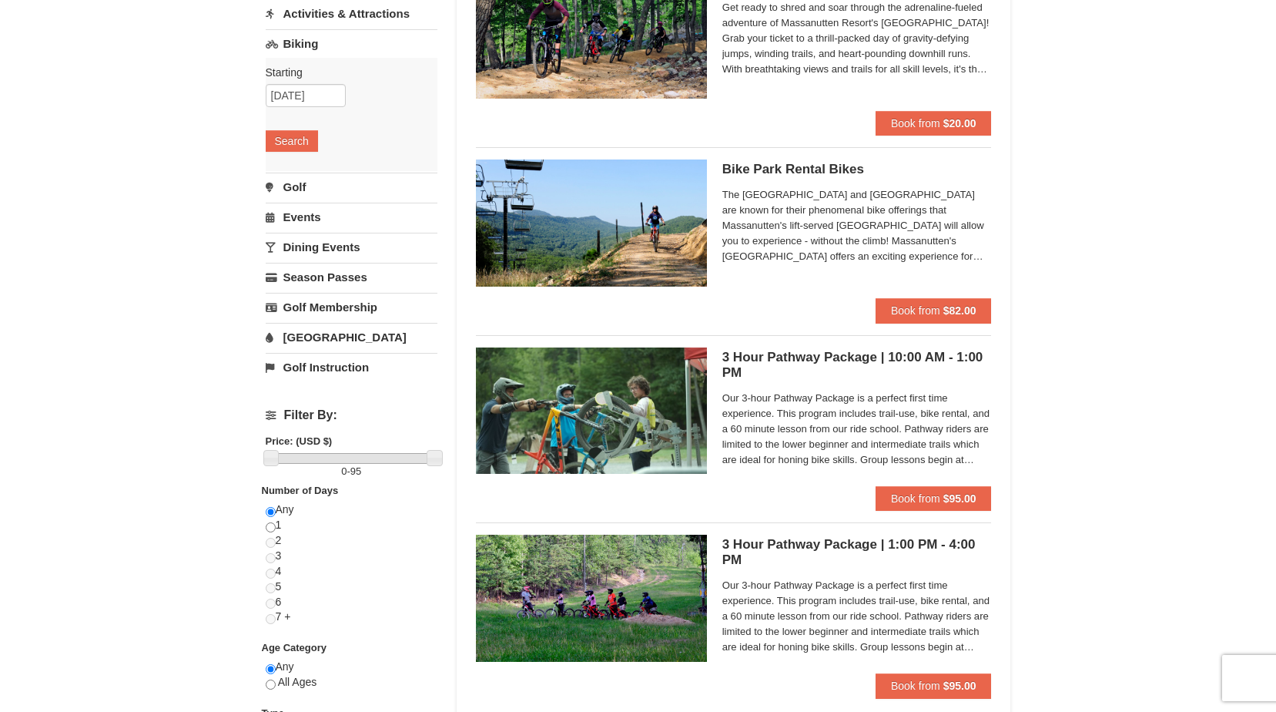
scroll to position [77, 0]
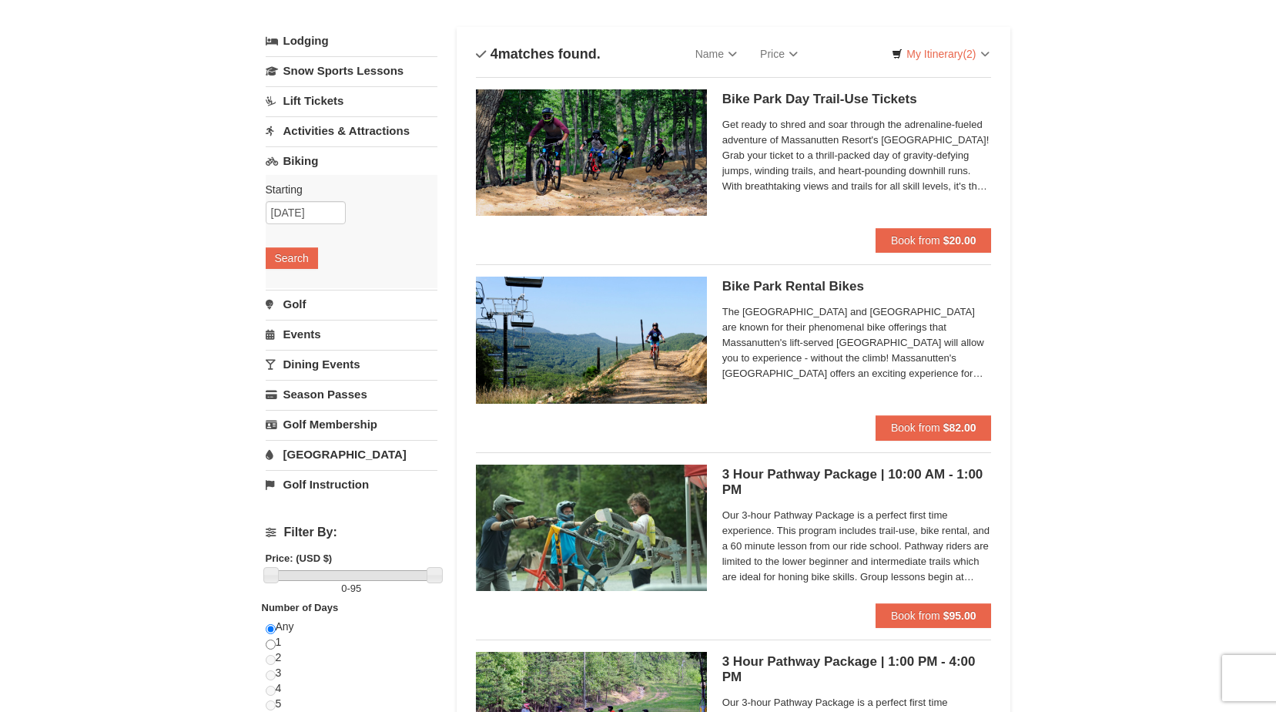
click at [306, 127] on link "Activities & Attractions" at bounding box center [352, 130] width 172 height 28
click at [290, 232] on button "Search" at bounding box center [292, 228] width 52 height 22
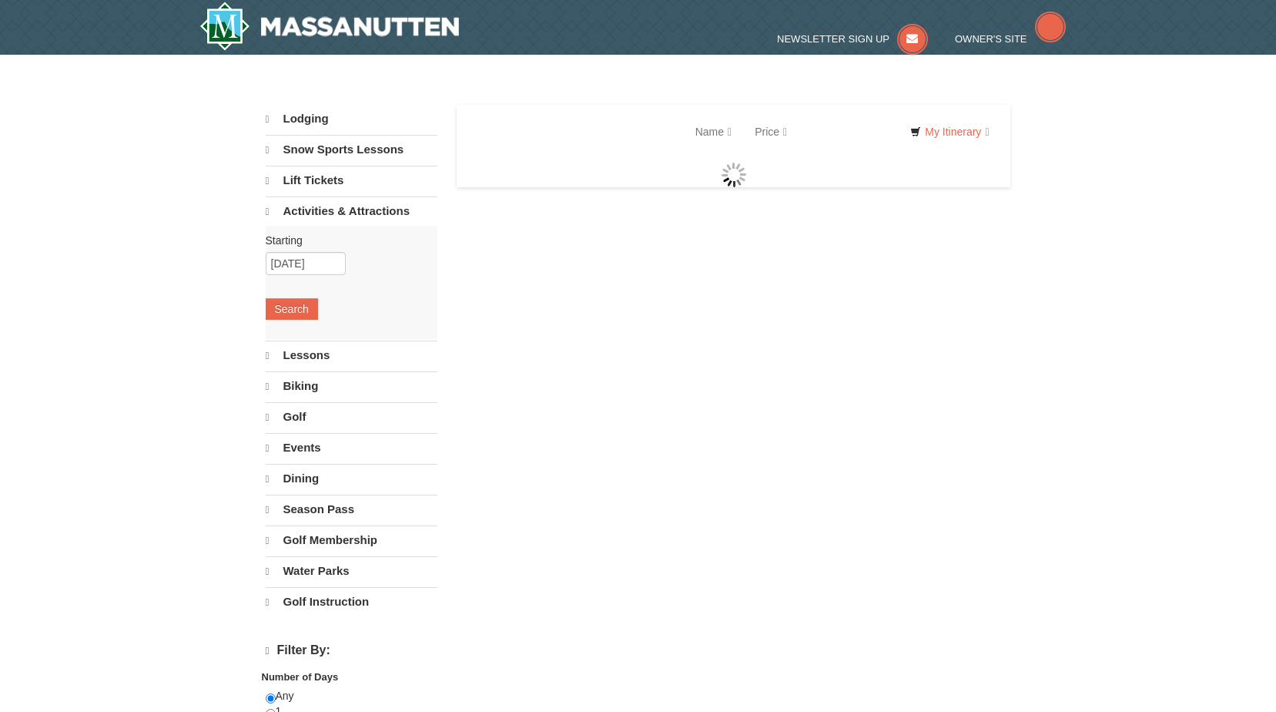
select select "9"
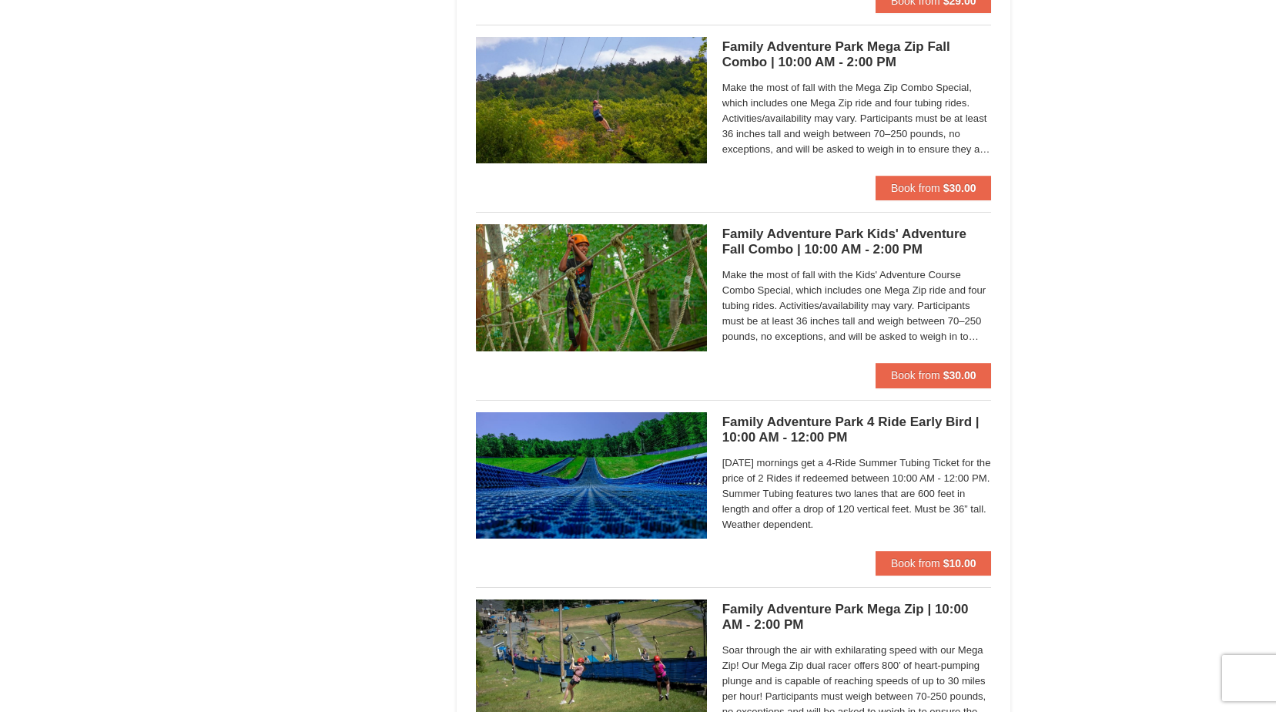
scroll to position [3317, 0]
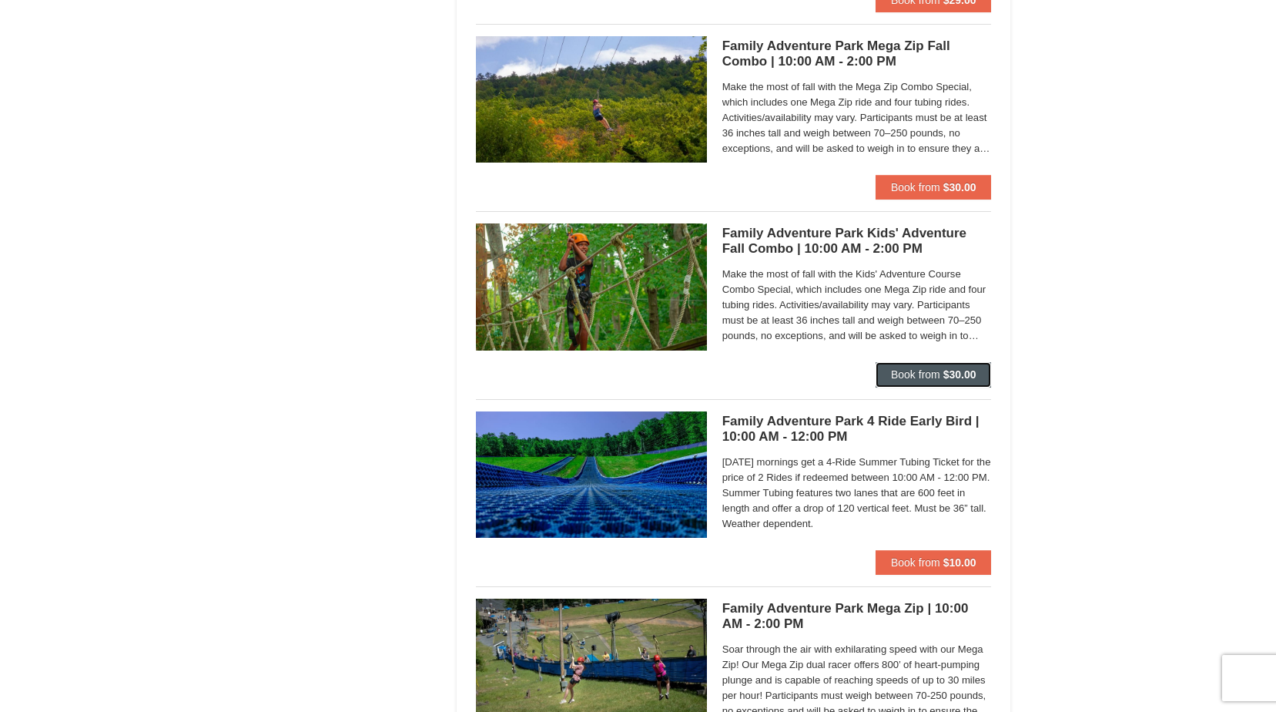
click at [927, 377] on span "Book from" at bounding box center [915, 374] width 49 height 12
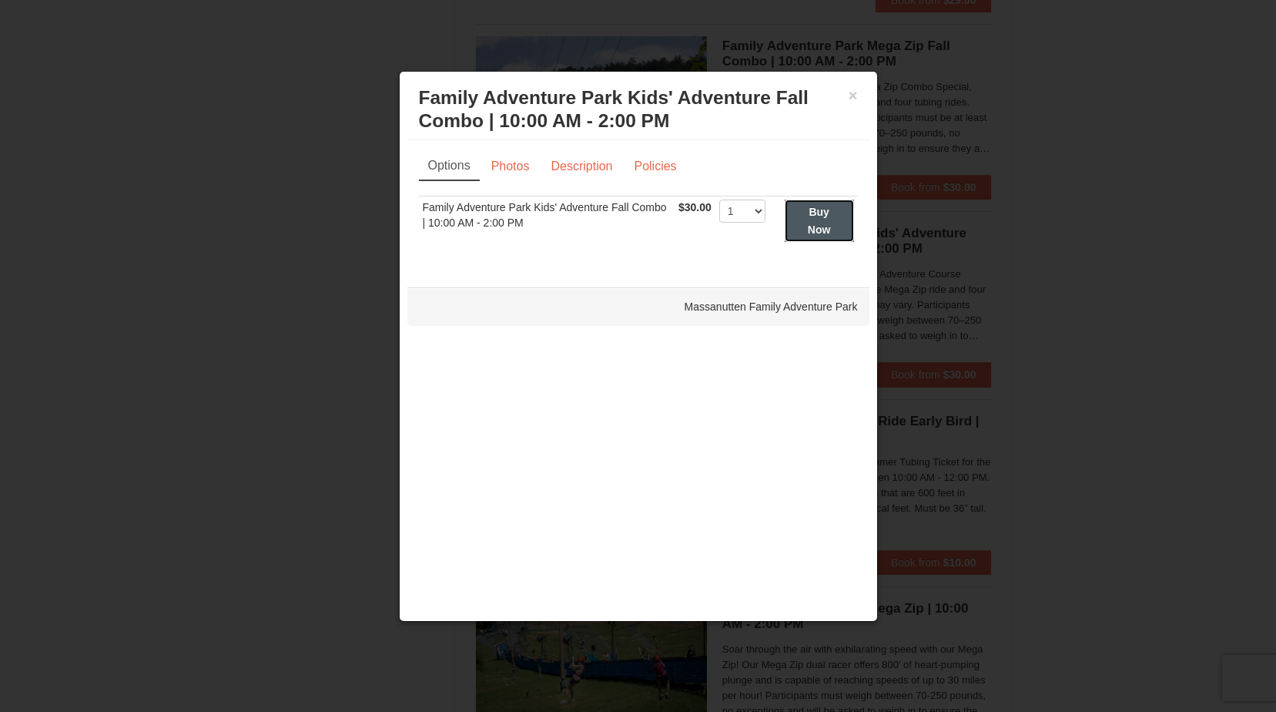
click at [817, 213] on strong "Buy Now" at bounding box center [819, 220] width 23 height 29
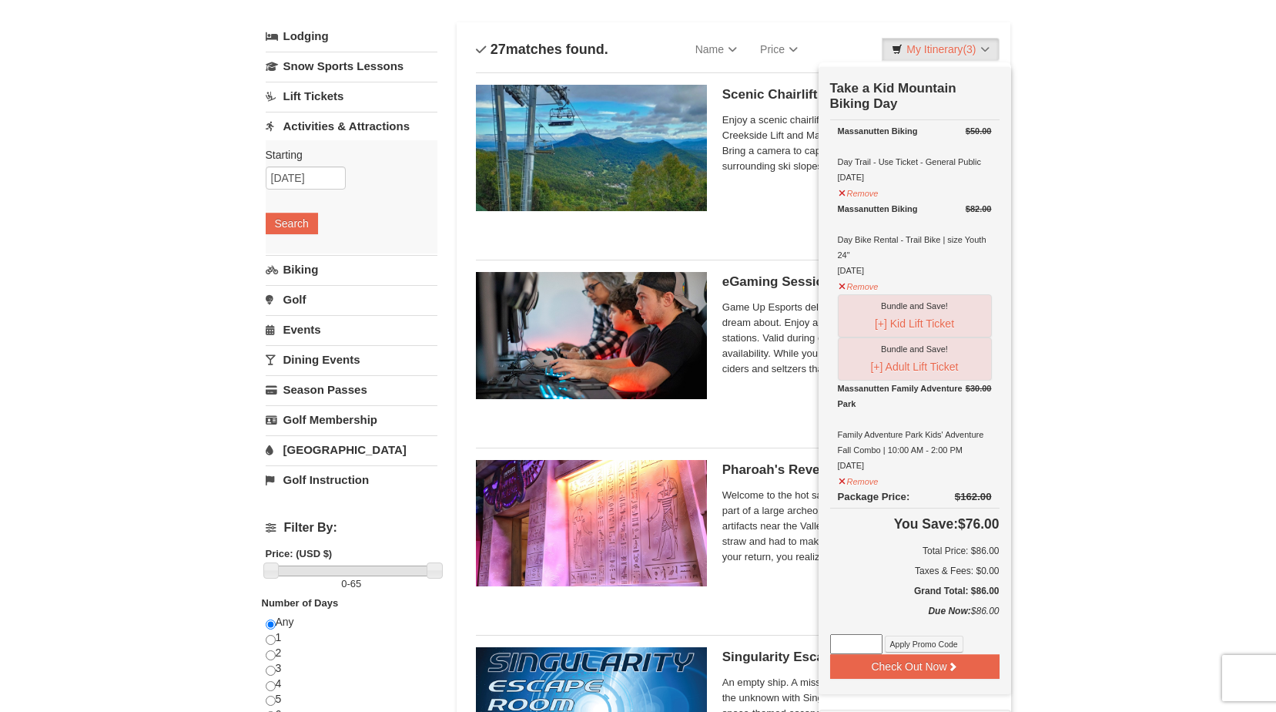
scroll to position [159, 0]
